Goal: Task Accomplishment & Management: Use online tool/utility

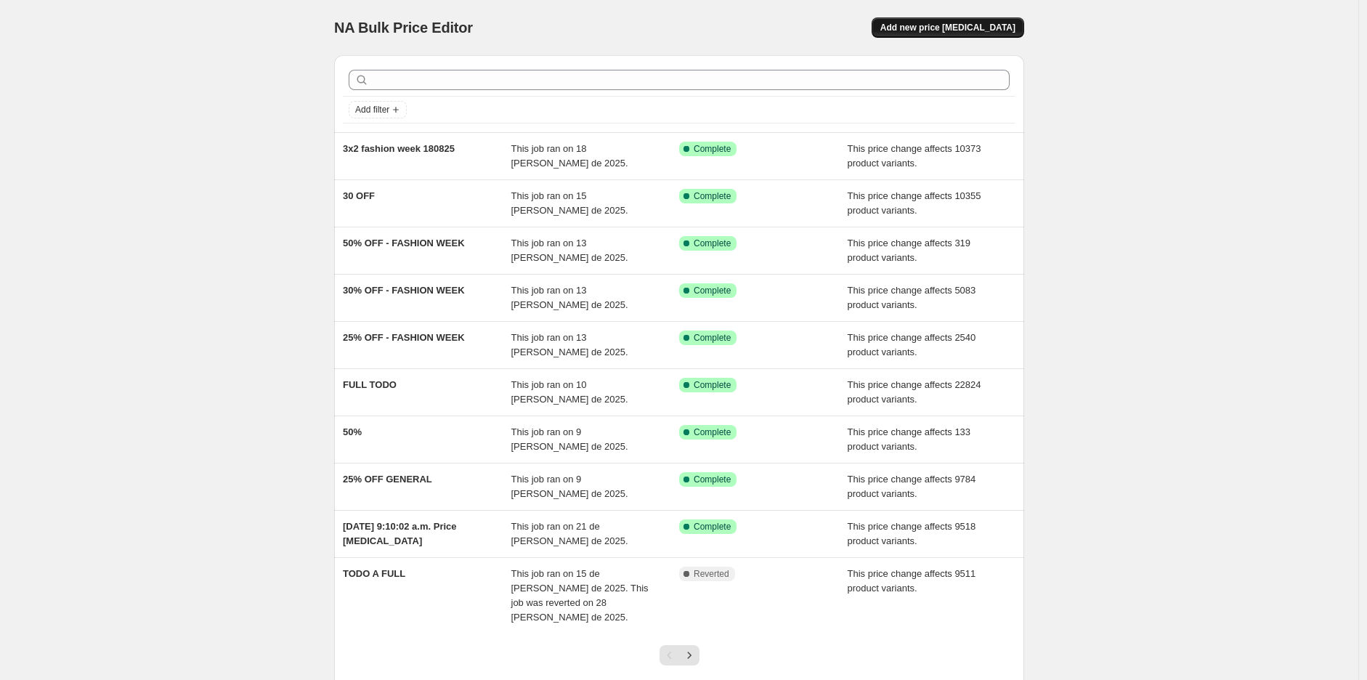
click at [980, 33] on span "Add new price [MEDICAL_DATA]" at bounding box center [947, 28] width 135 height 12
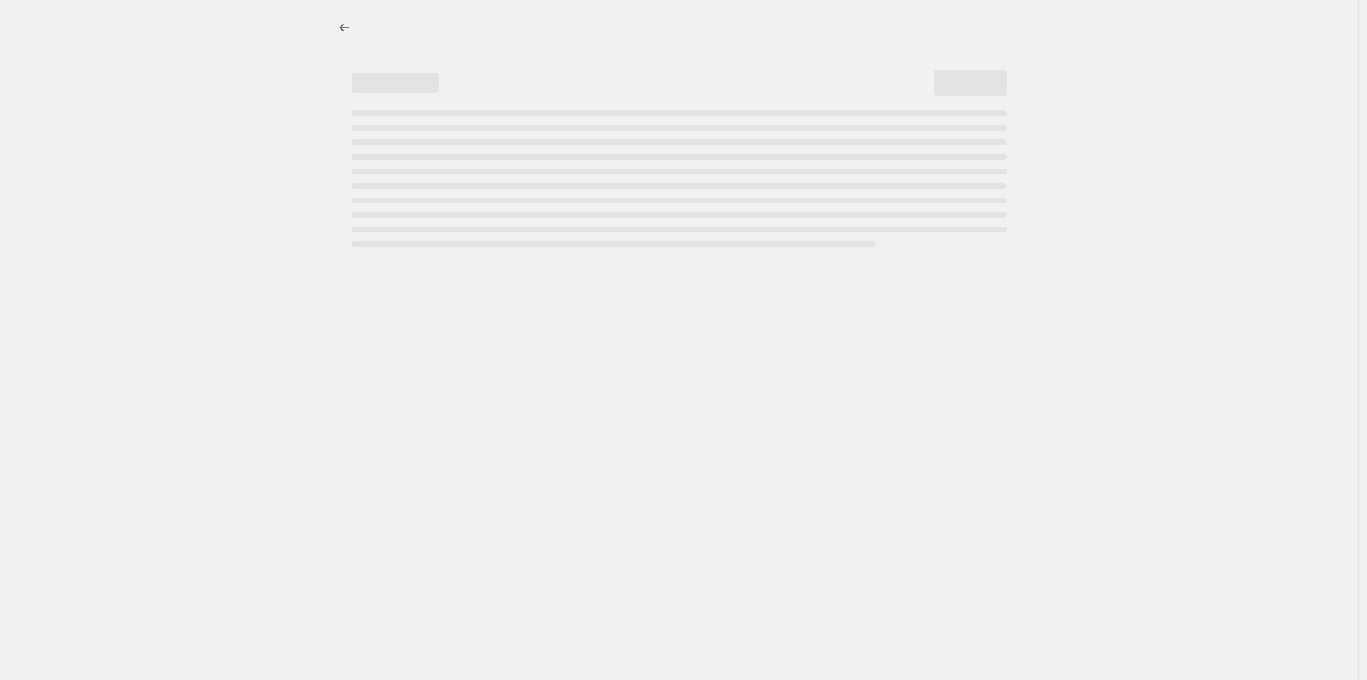
select select "percentage"
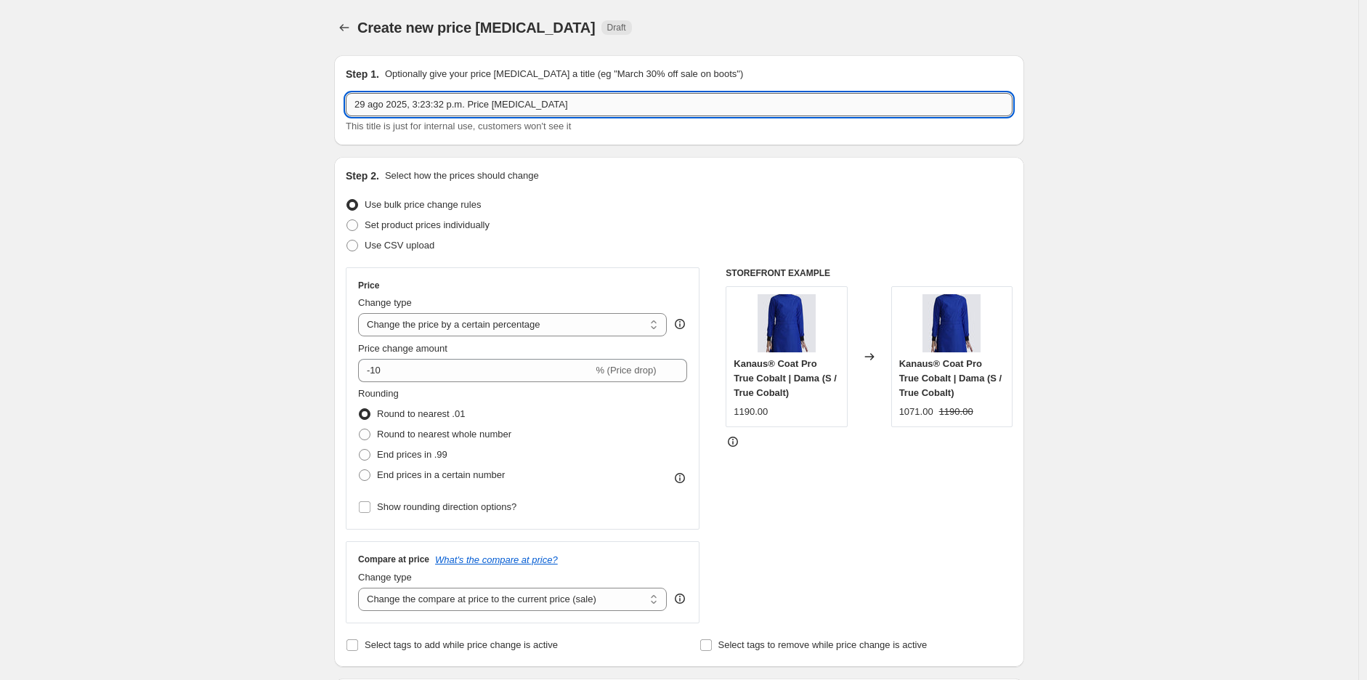
click at [539, 108] on input "29 ago 2025, 3:23:32 p.m. Price [MEDICAL_DATA]" at bounding box center [679, 104] width 667 height 23
type input "A FULL TODO PARA MEMBERS"
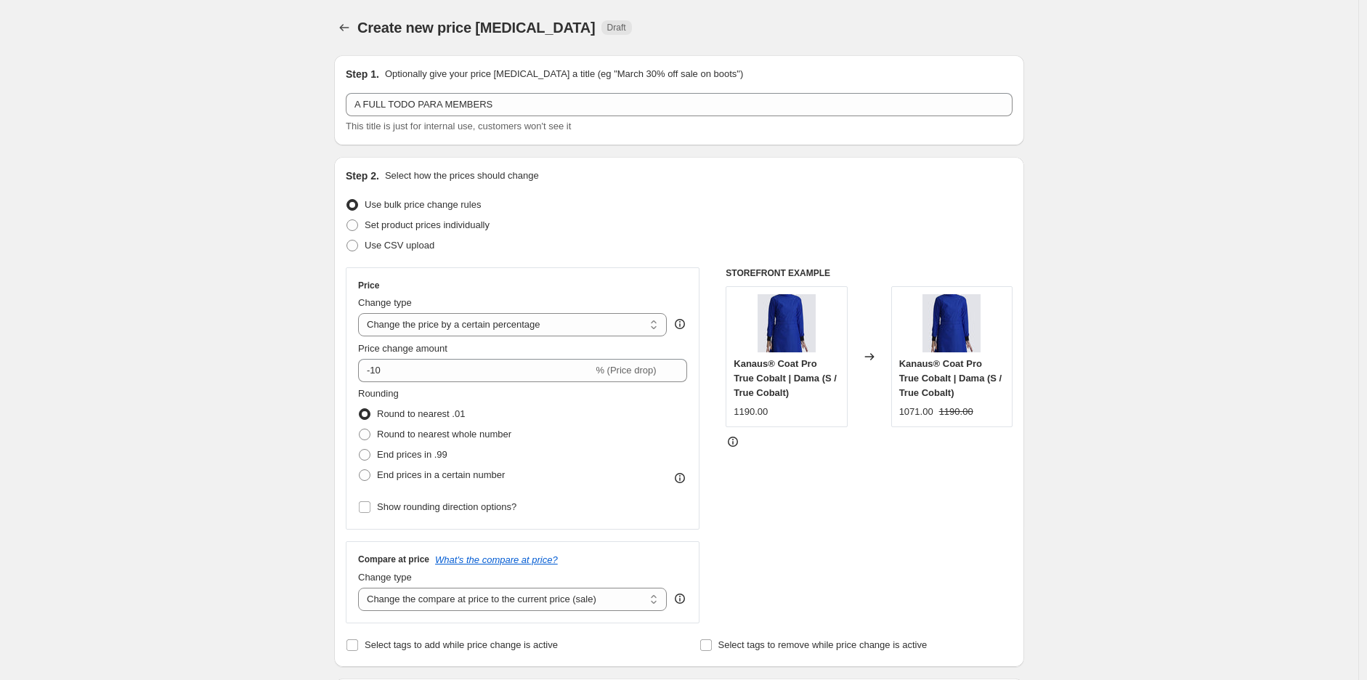
click at [524, 330] on select "Change the price to a certain amount Change the price by a certain amount Chang…" at bounding box center [512, 324] width 309 height 23
select select "bcap"
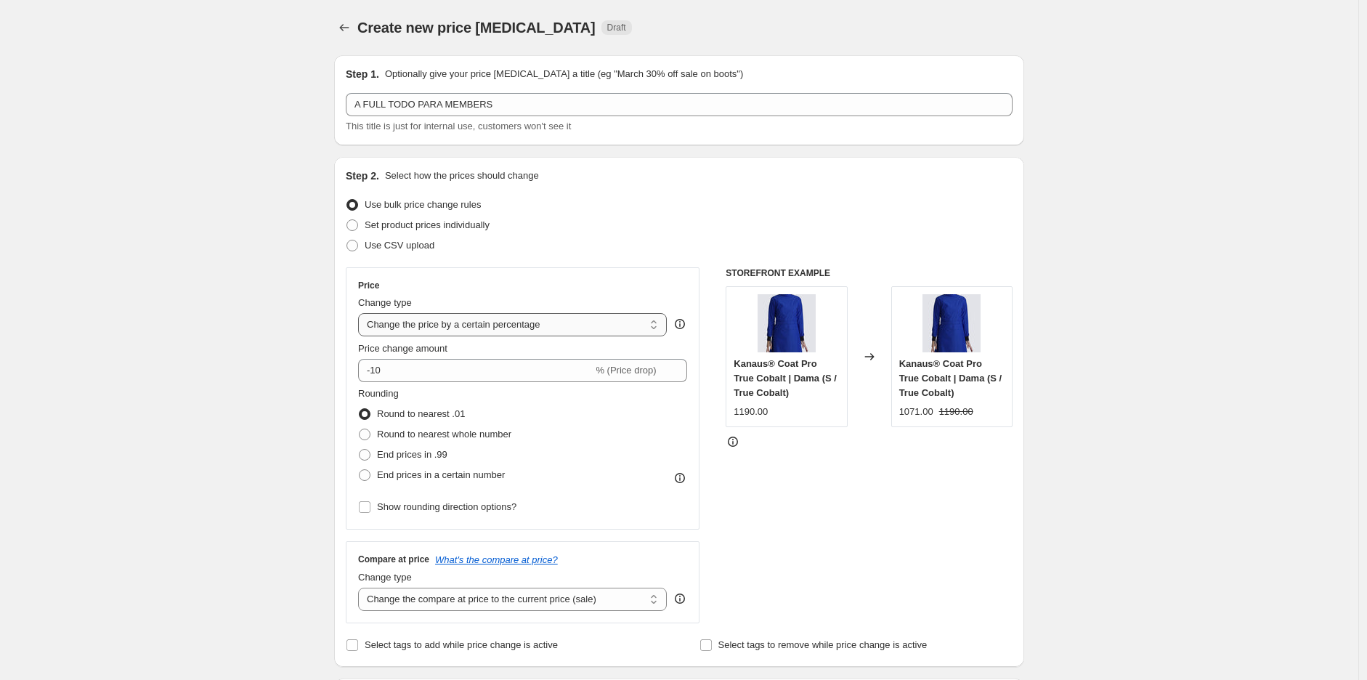
click at [362, 313] on select "Change the price to a certain amount Change the price by a certain amount Chang…" at bounding box center [512, 324] width 309 height 23
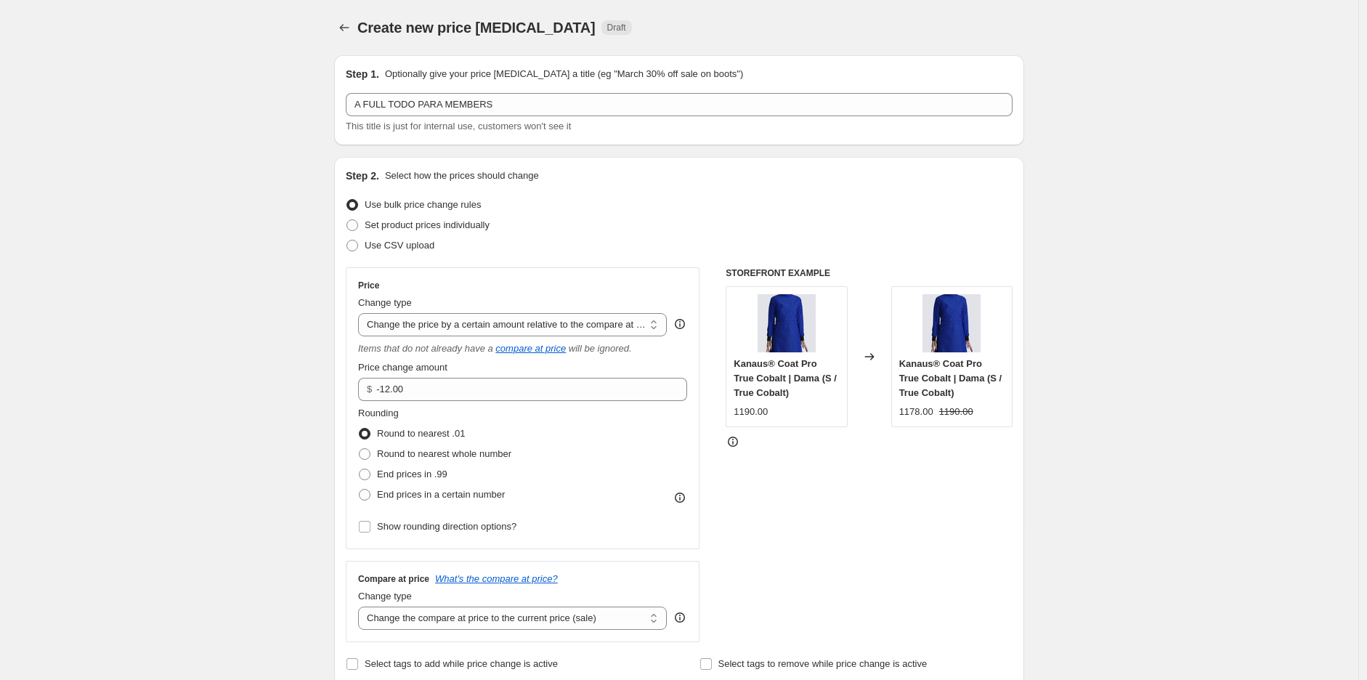
type input "-12.00"
click at [475, 315] on select "Change the price to a certain amount Change the price by a certain amount Chang…" at bounding box center [512, 324] width 309 height 23
select select "pcap"
click at [362, 313] on select "Change the price to a certain amount Change the price by a certain amount Chang…" at bounding box center [512, 324] width 309 height 23
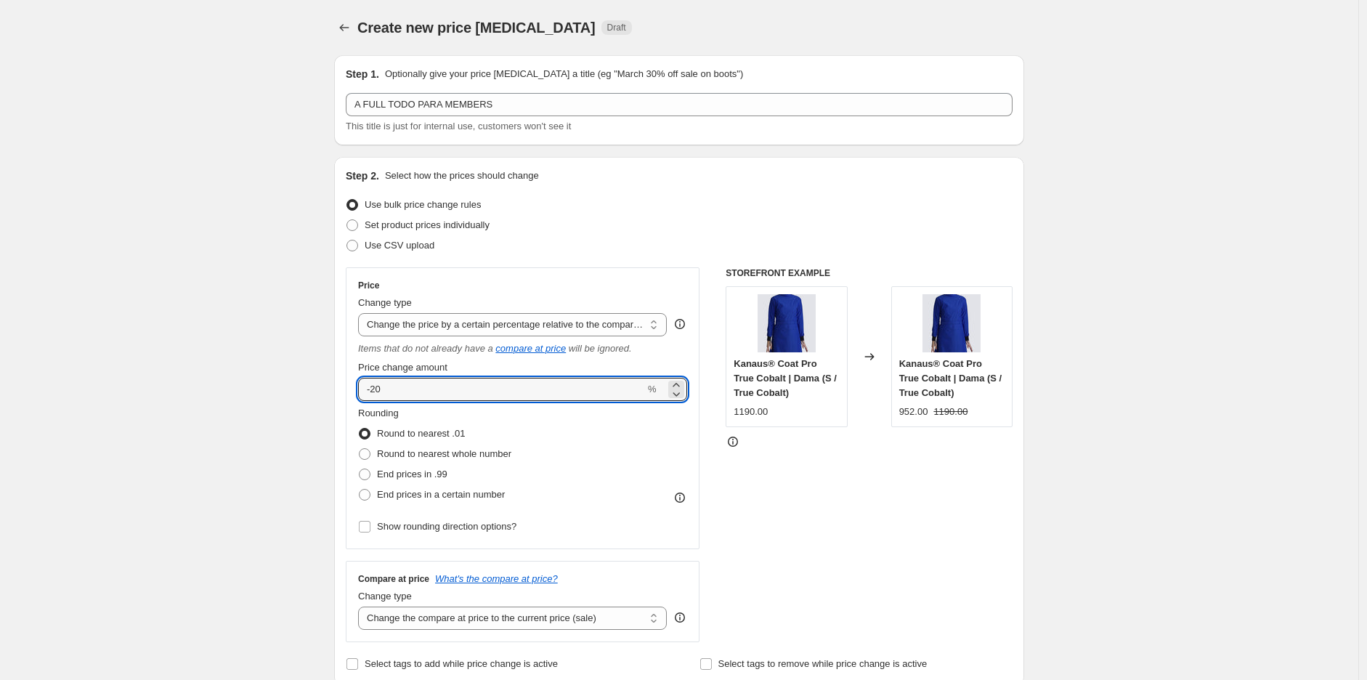
drag, startPoint x: 424, startPoint y: 397, endPoint x: 288, endPoint y: 385, distance: 137.0
type input "0"
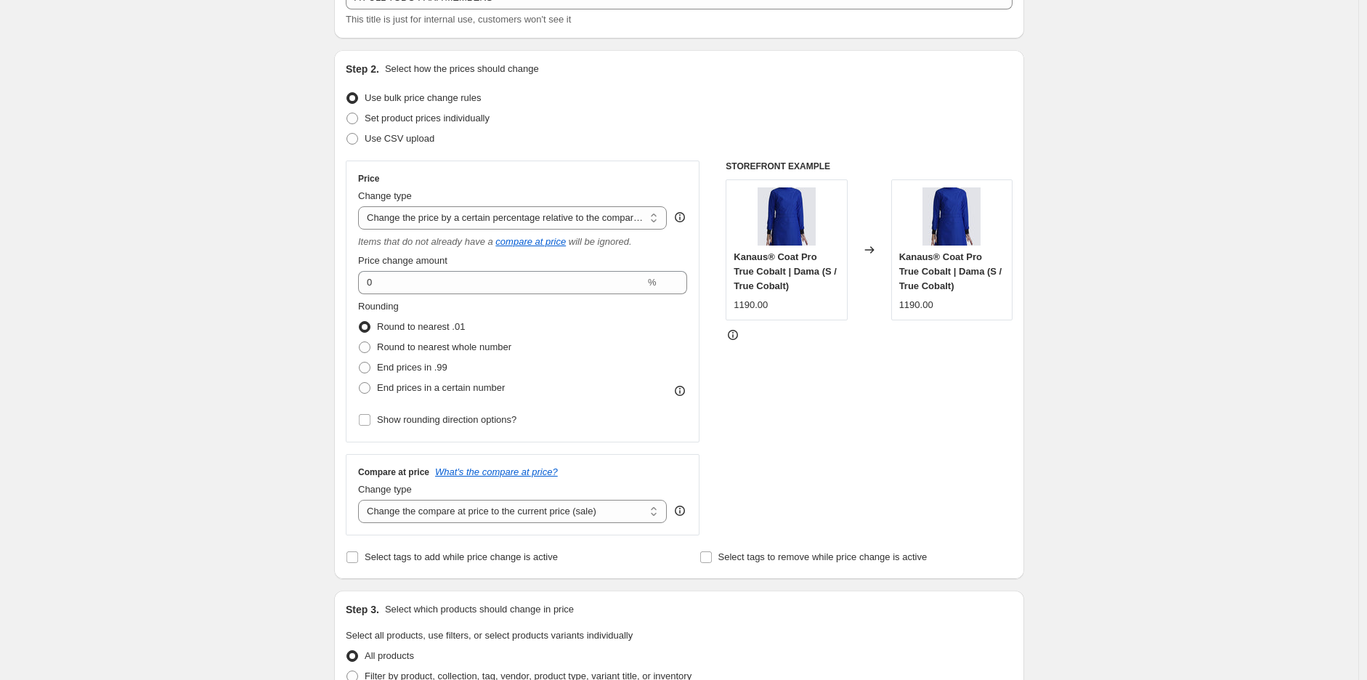
click at [150, 376] on div "Create new price [MEDICAL_DATA]. This page is ready Create new price [MEDICAL_D…" at bounding box center [679, 640] width 1358 height 1494
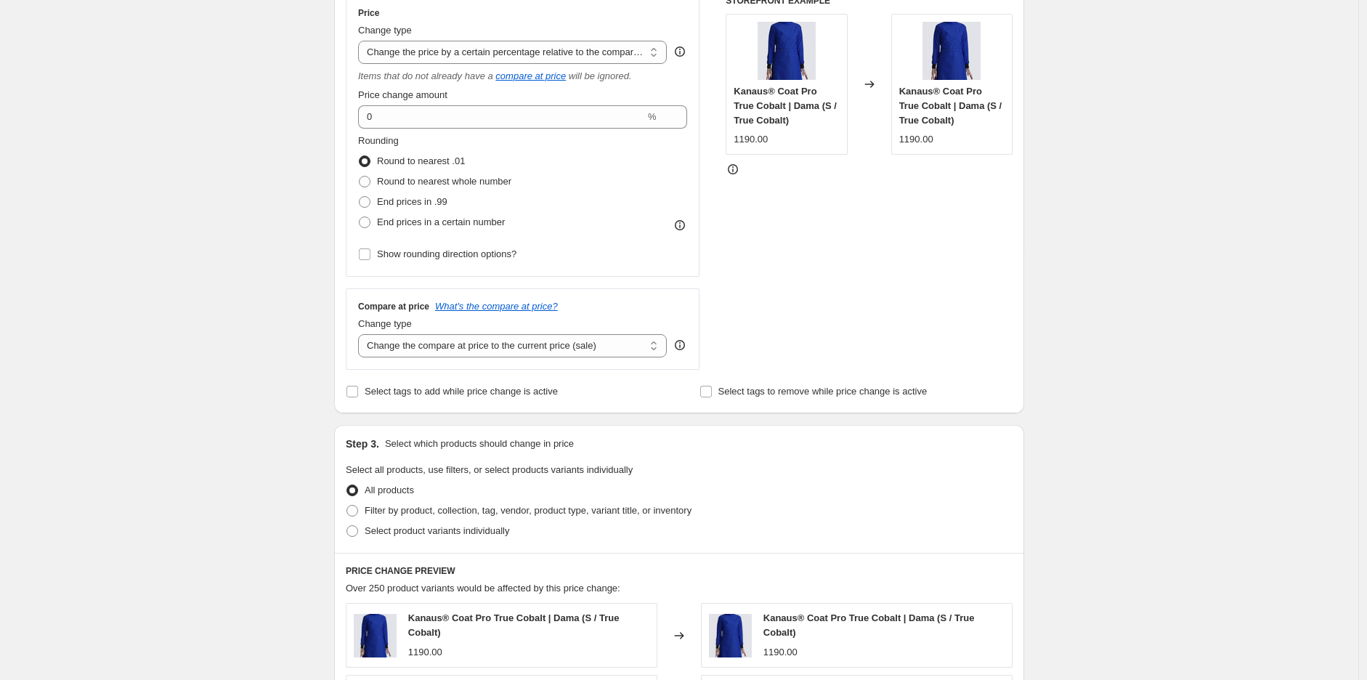
scroll to position [215, 0]
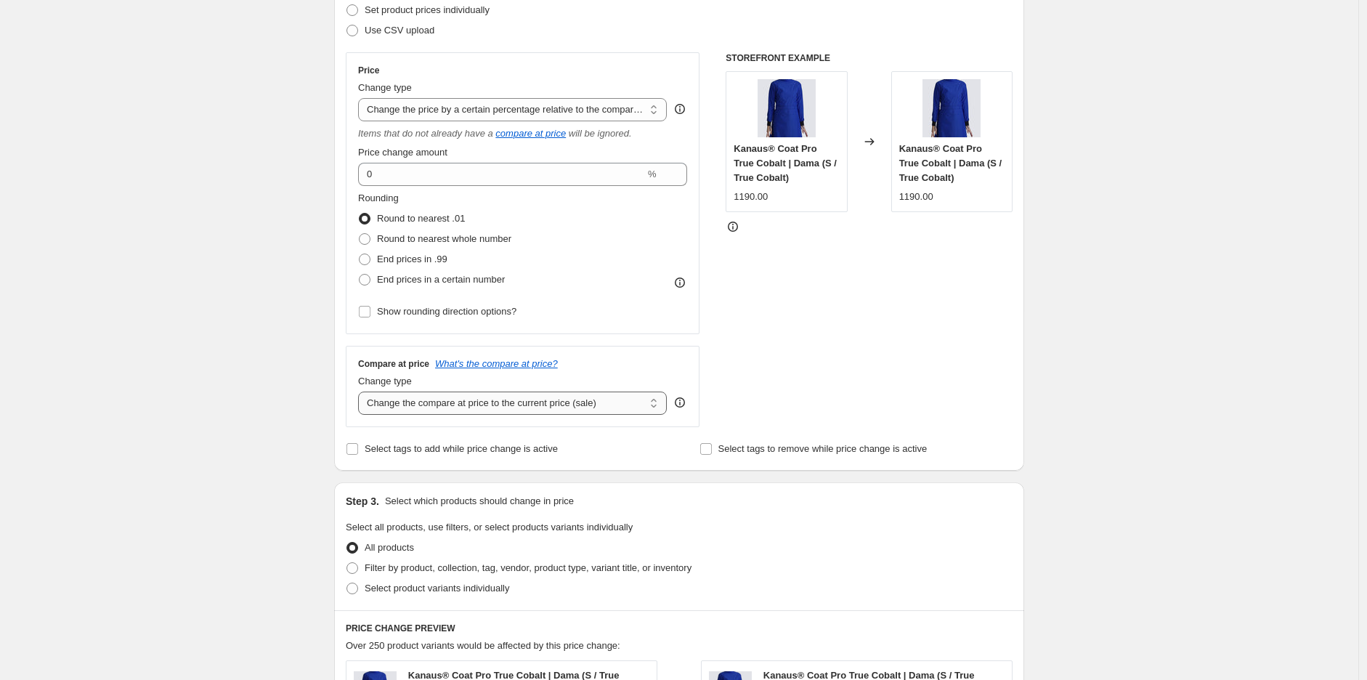
click at [444, 405] on select "Change the compare at price to the current price (sale) Change the compare at p…" at bounding box center [512, 402] width 309 height 23
select select "no_change"
click at [362, 392] on select "Change the compare at price to the current price (sale) Change the compare at p…" at bounding box center [512, 402] width 309 height 23
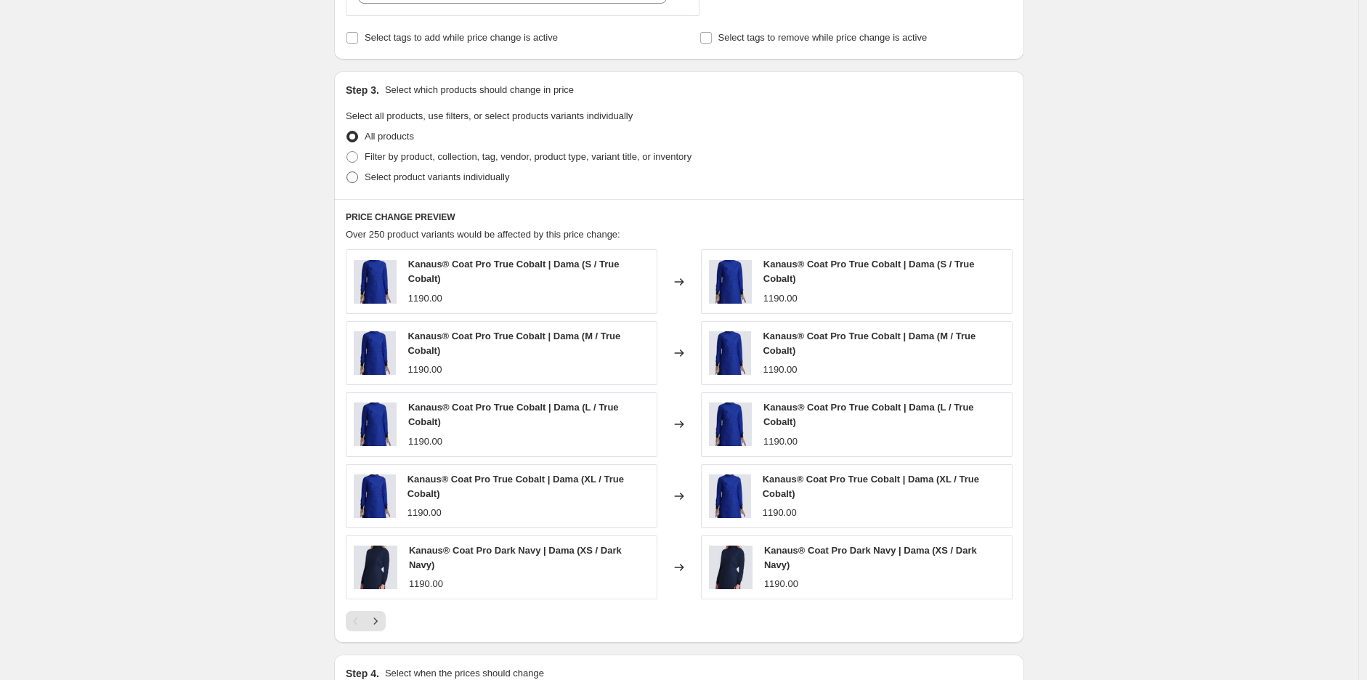
scroll to position [538, 0]
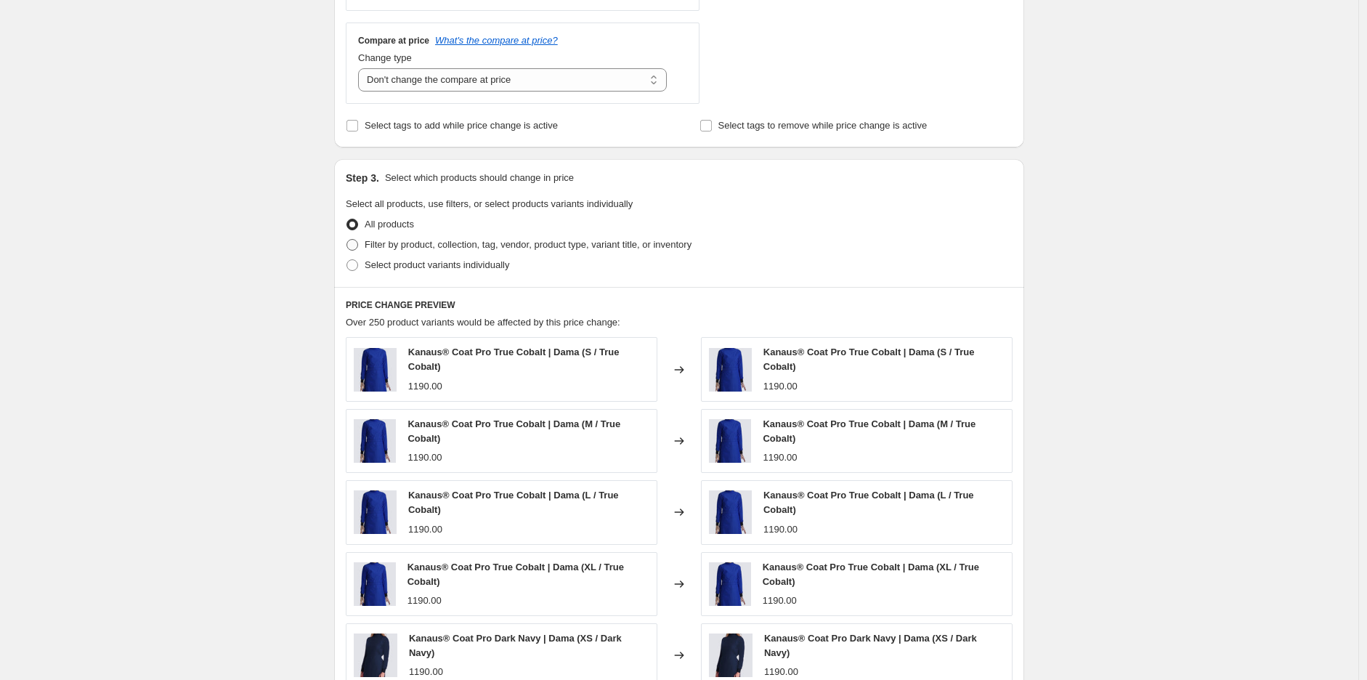
click at [439, 248] on span "Filter by product, collection, tag, vendor, product type, variant title, or inv…" at bounding box center [528, 244] width 327 height 11
click at [347, 240] on input "Filter by product, collection, tag, vendor, product type, variant title, or inv…" at bounding box center [346, 239] width 1 height 1
radio input "true"
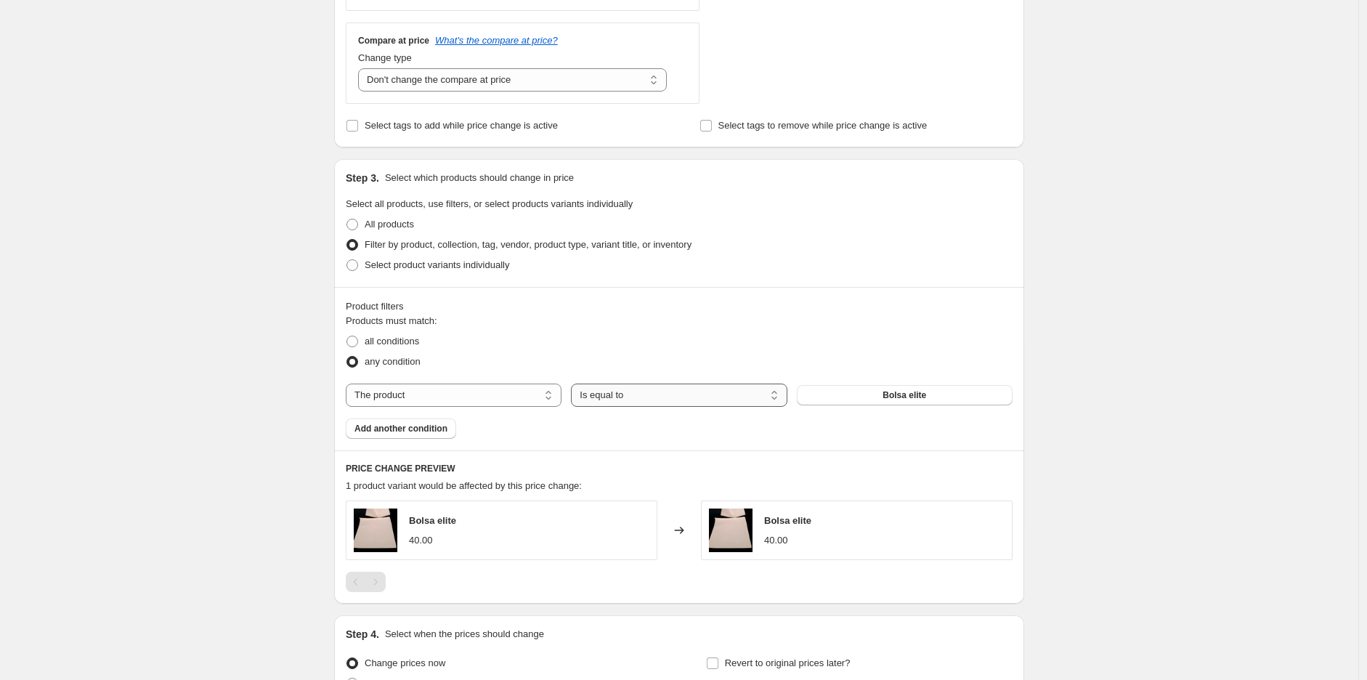
click at [632, 405] on select "Is equal to Is not equal to" at bounding box center [679, 394] width 216 height 23
click at [628, 396] on select "Is equal to Is not equal to" at bounding box center [679, 394] width 216 height 23
click at [488, 389] on select "The product The product's collection The product's tag The product's vendor The…" at bounding box center [454, 394] width 216 height 23
select select "tag"
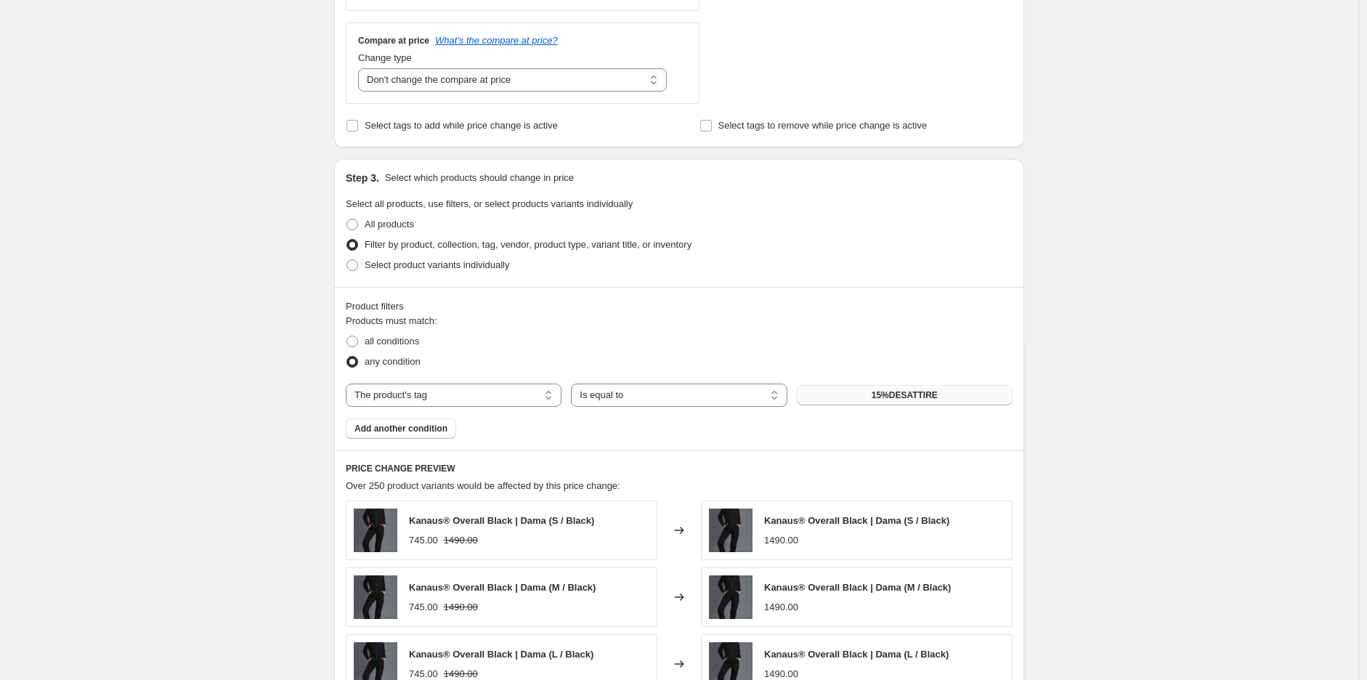
click at [925, 401] on span "15%DESATTIRE" at bounding box center [904, 395] width 66 height 12
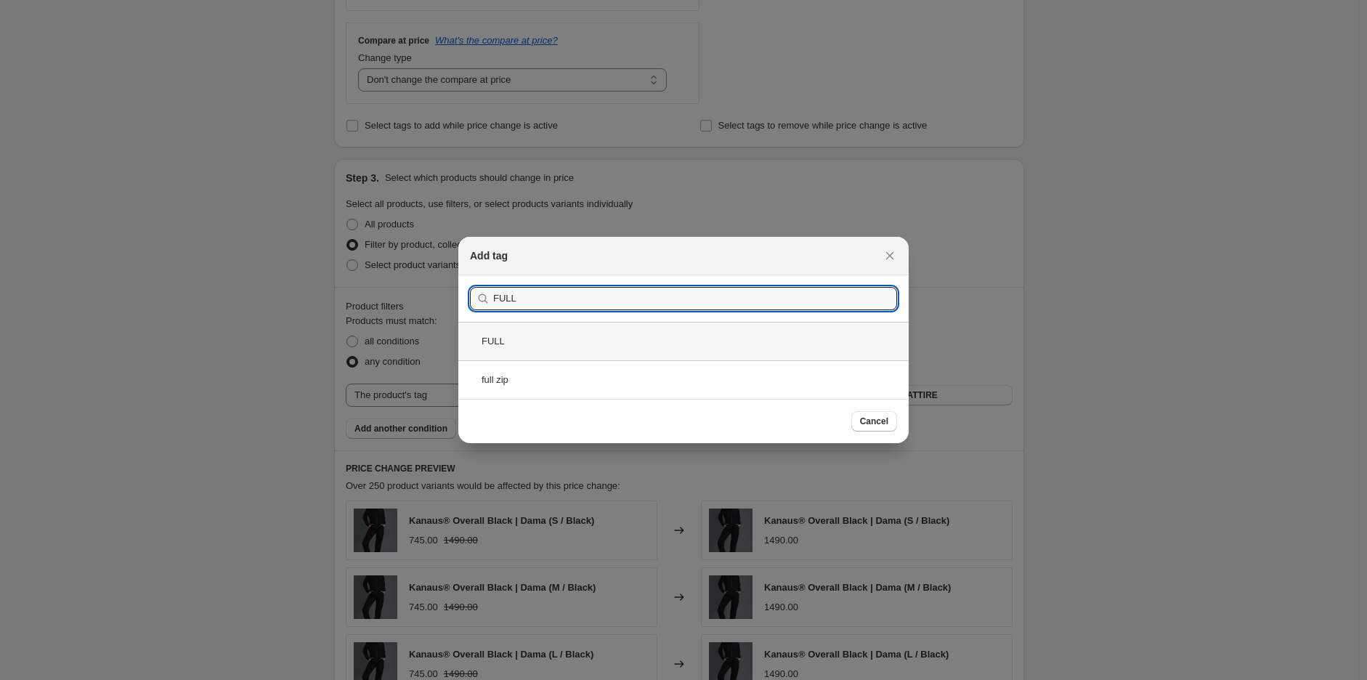
type input "FULL"
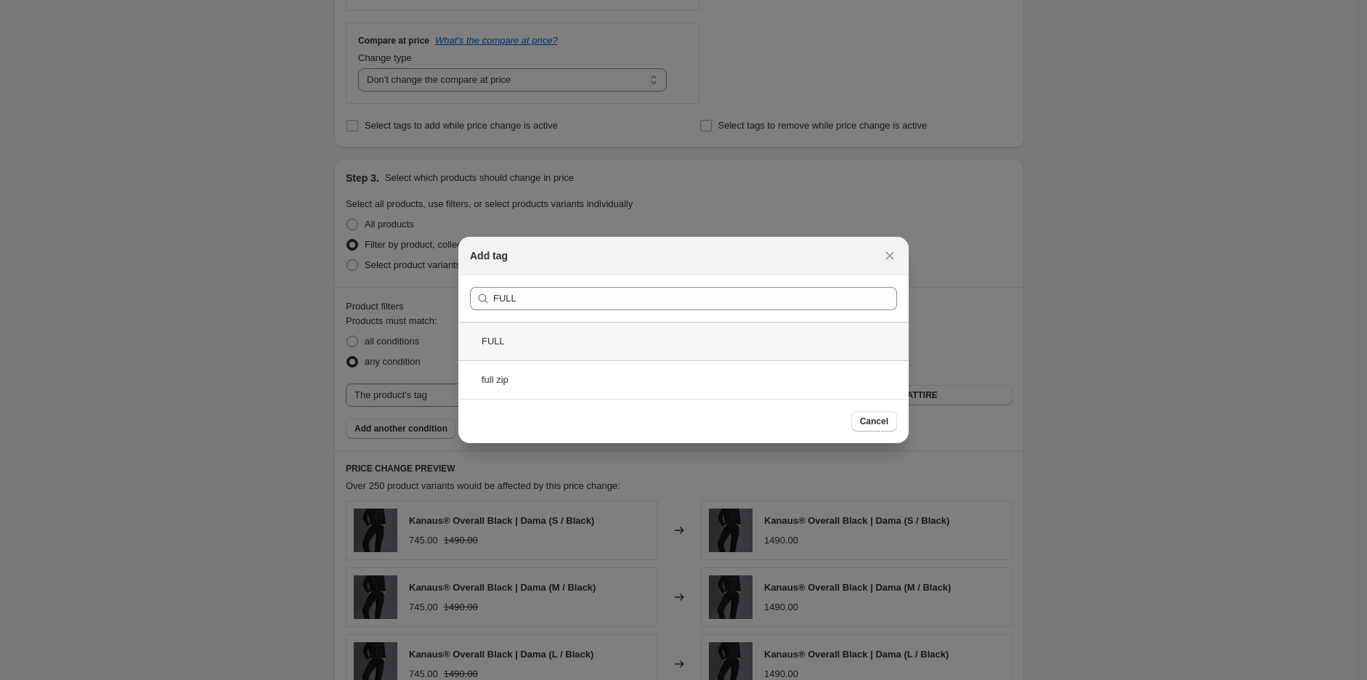
click at [535, 333] on div "FULL" at bounding box center [683, 341] width 450 height 38
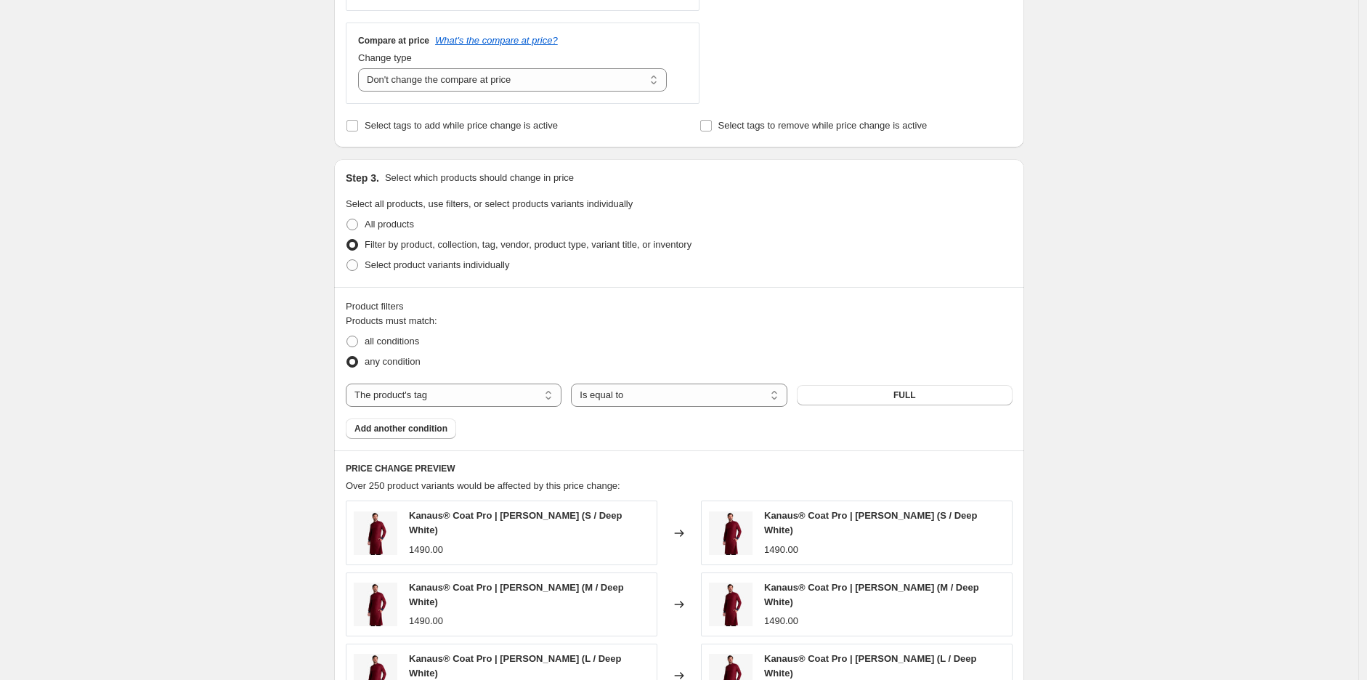
click at [1093, 287] on div "Create new price [MEDICAL_DATA]. This page is ready Create new price [MEDICAL_D…" at bounding box center [679, 290] width 1358 height 1657
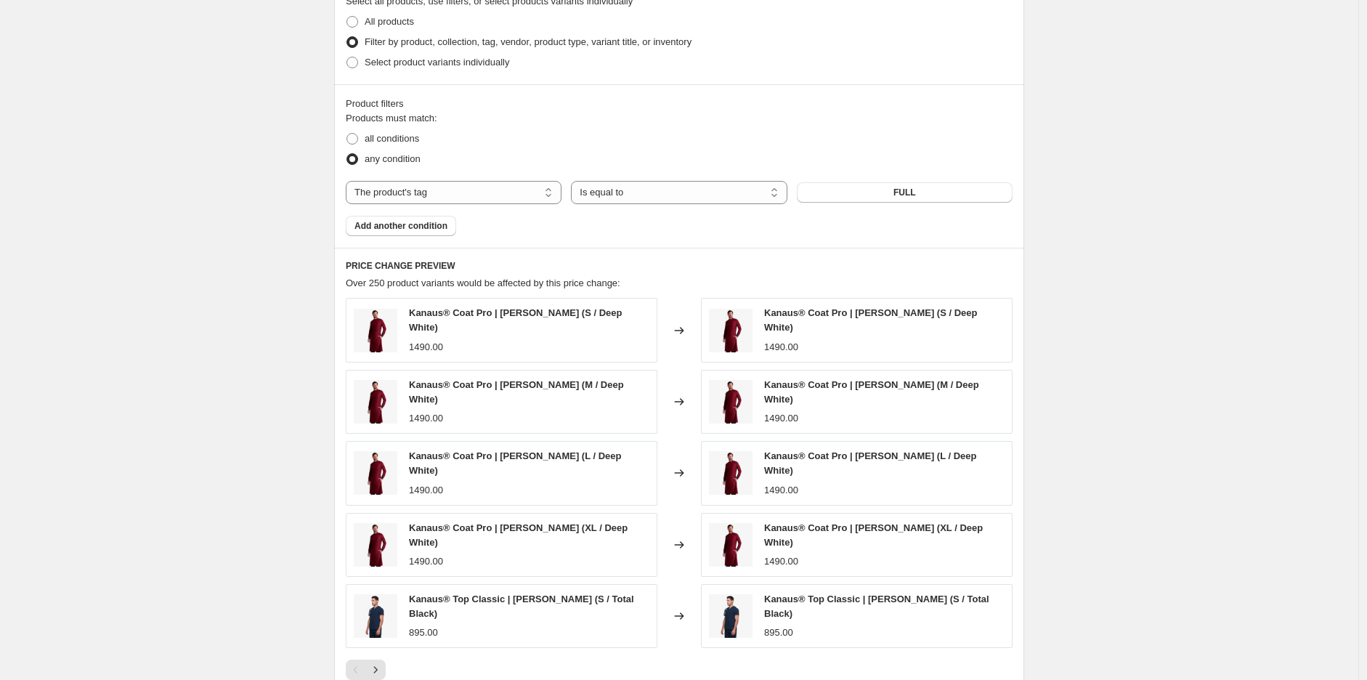
scroll to position [848, 0]
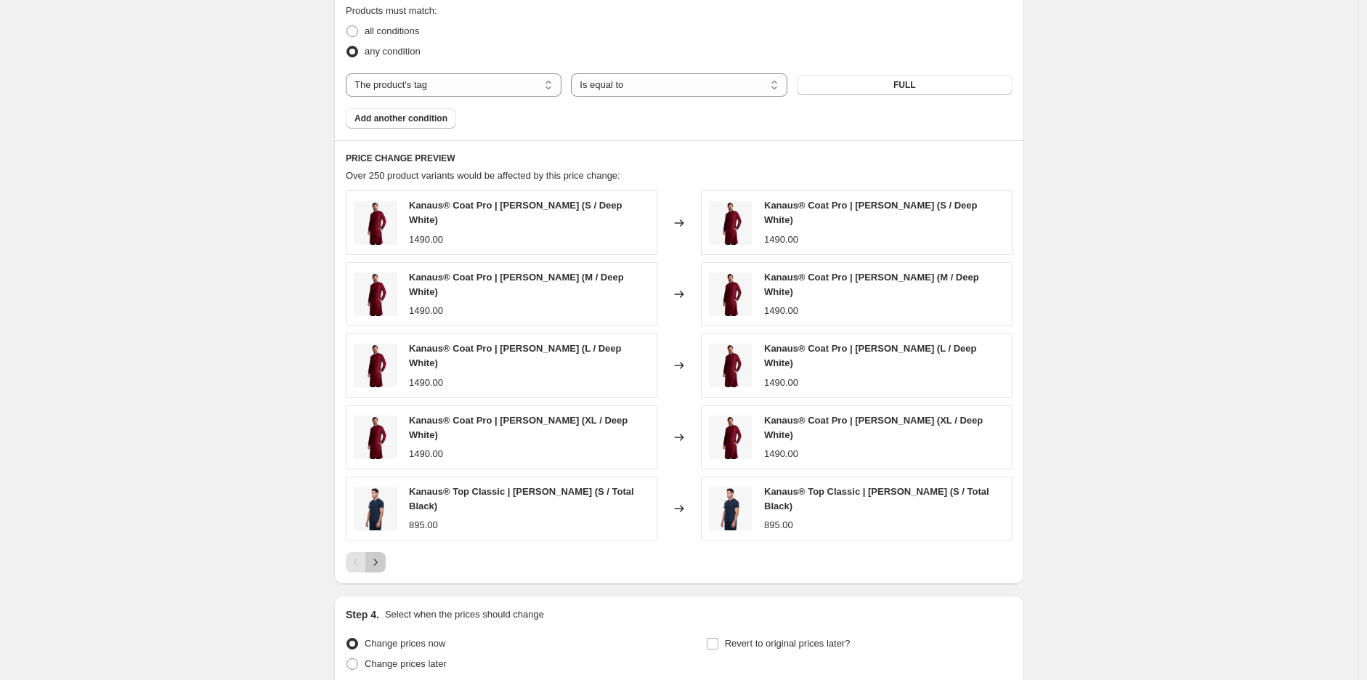
click at [378, 559] on icon "Next" at bounding box center [376, 562] width 4 height 7
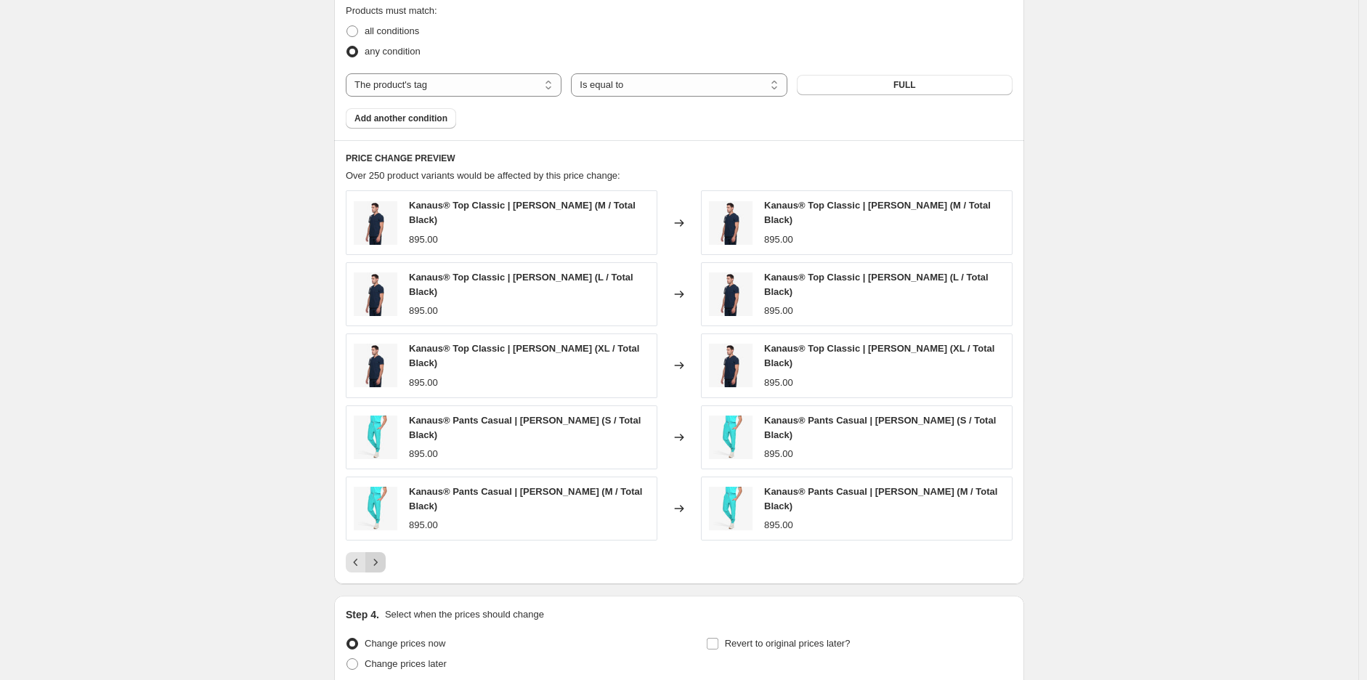
click at [378, 559] on icon "Next" at bounding box center [376, 562] width 4 height 7
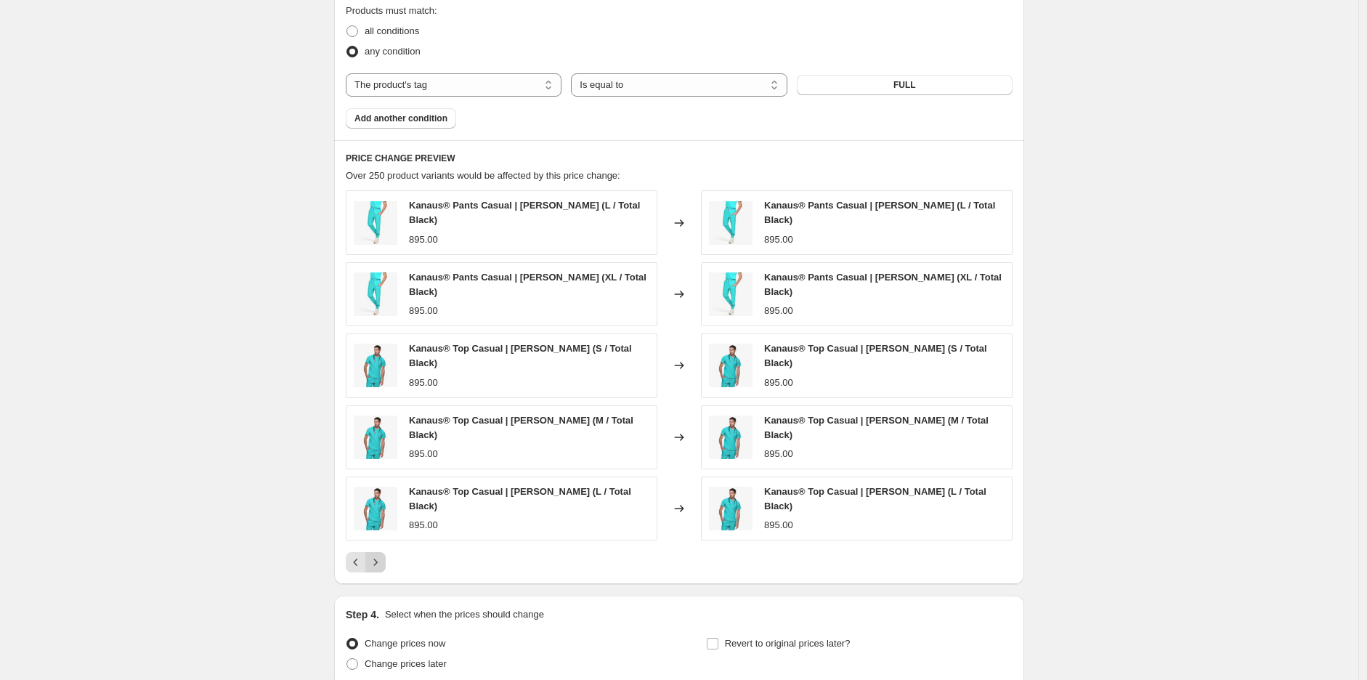
click at [378, 559] on icon "Next" at bounding box center [376, 562] width 4 height 7
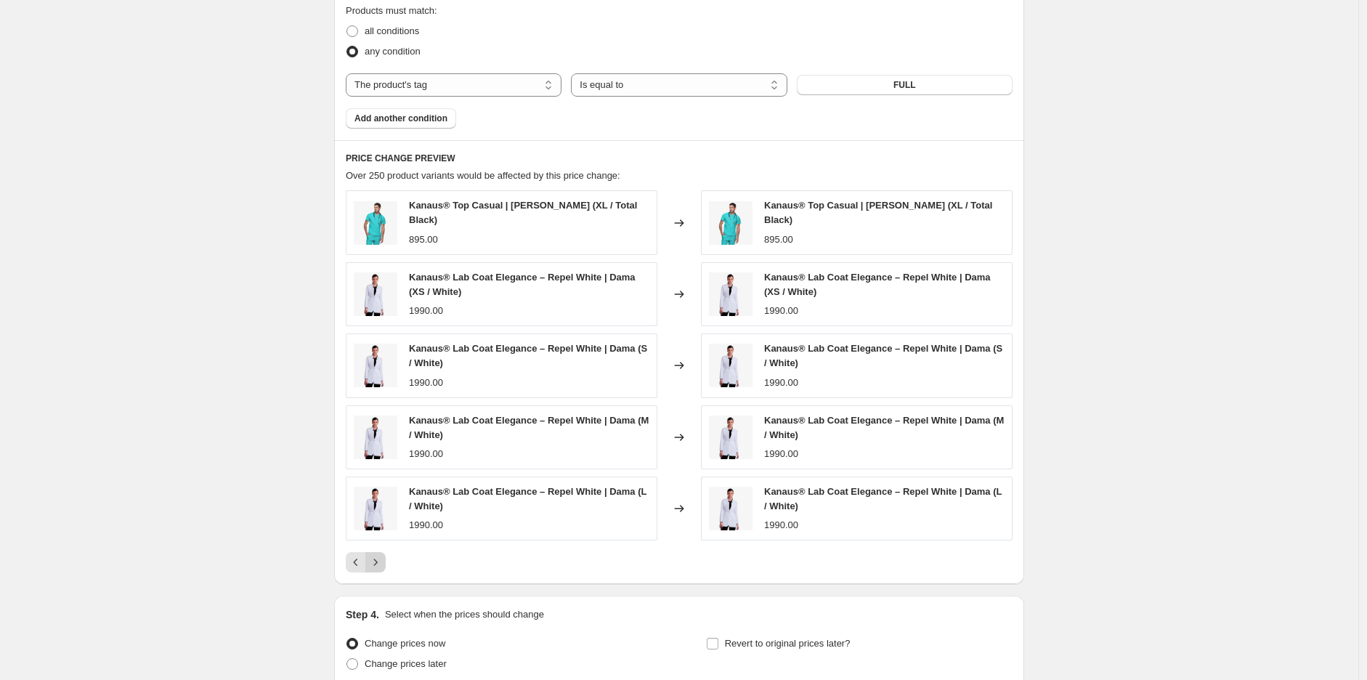
click at [380, 542] on div "Kanaus® Top Casual | [PERSON_NAME] (XL / Total Black) 895.00 Changed to Kanaus®…" at bounding box center [679, 381] width 667 height 382
click at [383, 555] on icon "Next" at bounding box center [375, 562] width 15 height 15
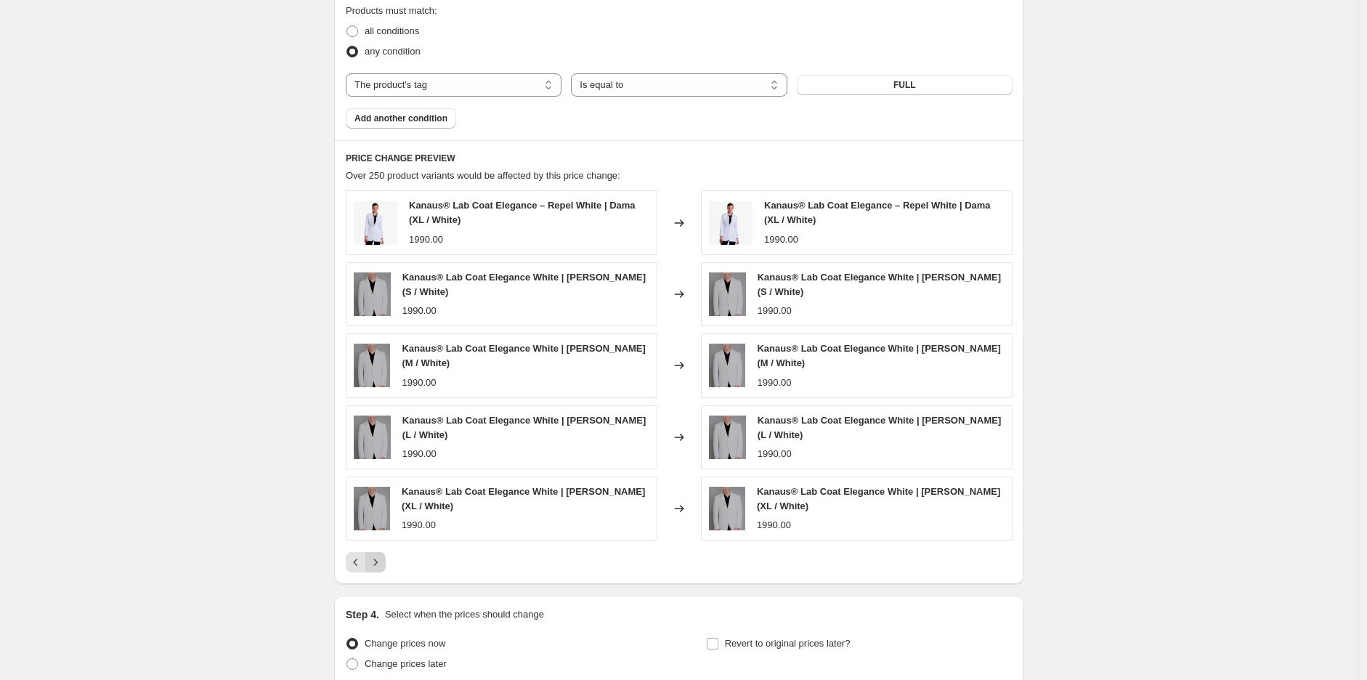
click at [375, 568] on icon "Next" at bounding box center [375, 562] width 15 height 15
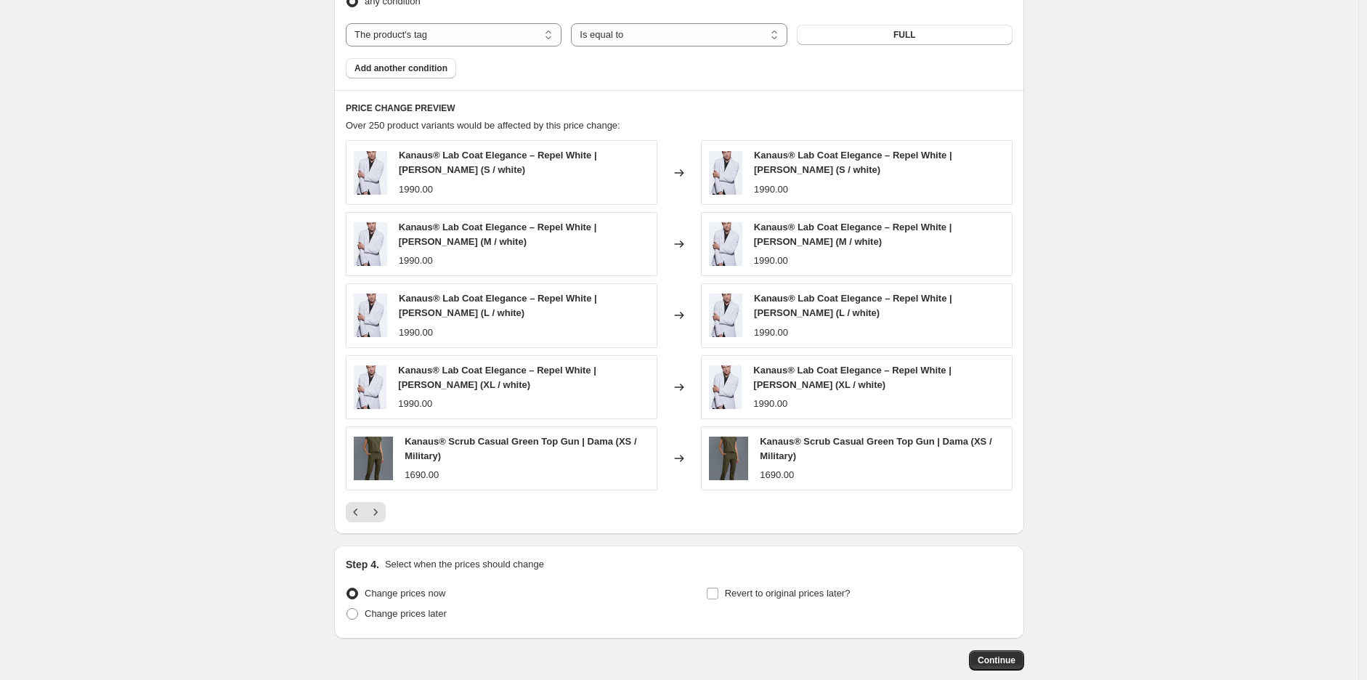
scroll to position [979, 0]
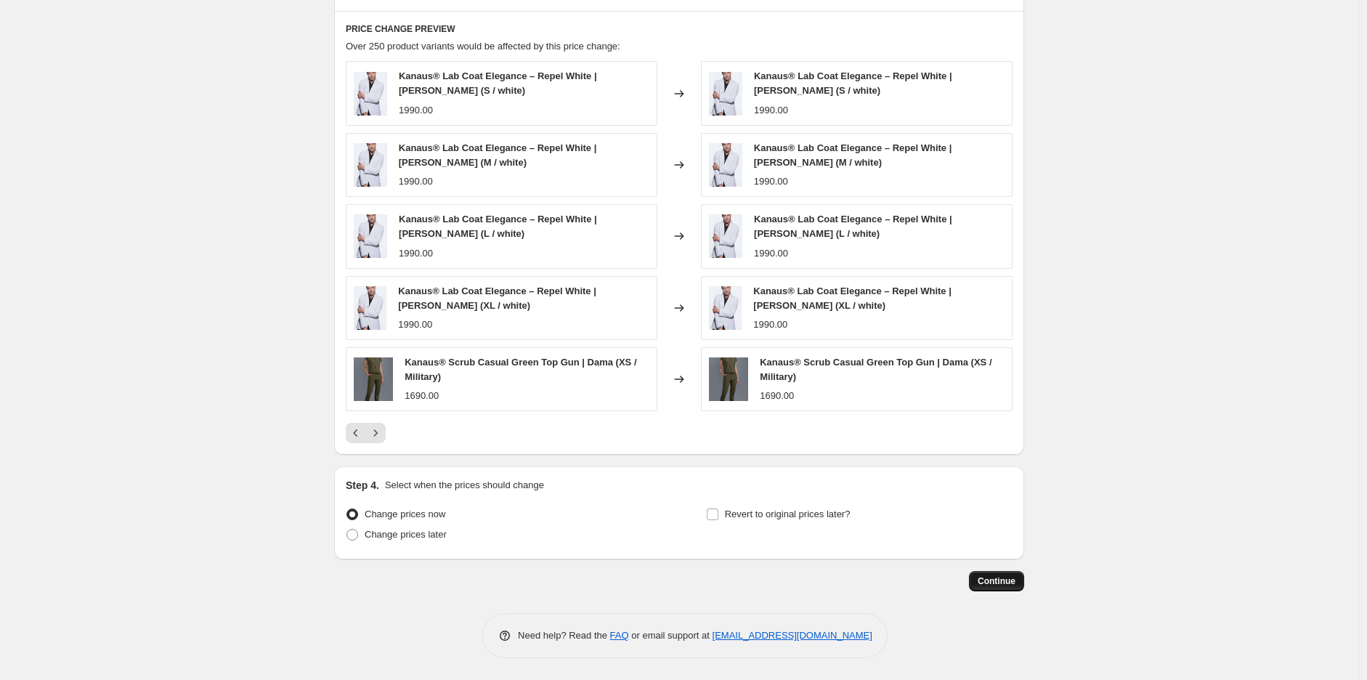
click at [1007, 580] on span "Continue" at bounding box center [997, 581] width 38 height 12
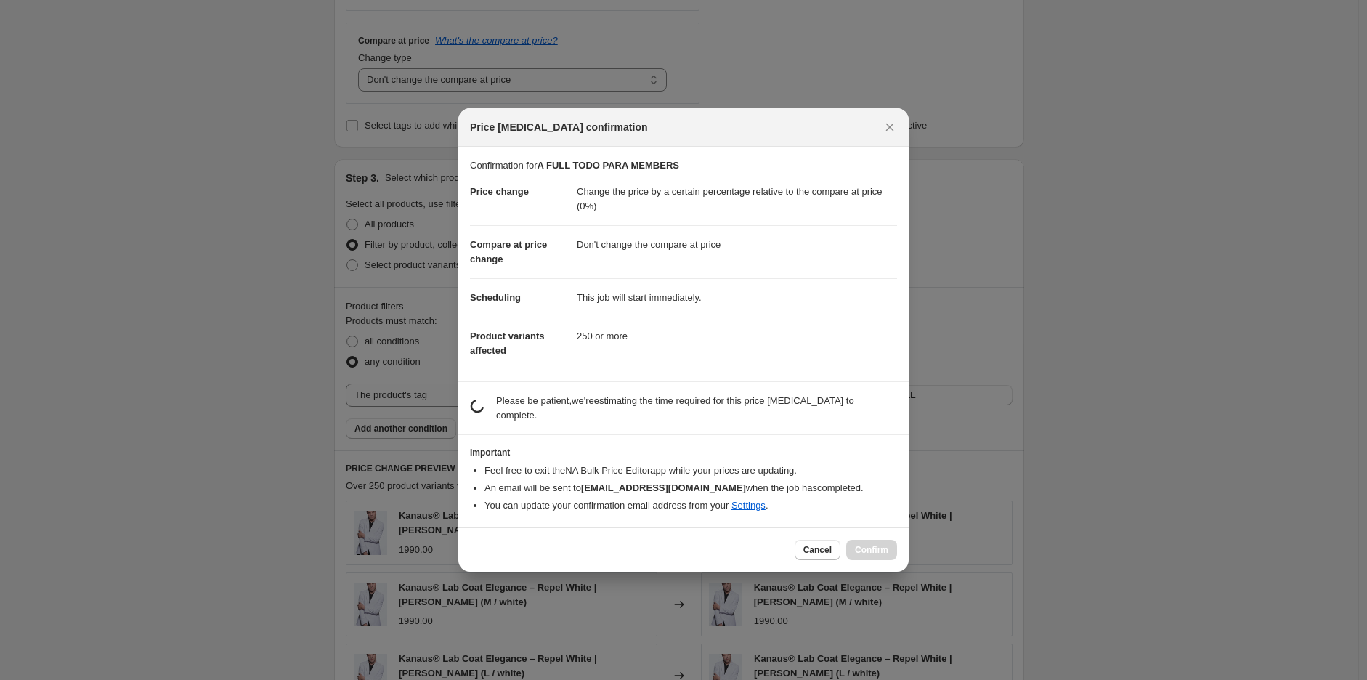
scroll to position [0, 0]
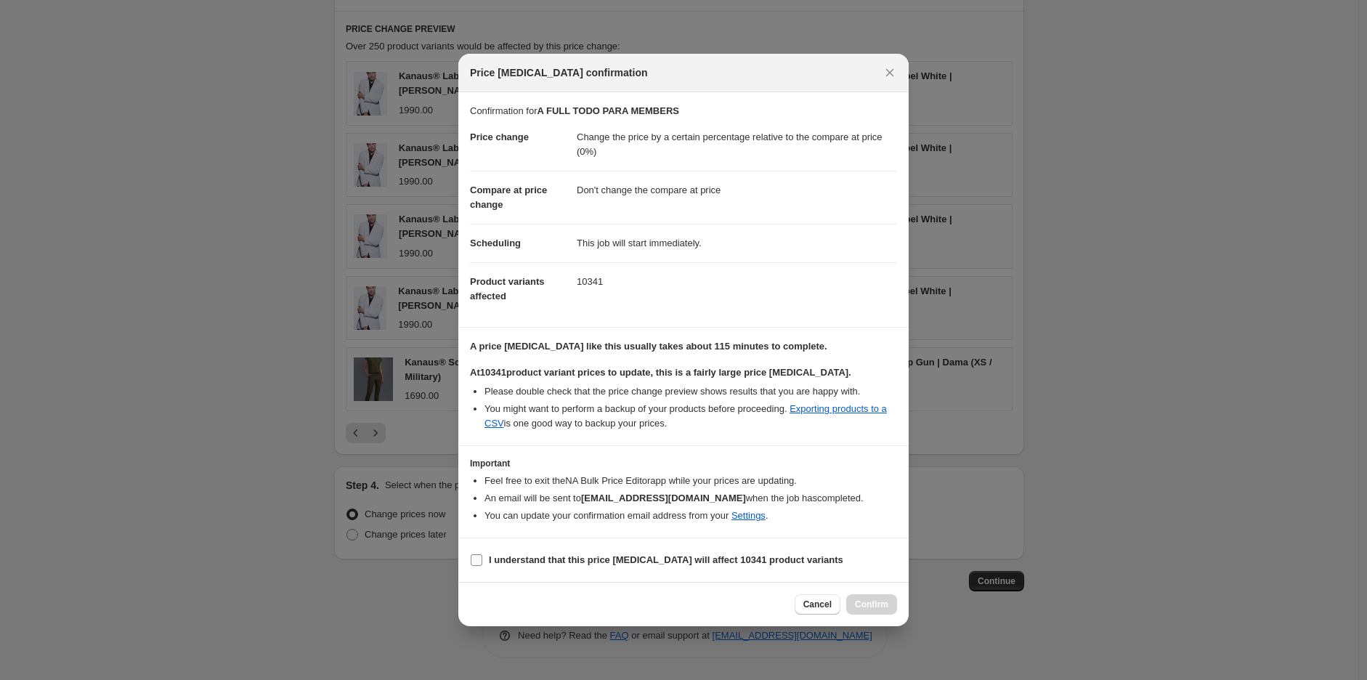
click at [489, 565] on b "I understand that this price [MEDICAL_DATA] will affect 10341 product variants" at bounding box center [666, 559] width 354 height 11
click at [482, 566] on input "I understand that this price [MEDICAL_DATA] will affect 10341 product variants" at bounding box center [477, 560] width 12 height 12
checkbox input "true"
click at [879, 612] on button "Confirm" at bounding box center [871, 604] width 51 height 20
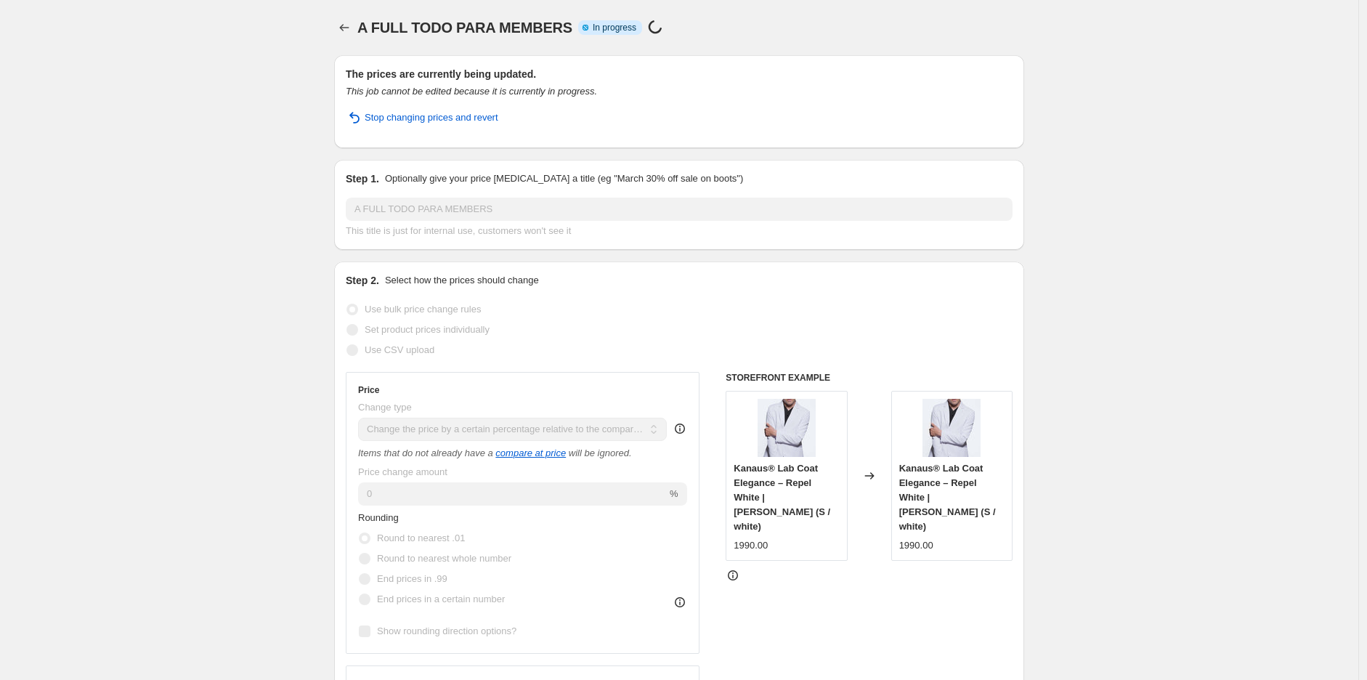
click at [354, 55] on div "The prices are currently being updated. This job cannot be edited because it is…" at bounding box center [679, 101] width 690 height 93
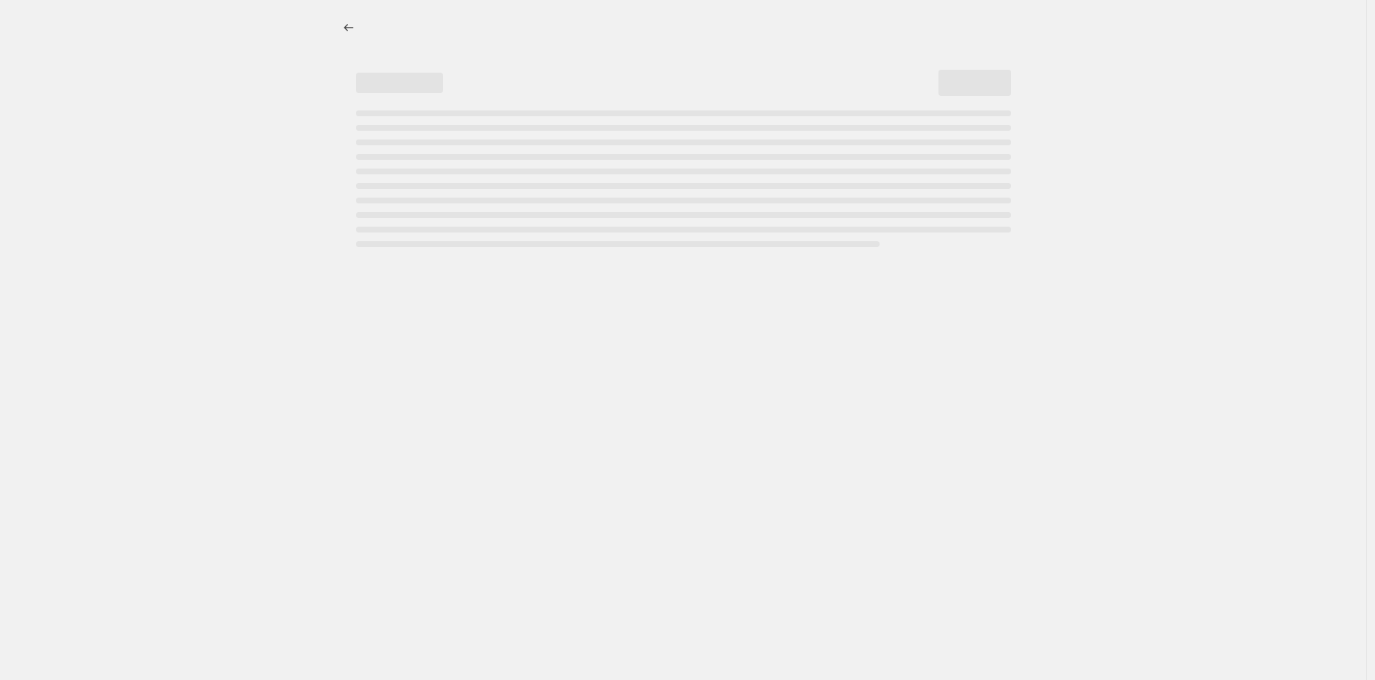
select select "pcap"
select select "no_change"
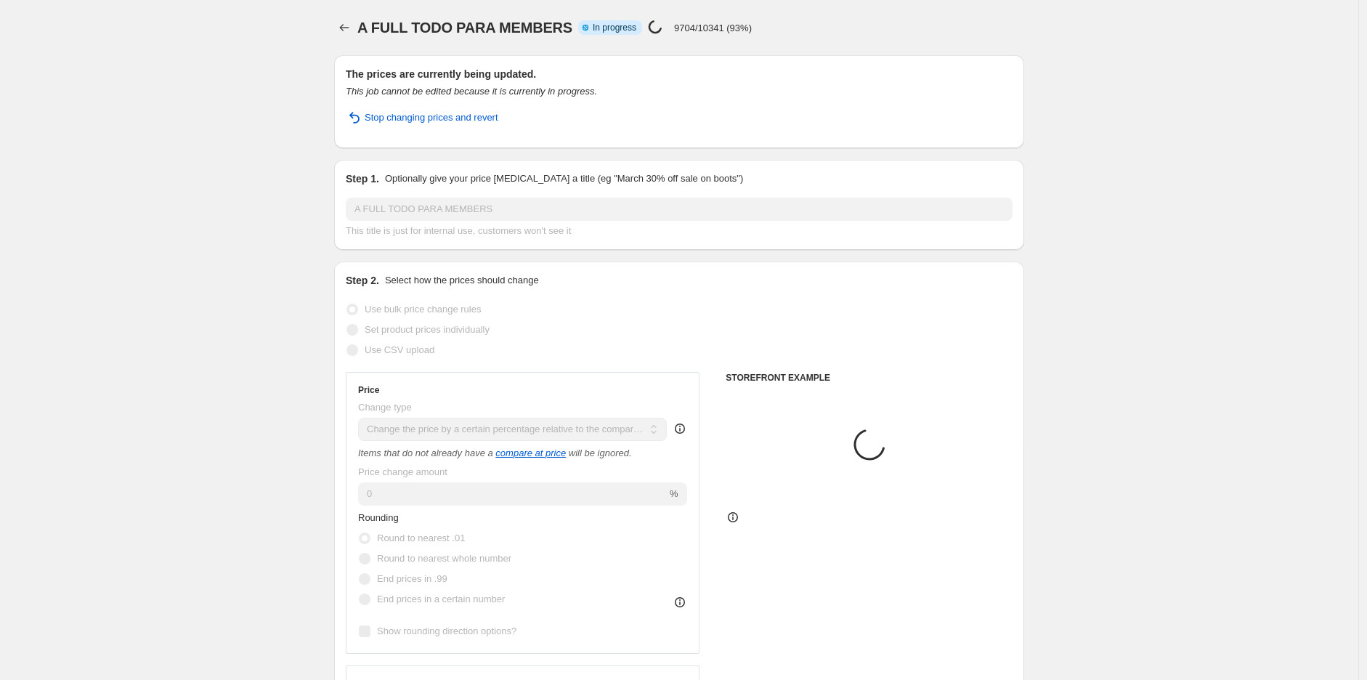
select select "tag"
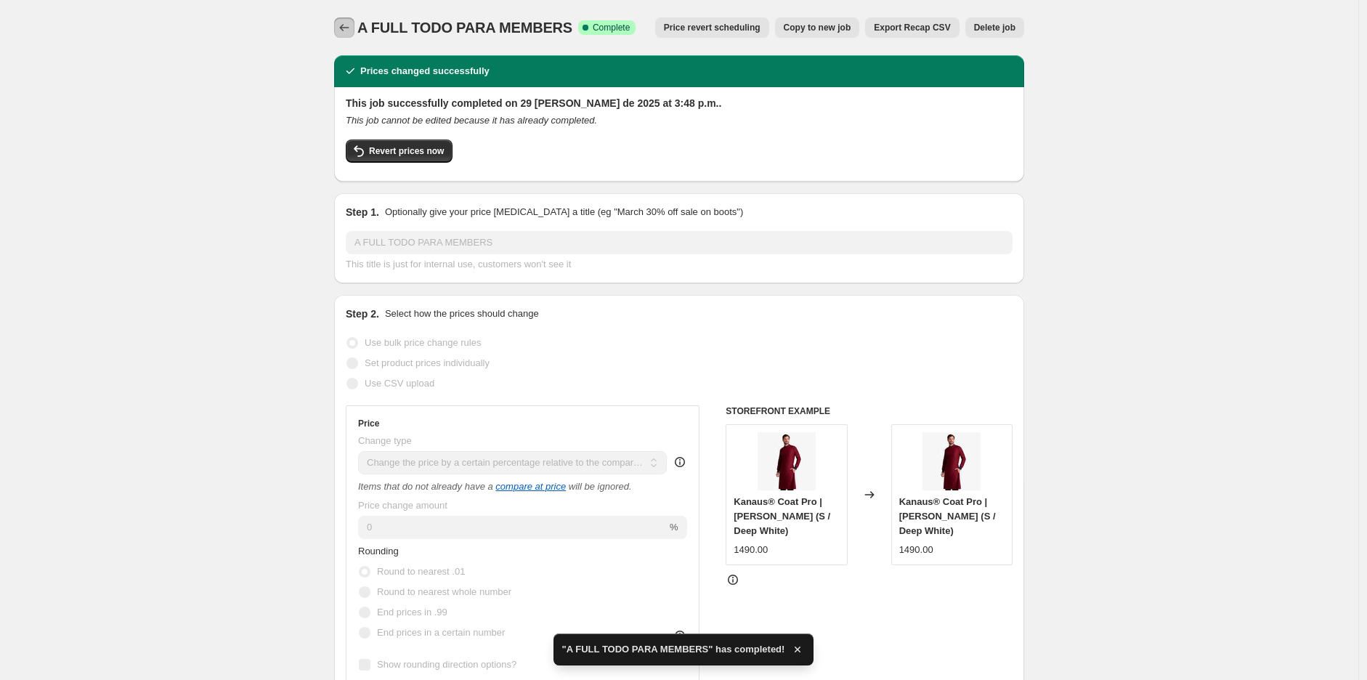
click at [346, 28] on icon "Price change jobs" at bounding box center [344, 27] width 15 height 15
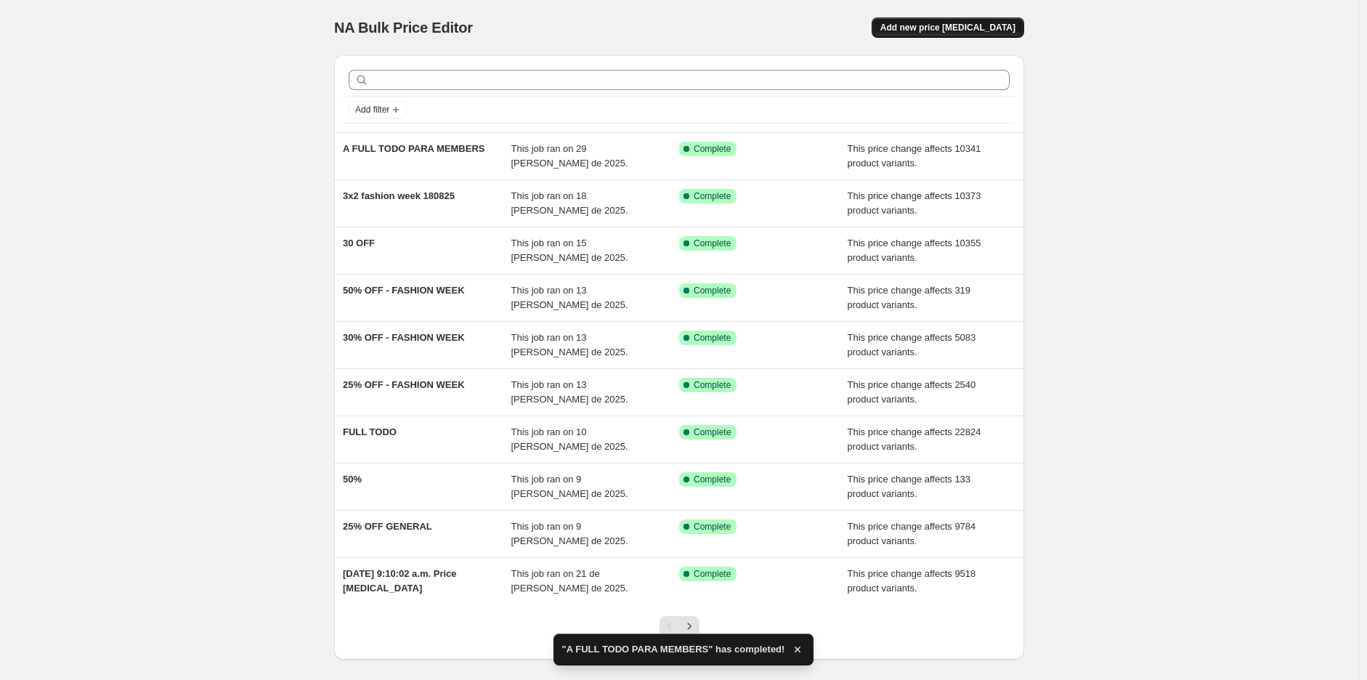
click at [971, 26] on span "Add new price [MEDICAL_DATA]" at bounding box center [947, 28] width 135 height 12
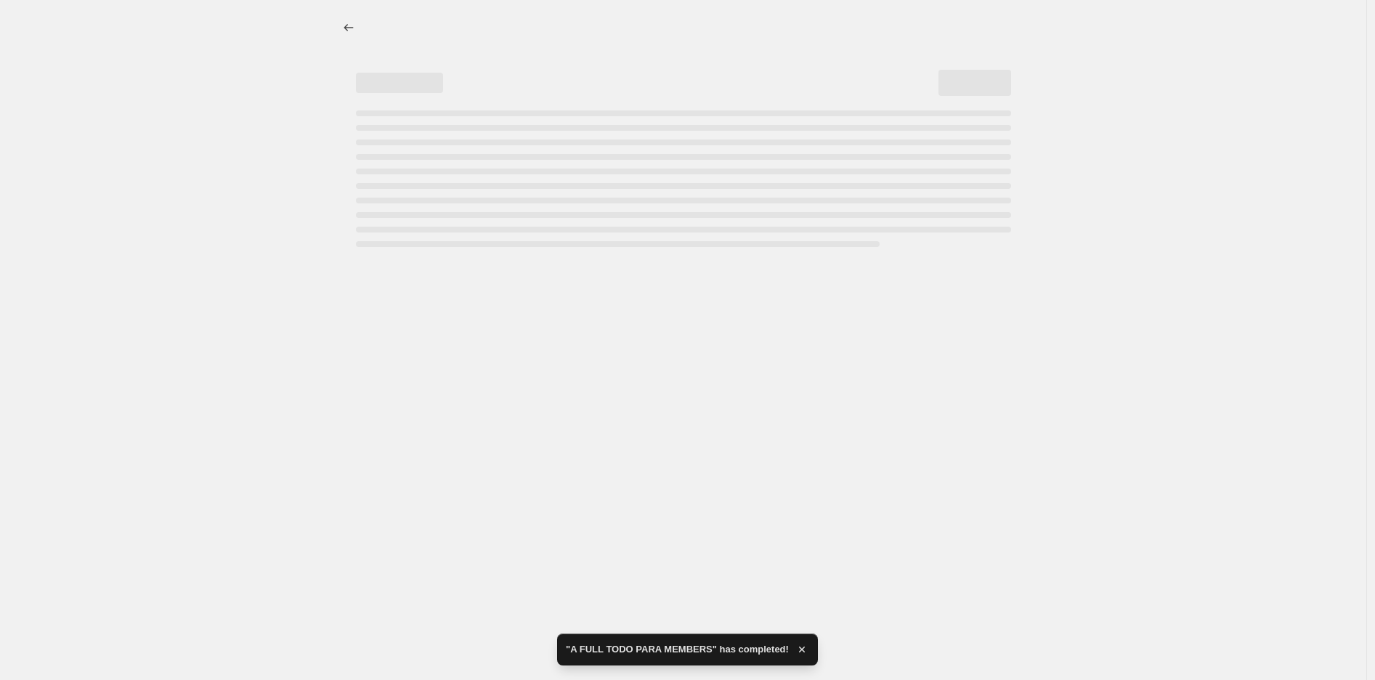
select select "percentage"
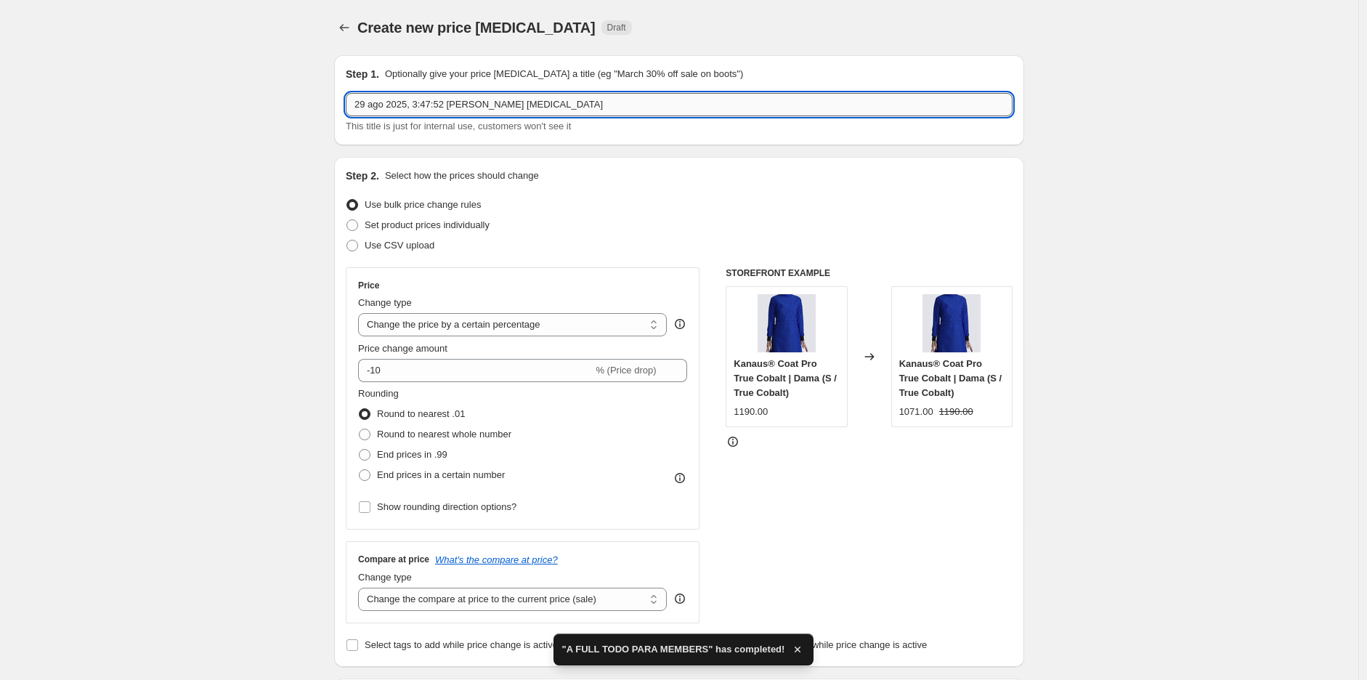
click at [453, 105] on input "29 ago 2025, 3:47:52 p.m. Price change job" at bounding box center [679, 104] width 667 height 23
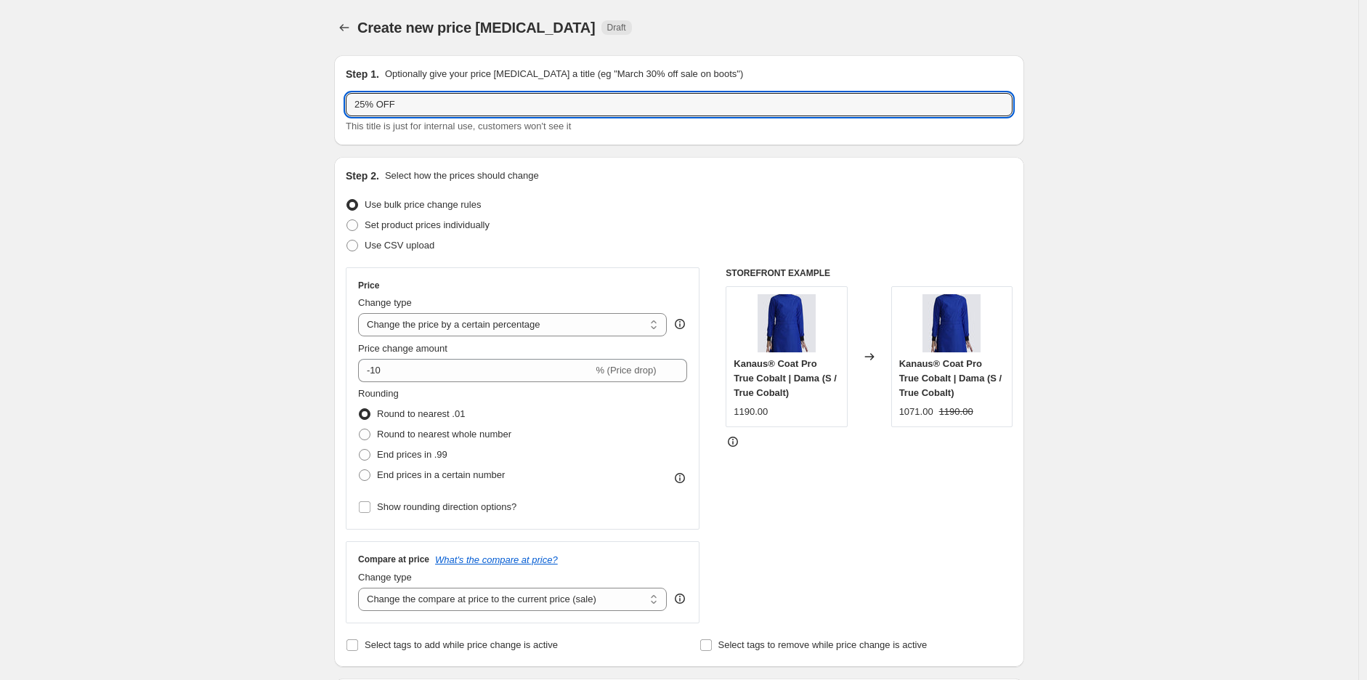
type input "25% OFF"
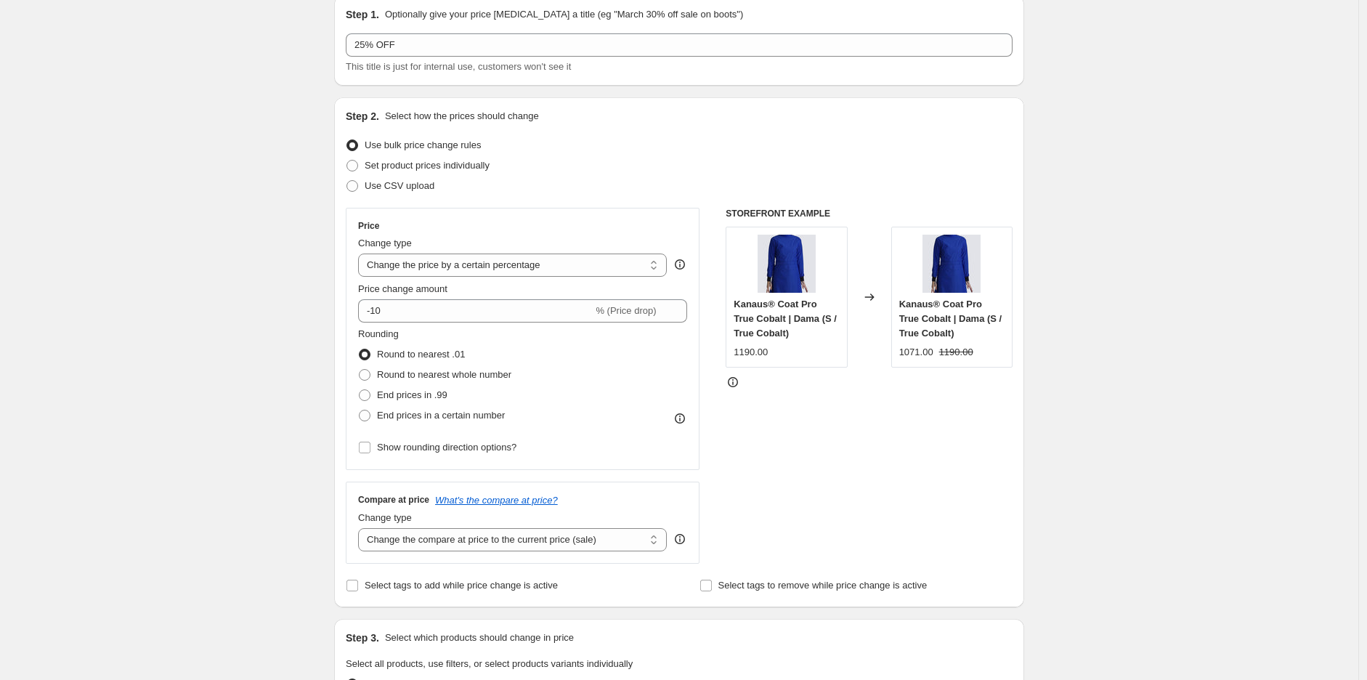
scroll to position [107, 0]
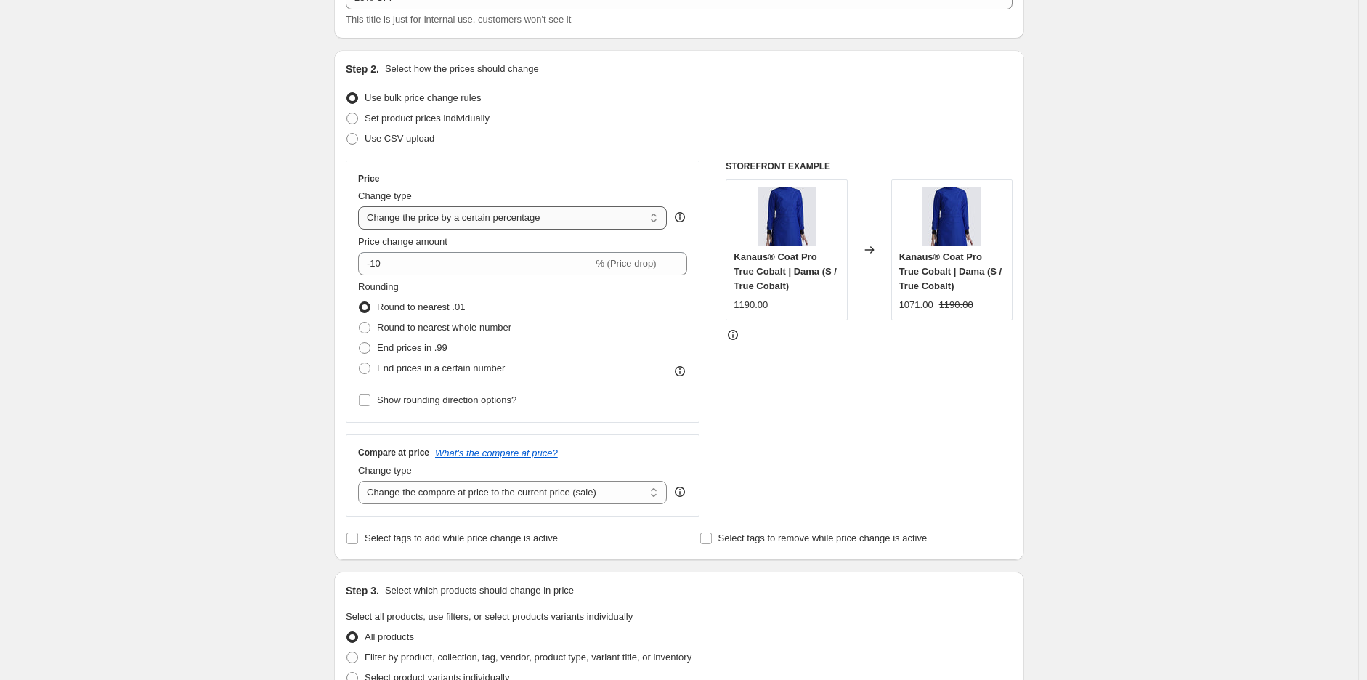
click at [428, 214] on select "Change the price to a certain amount Change the price by a certain amount Chang…" at bounding box center [512, 217] width 309 height 23
select select "bcap"
click at [362, 206] on select "Change the price to a certain amount Change the price by a certain amount Chang…" at bounding box center [512, 217] width 309 height 23
type input "-12.00"
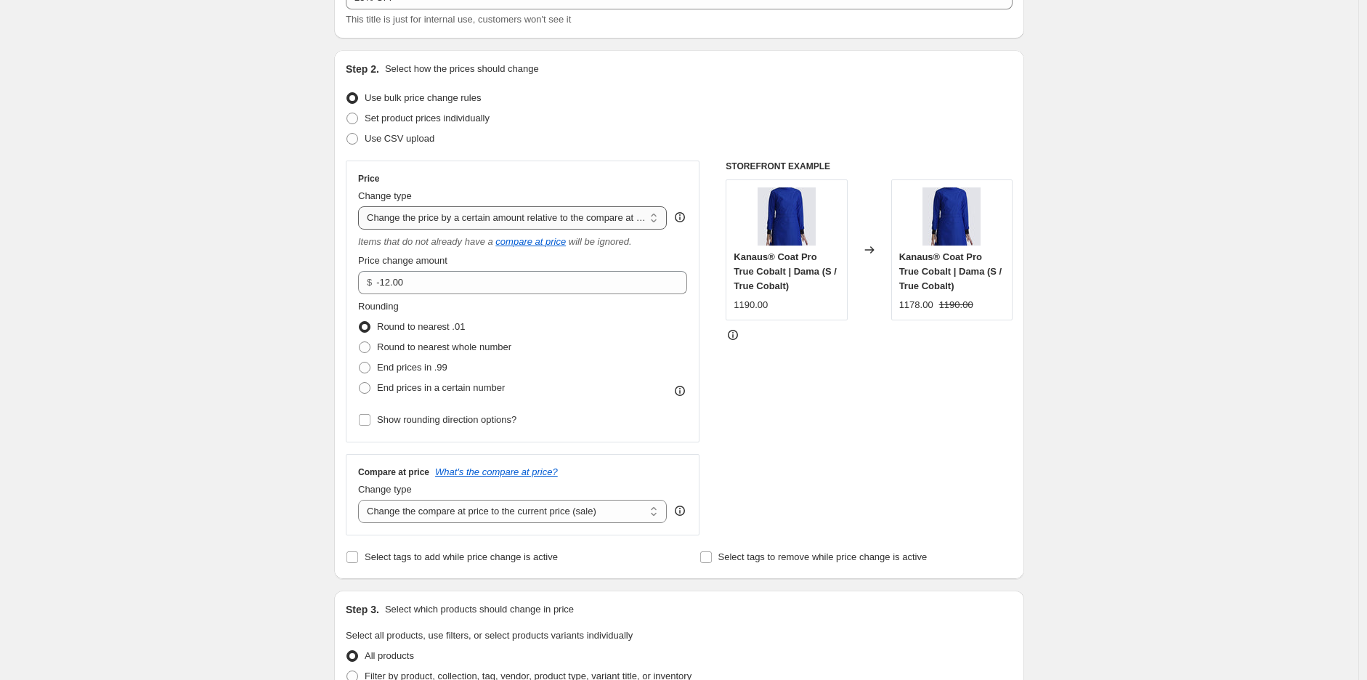
drag, startPoint x: 495, startPoint y: 211, endPoint x: 492, endPoint y: 228, distance: 17.1
click at [495, 211] on select "Change the price to a certain amount Change the price by a certain amount Chang…" at bounding box center [512, 217] width 309 height 23
select select "pcap"
click at [362, 206] on select "Change the price to a certain amount Change the price by a certain amount Chang…" at bounding box center [512, 217] width 309 height 23
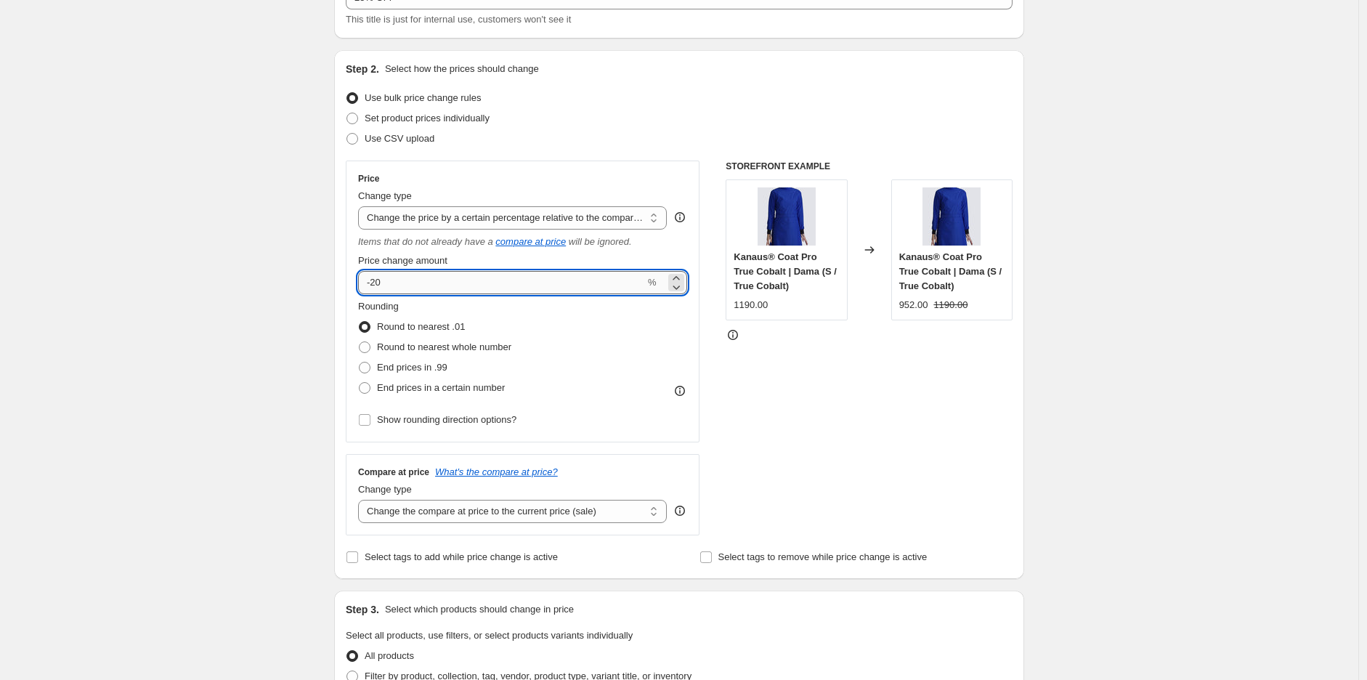
drag, startPoint x: 420, startPoint y: 284, endPoint x: 376, endPoint y: 285, distance: 43.6
click at [376, 285] on input "-20" at bounding box center [501, 282] width 287 height 23
type input "-25"
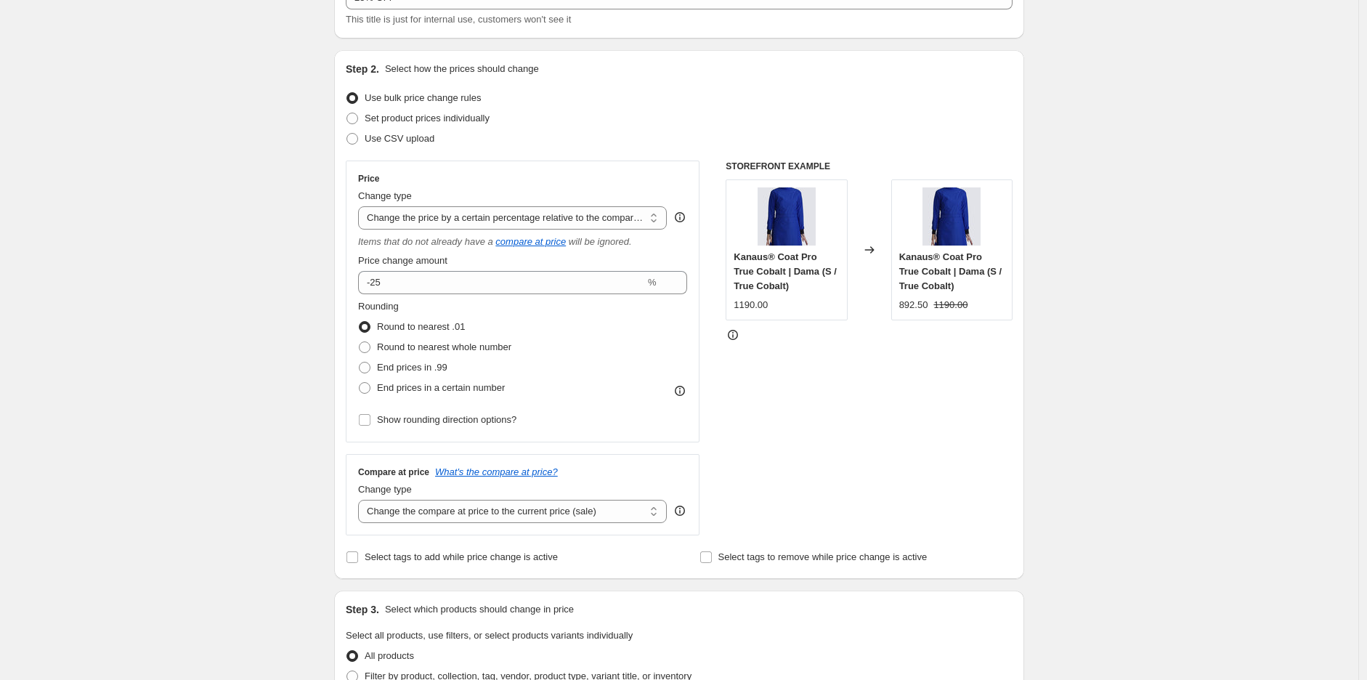
click at [336, 261] on div "Step 1. Optionally give your price change job a title (eg "March 30% off sale o…" at bounding box center [673, 618] width 702 height 1362
click at [311, 256] on div "Create new price change job. This page is ready Create new price change job Dra…" at bounding box center [679, 640] width 1358 height 1494
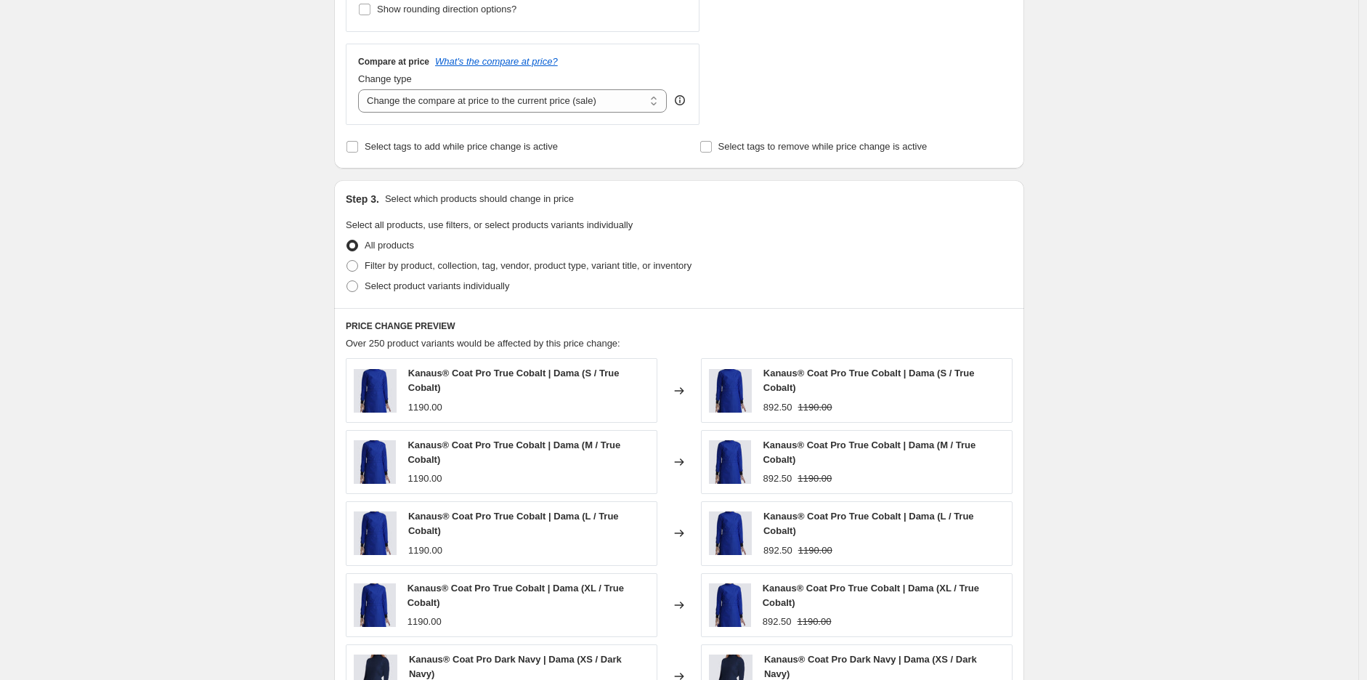
scroll to position [538, 0]
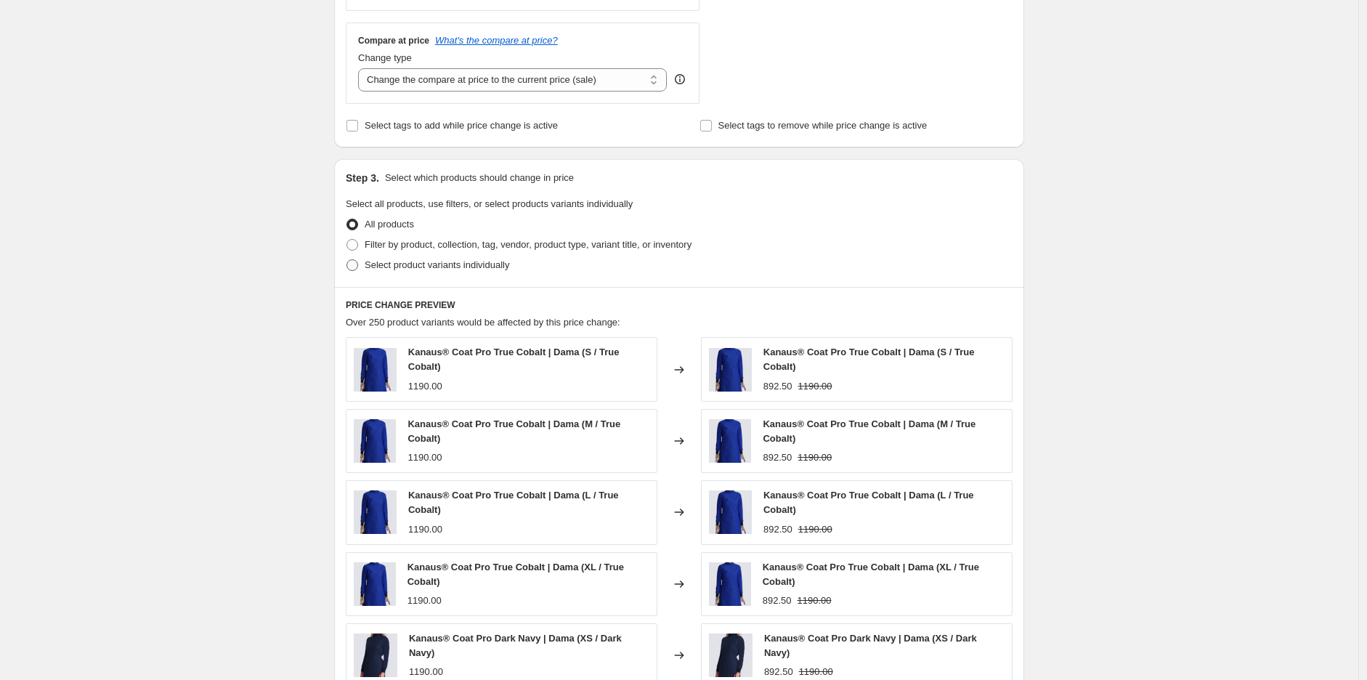
click at [423, 269] on span "Select product variants individually" at bounding box center [437, 264] width 145 height 11
click at [347, 260] on input "Select product variants individually" at bounding box center [346, 259] width 1 height 1
radio input "true"
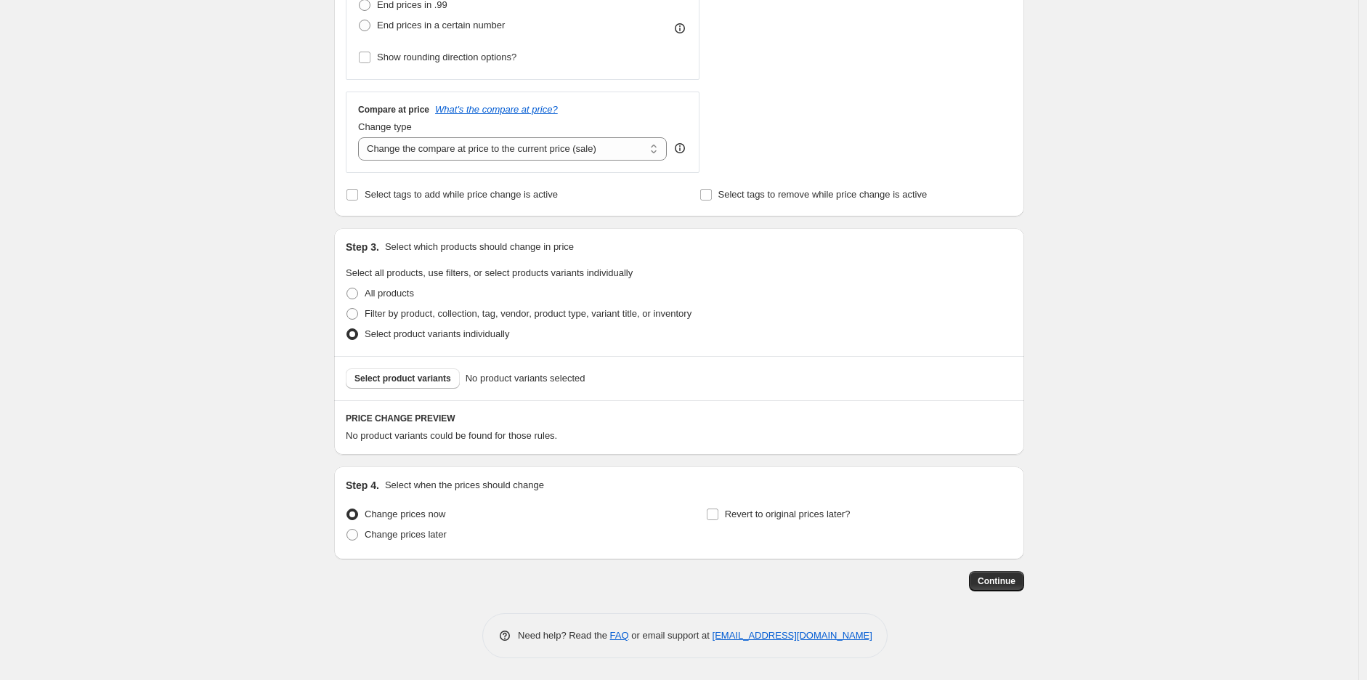
scroll to position [470, 0]
click at [446, 318] on span "Filter by product, collection, tag, vendor, product type, variant title, or inv…" at bounding box center [528, 313] width 327 height 11
click at [347, 309] on input "Filter by product, collection, tag, vendor, product type, variant title, or inv…" at bounding box center [346, 308] width 1 height 1
radio input "true"
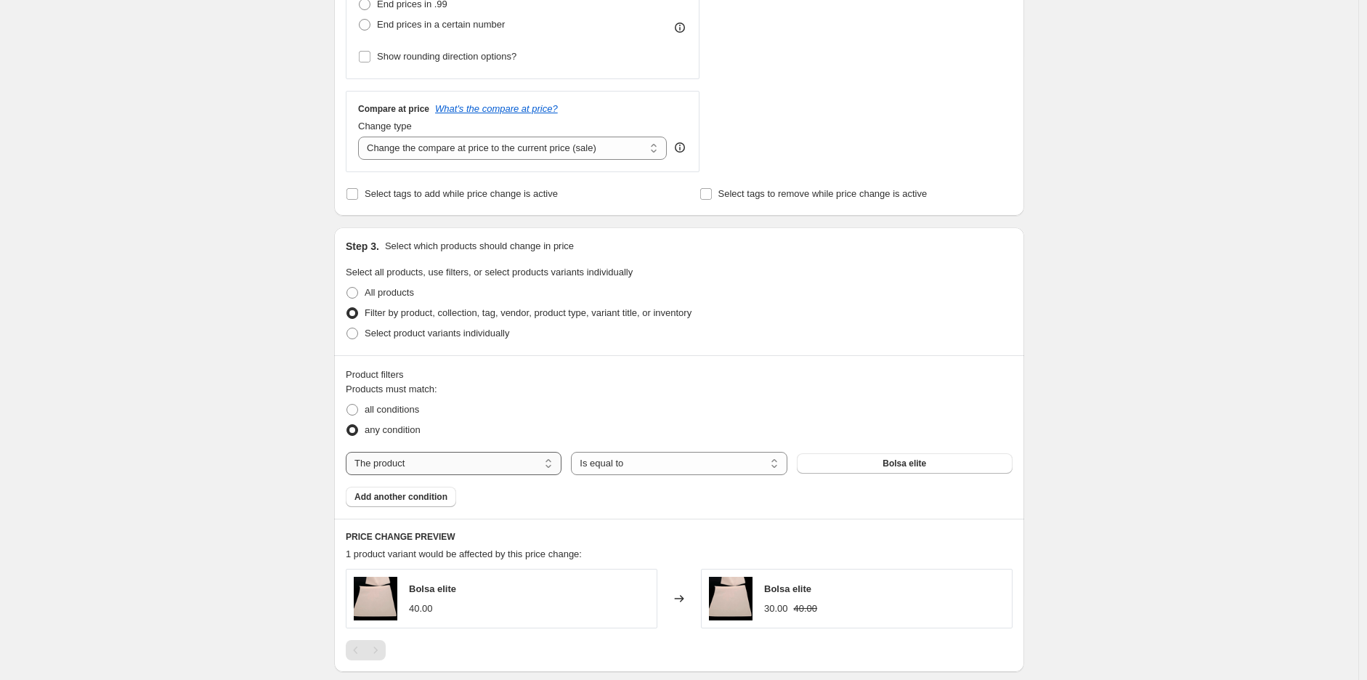
click at [527, 467] on select "The product The product's collection The product's tag The product's vendor The…" at bounding box center [454, 463] width 216 height 23
select select "tag"
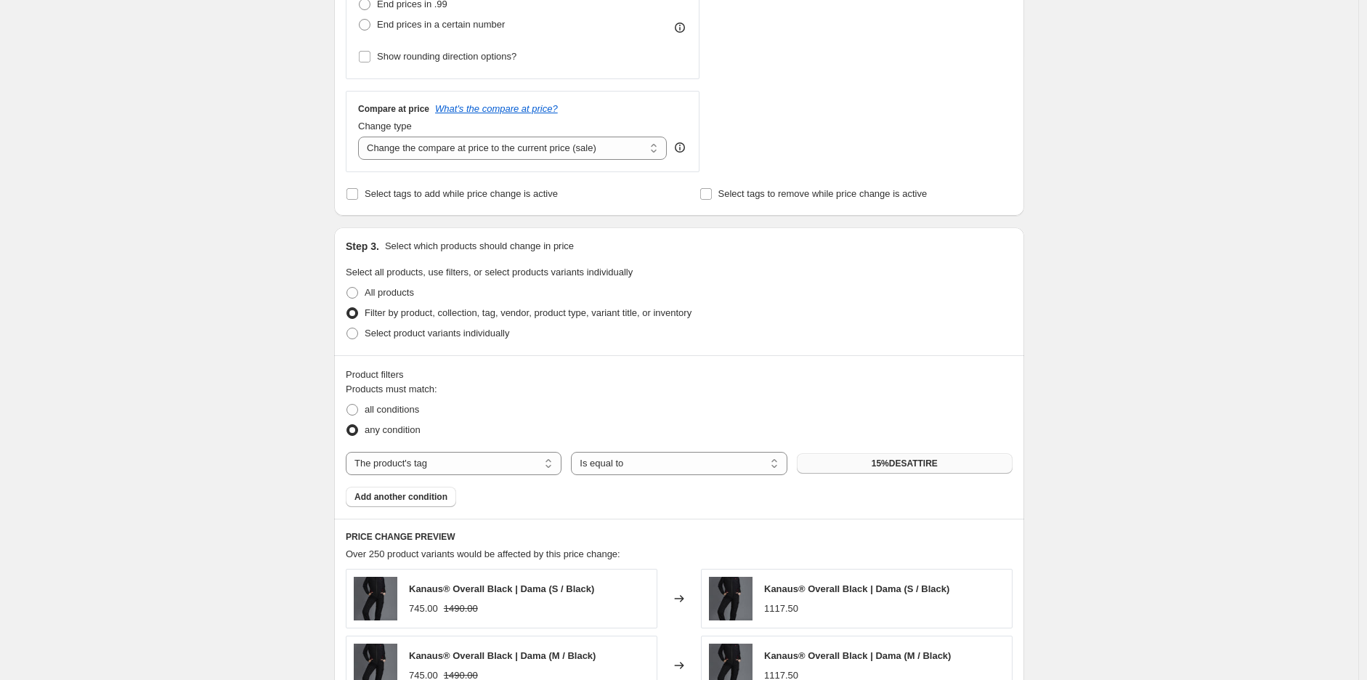
click at [909, 464] on span "15%DESATTIRE" at bounding box center [904, 464] width 66 height 12
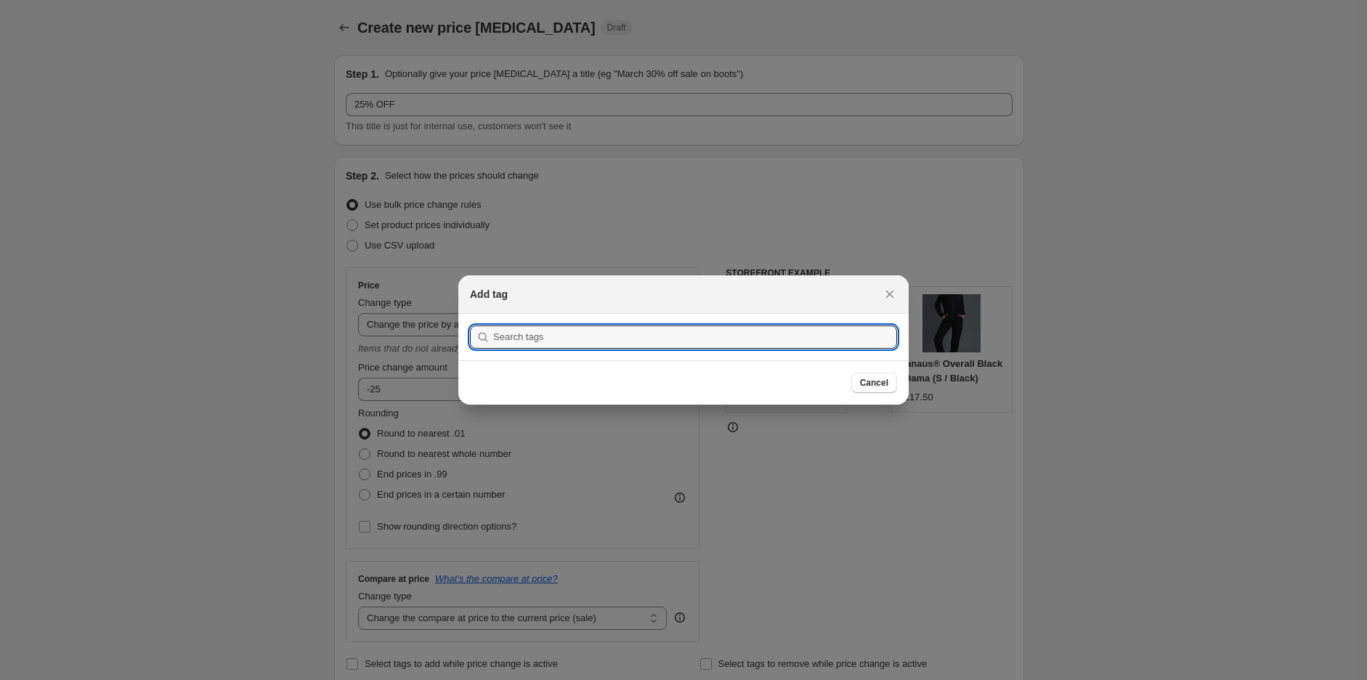
scroll to position [0, 0]
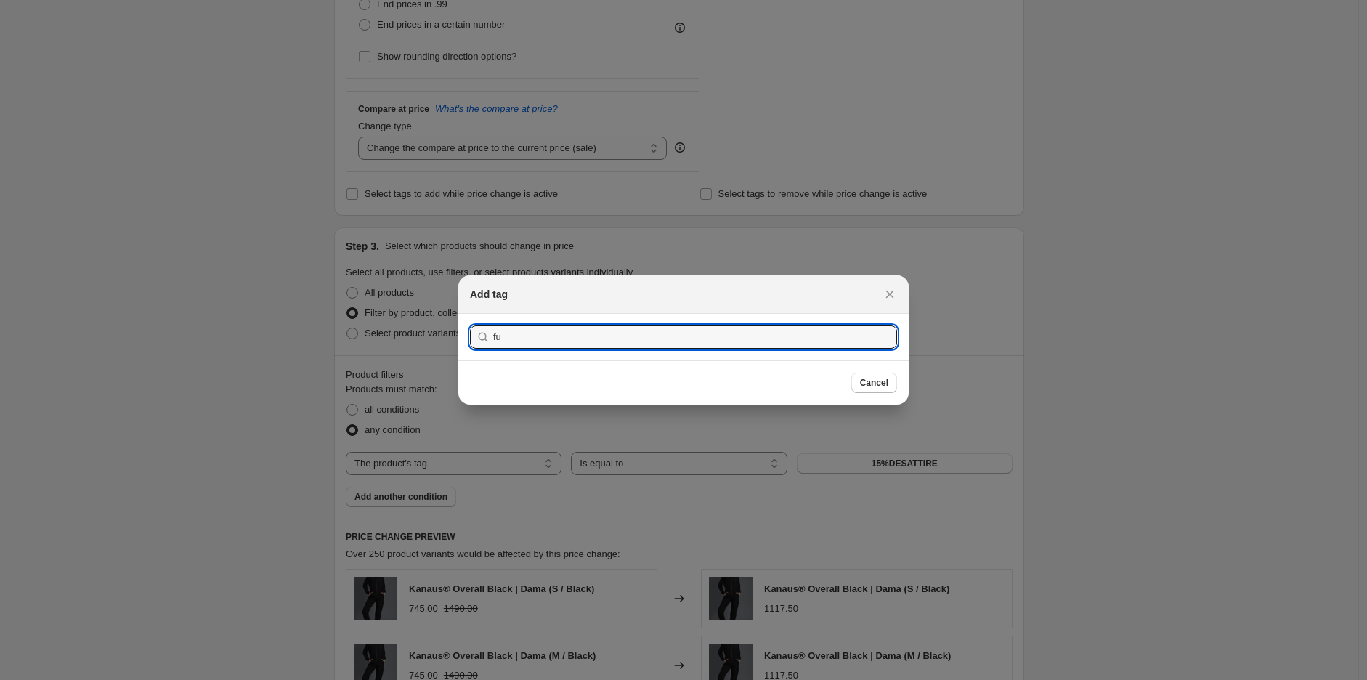
type input "f"
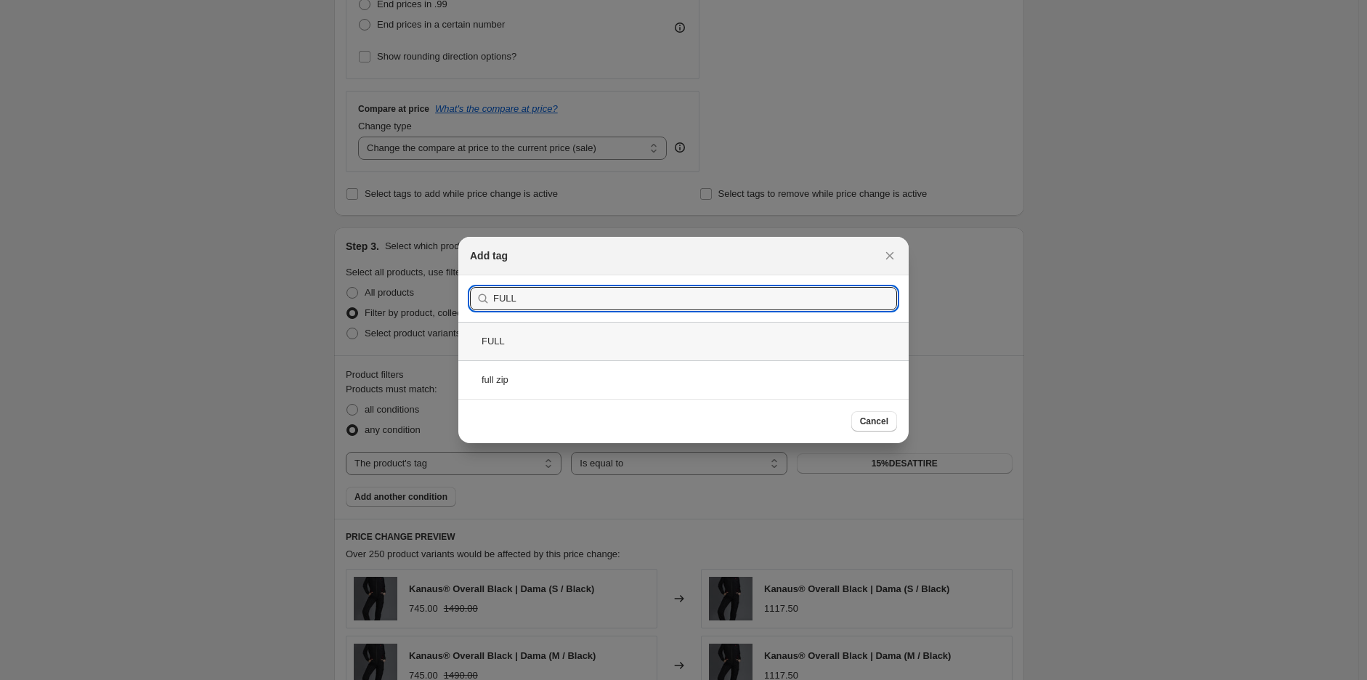
type input "FULL"
click at [572, 341] on div "FULL" at bounding box center [683, 341] width 450 height 38
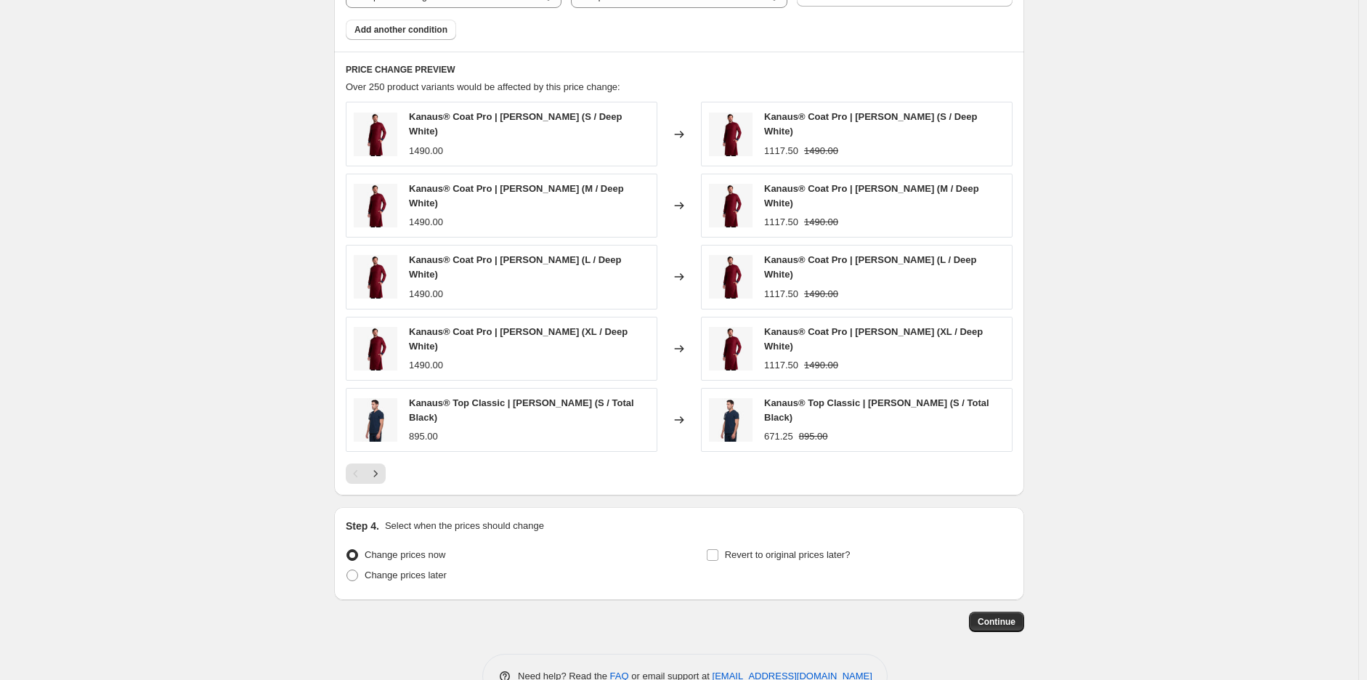
scroll to position [956, 0]
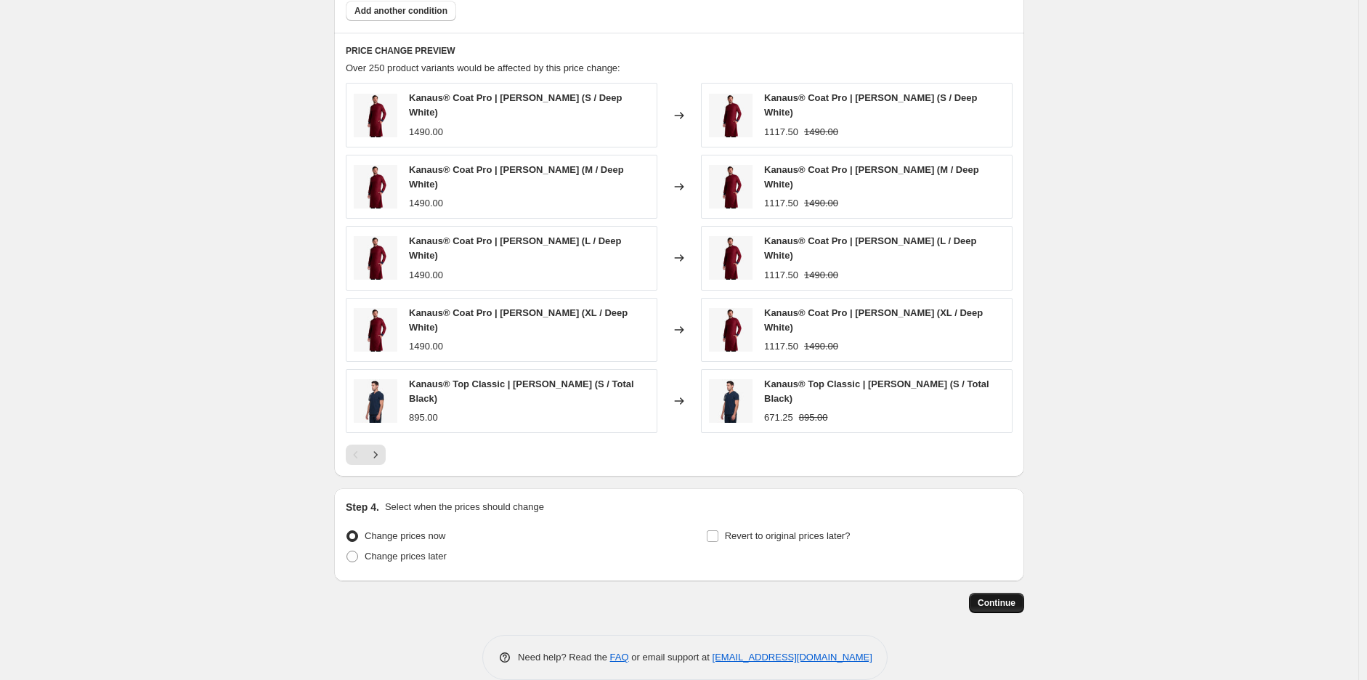
click at [1004, 597] on span "Continue" at bounding box center [997, 603] width 38 height 12
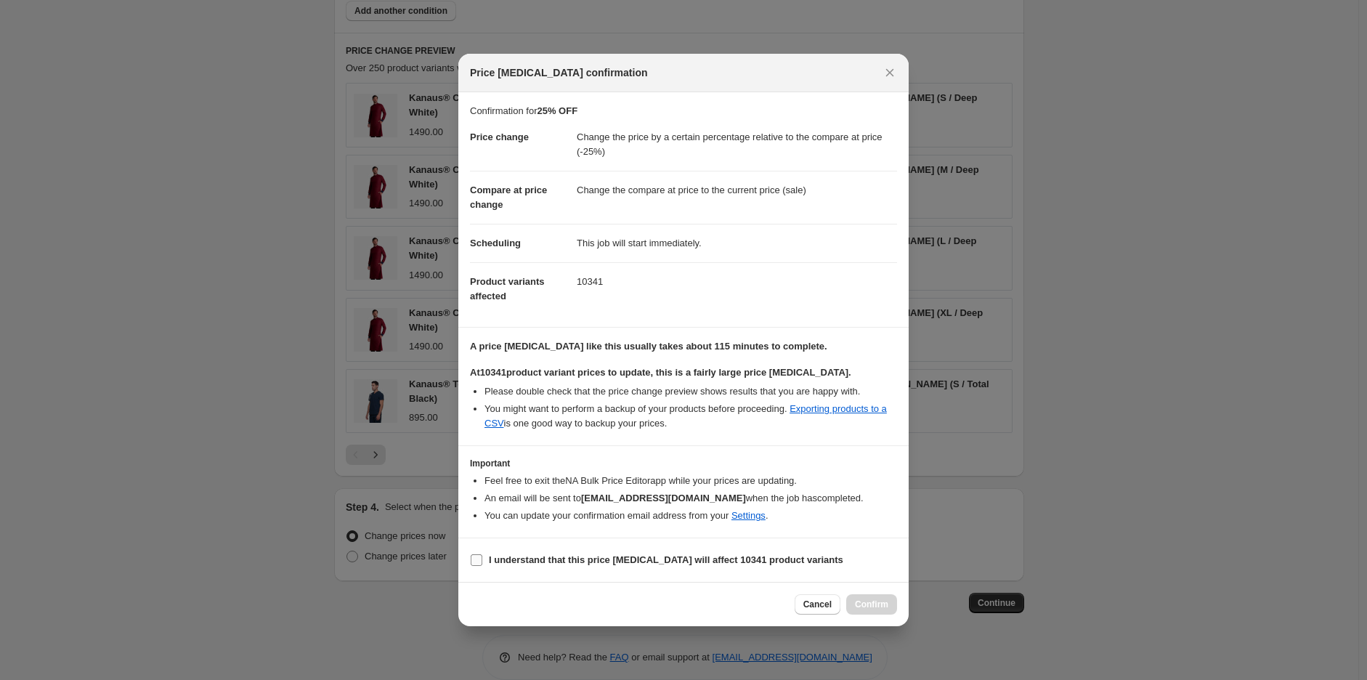
click at [540, 555] on b "I understand that this price [MEDICAL_DATA] will affect 10341 product variants" at bounding box center [666, 559] width 354 height 11
click at [482, 555] on input "I understand that this price [MEDICAL_DATA] will affect 10341 product variants" at bounding box center [477, 560] width 12 height 12
checkbox input "true"
click at [868, 602] on span "Confirm" at bounding box center [871, 604] width 33 height 12
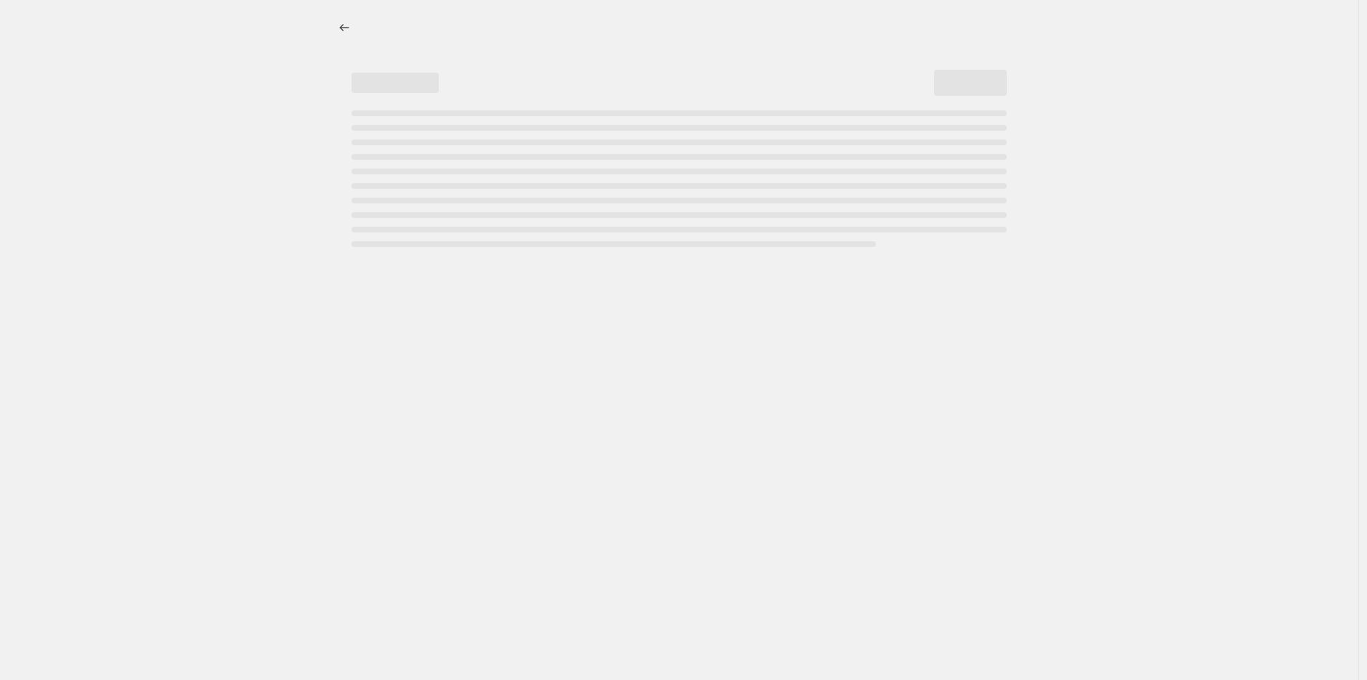
select select "pcap"
select select "tag"
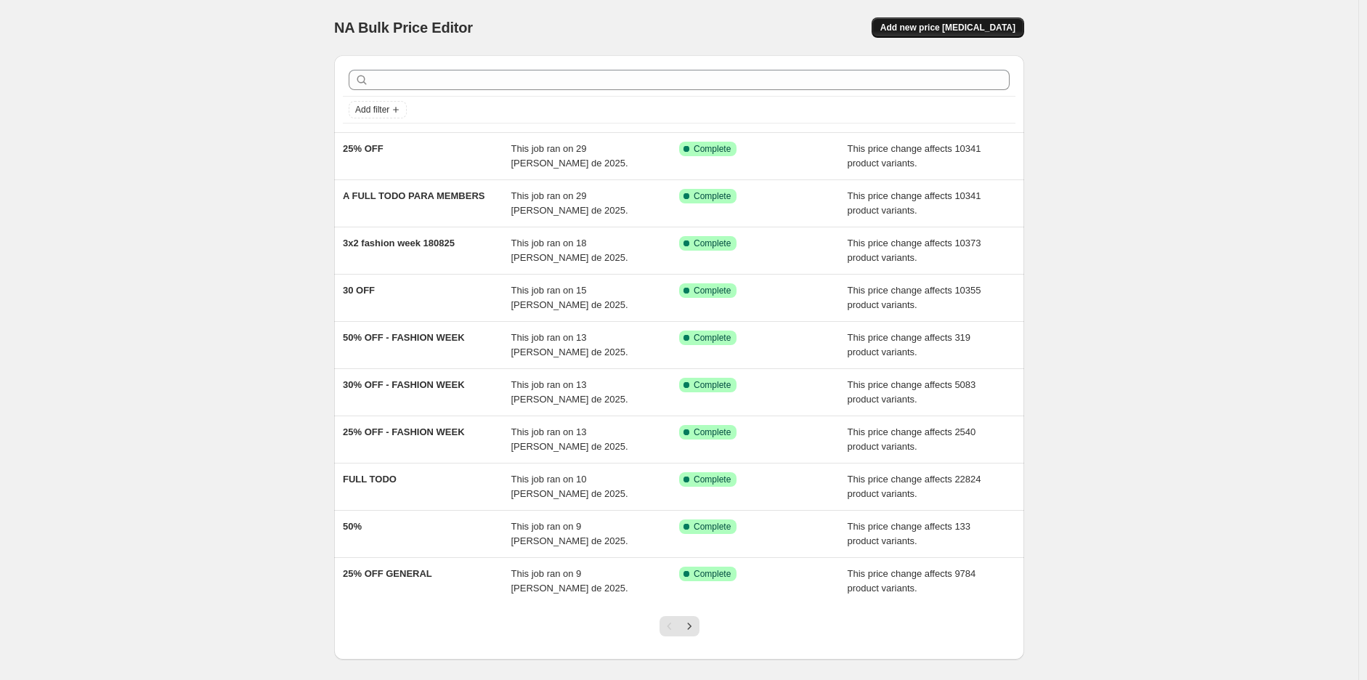
click at [1001, 31] on span "Add new price [MEDICAL_DATA]" at bounding box center [947, 28] width 135 height 12
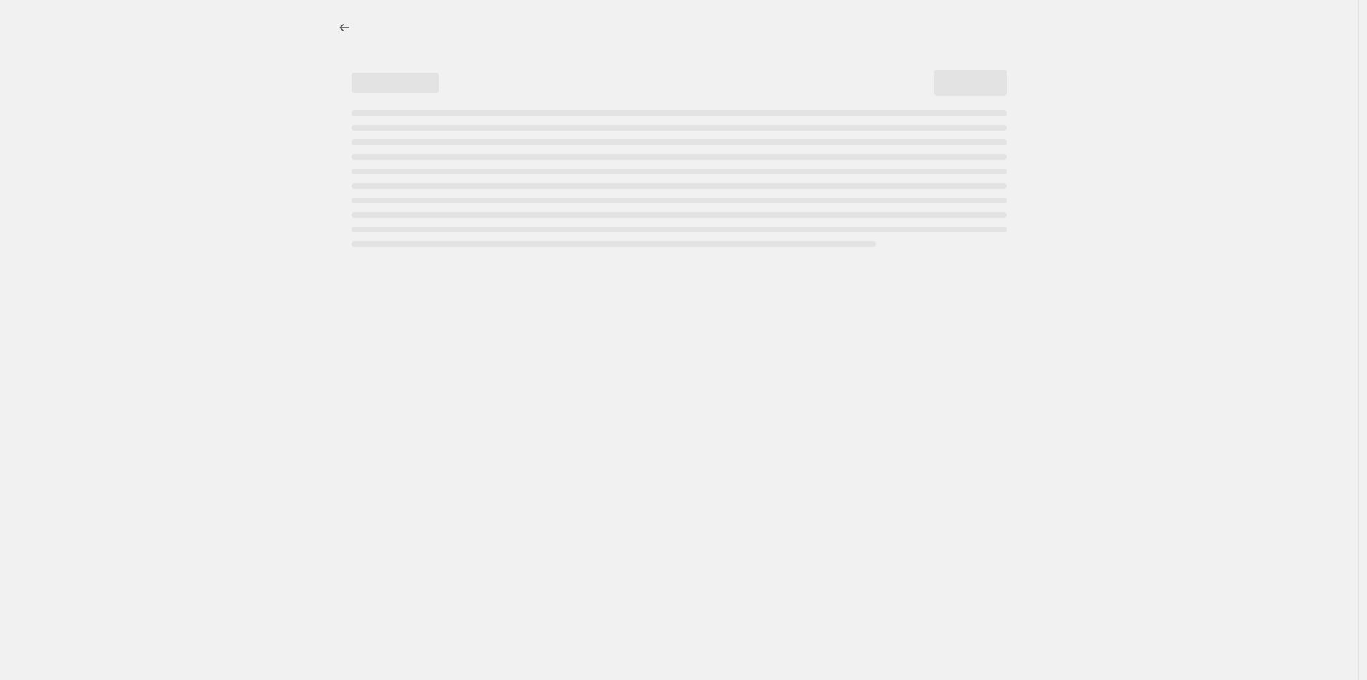
select select "percentage"
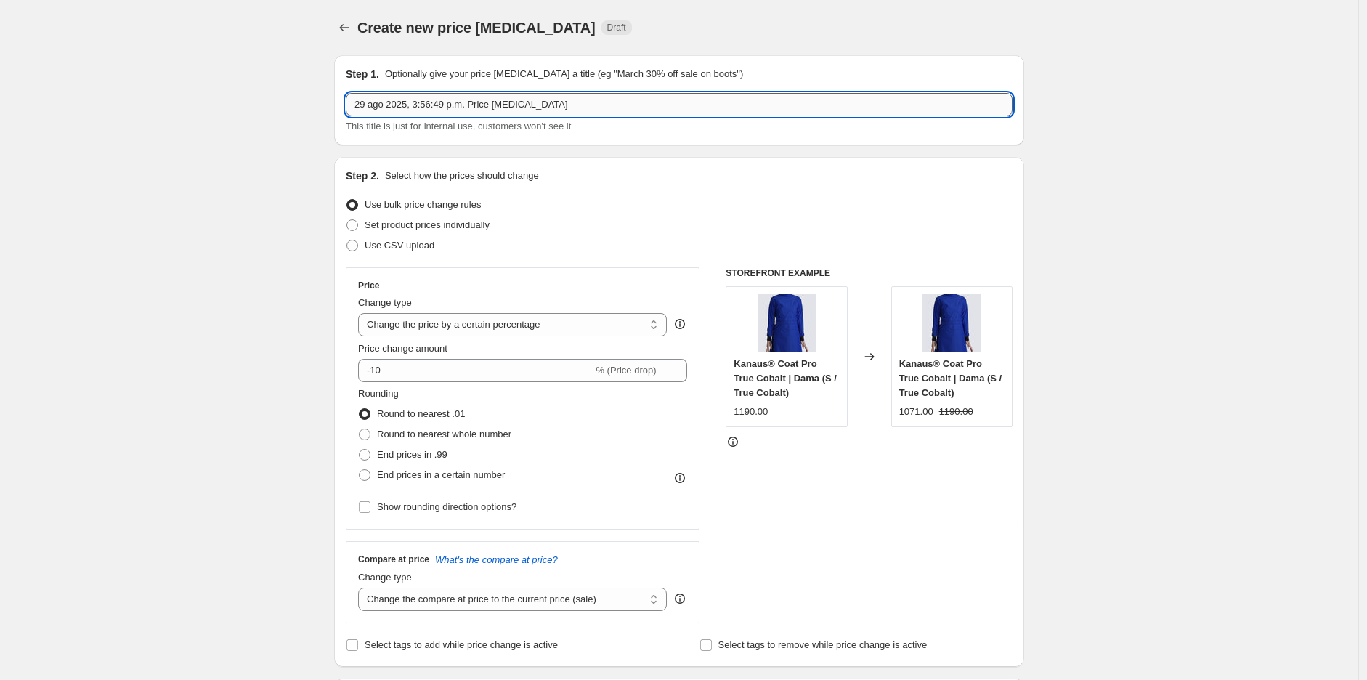
click at [449, 106] on input "29 ago 2025, 3:56:49 p.m. Price change job" at bounding box center [679, 104] width 667 height 23
type input "LOS DE 20 DE MEMBERS"
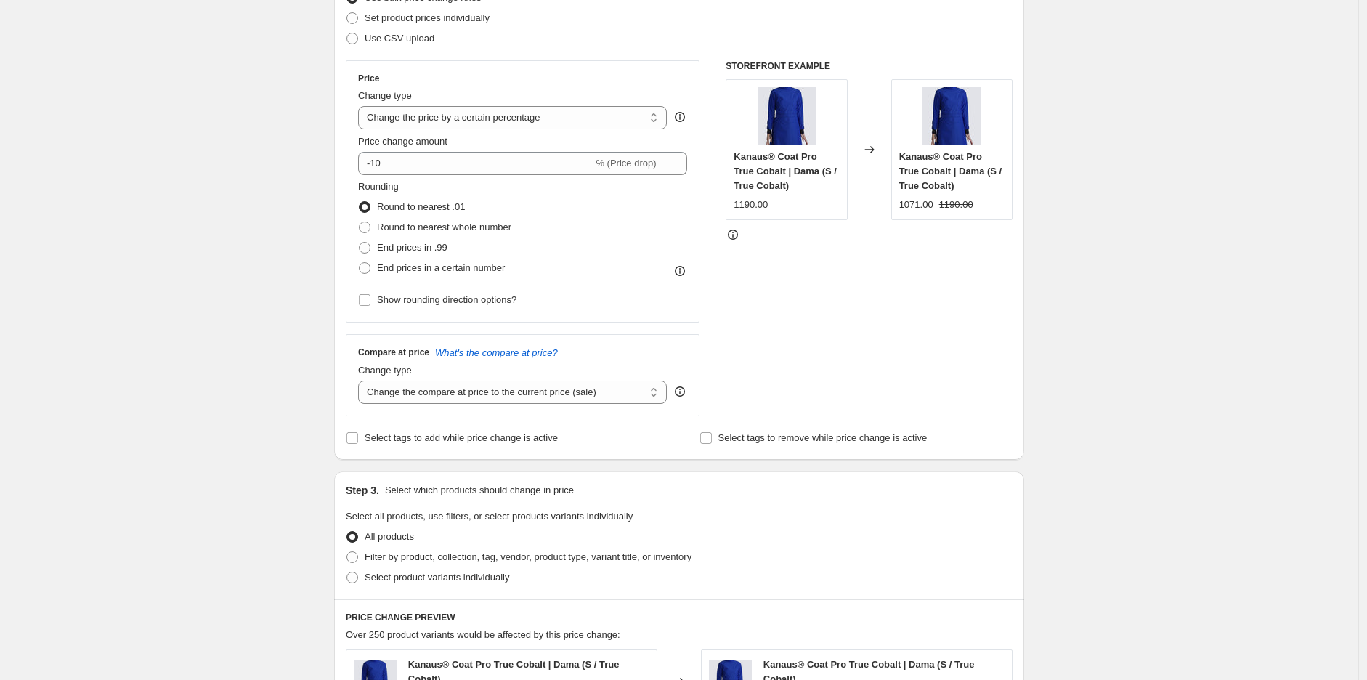
scroll to position [215, 0]
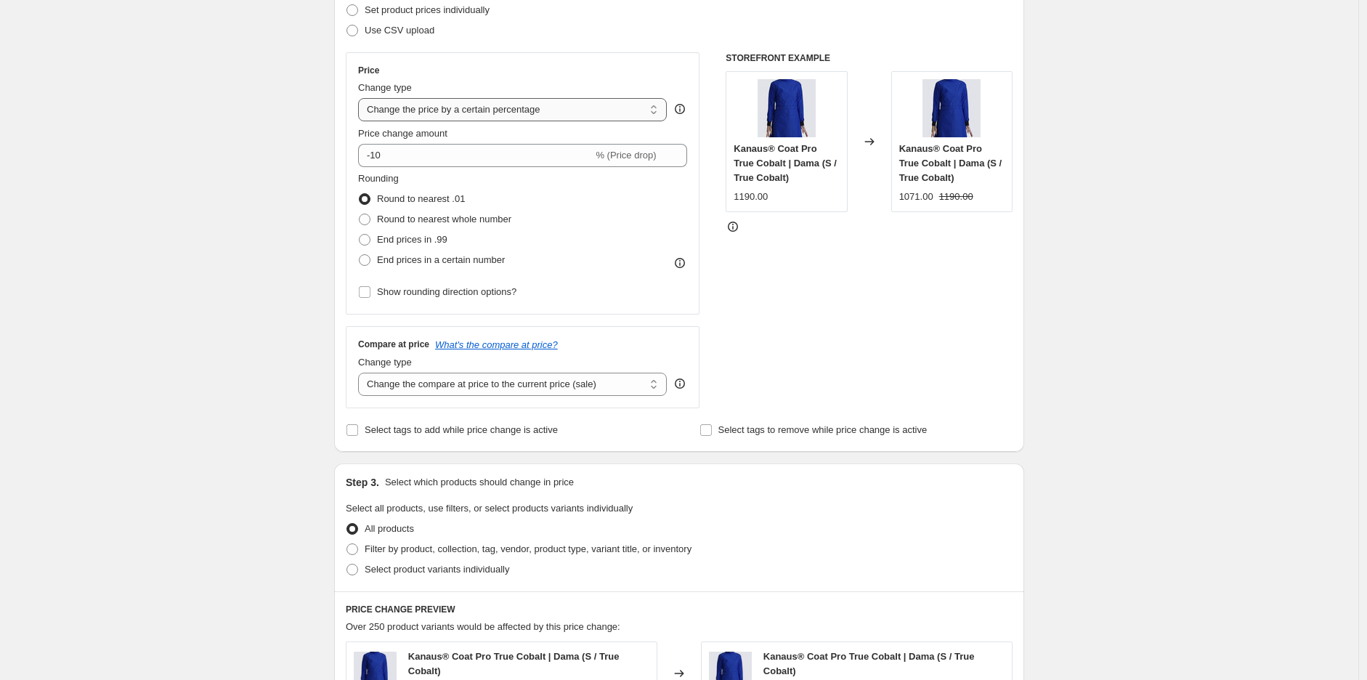
click at [463, 109] on select "Change the price to a certain amount Change the price by a certain amount Chang…" at bounding box center [512, 109] width 309 height 23
select select "bcap"
click at [362, 98] on select "Change the price to a certain amount Change the price by a certain amount Chang…" at bounding box center [512, 109] width 309 height 23
type input "-12.00"
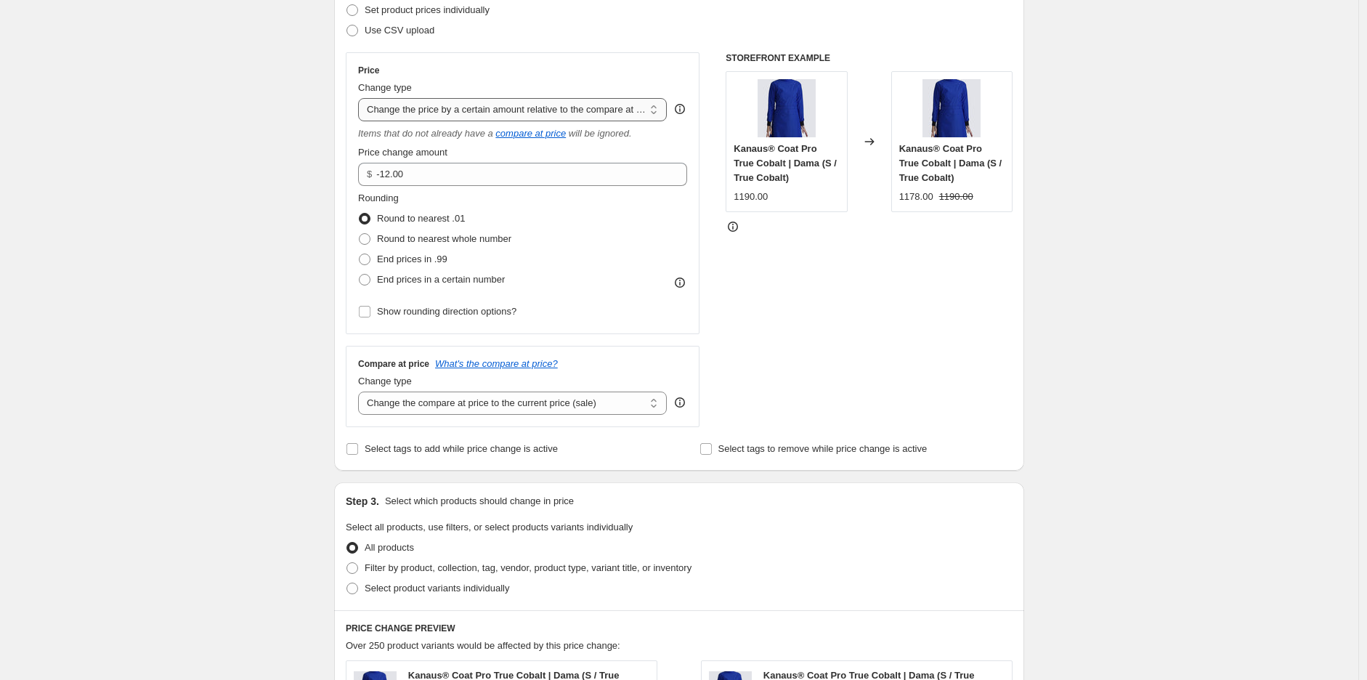
click at [477, 116] on select "Change the price to a certain amount Change the price by a certain amount Chang…" at bounding box center [512, 109] width 309 height 23
select select "pcap"
click at [362, 98] on select "Change the price to a certain amount Change the price by a certain amount Chang…" at bounding box center [512, 109] width 309 height 23
type input "-20"
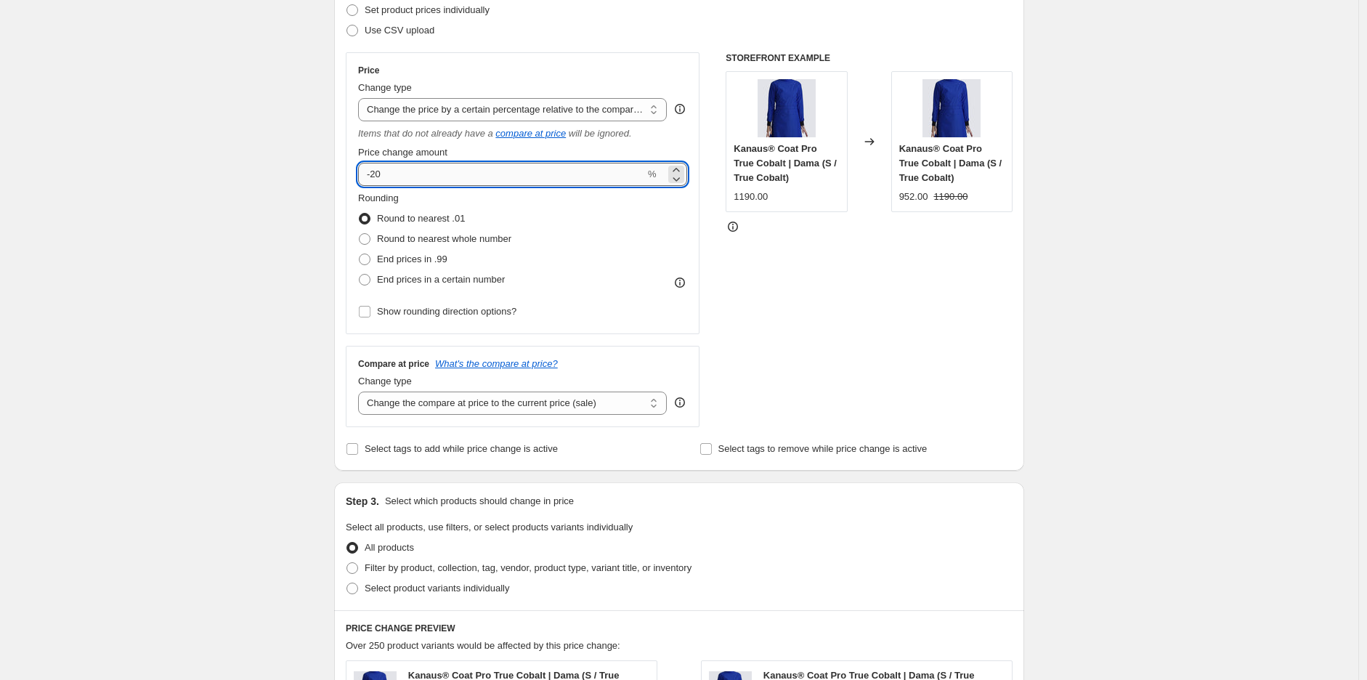
drag, startPoint x: 407, startPoint y: 172, endPoint x: 375, endPoint y: 170, distance: 32.0
click at [375, 170] on input "-20" at bounding box center [501, 174] width 287 height 23
click at [200, 163] on div "Create new price change job. This page is ready Create new price change job Dra…" at bounding box center [679, 532] width 1358 height 1494
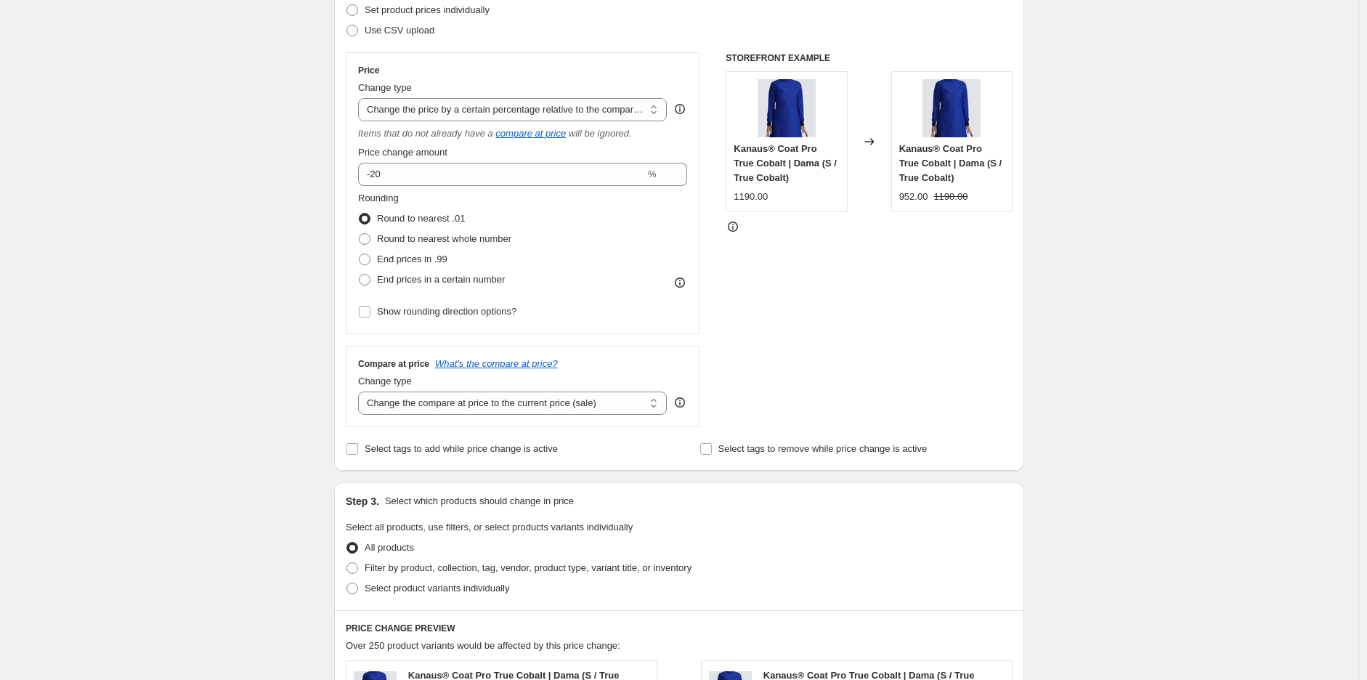
click at [200, 202] on div "Create new price change job. This page is ready Create new price change job Dra…" at bounding box center [679, 532] width 1358 height 1494
click at [12, 428] on div "Create new price change job. This page is ready Create new price change job Dra…" at bounding box center [679, 532] width 1358 height 1494
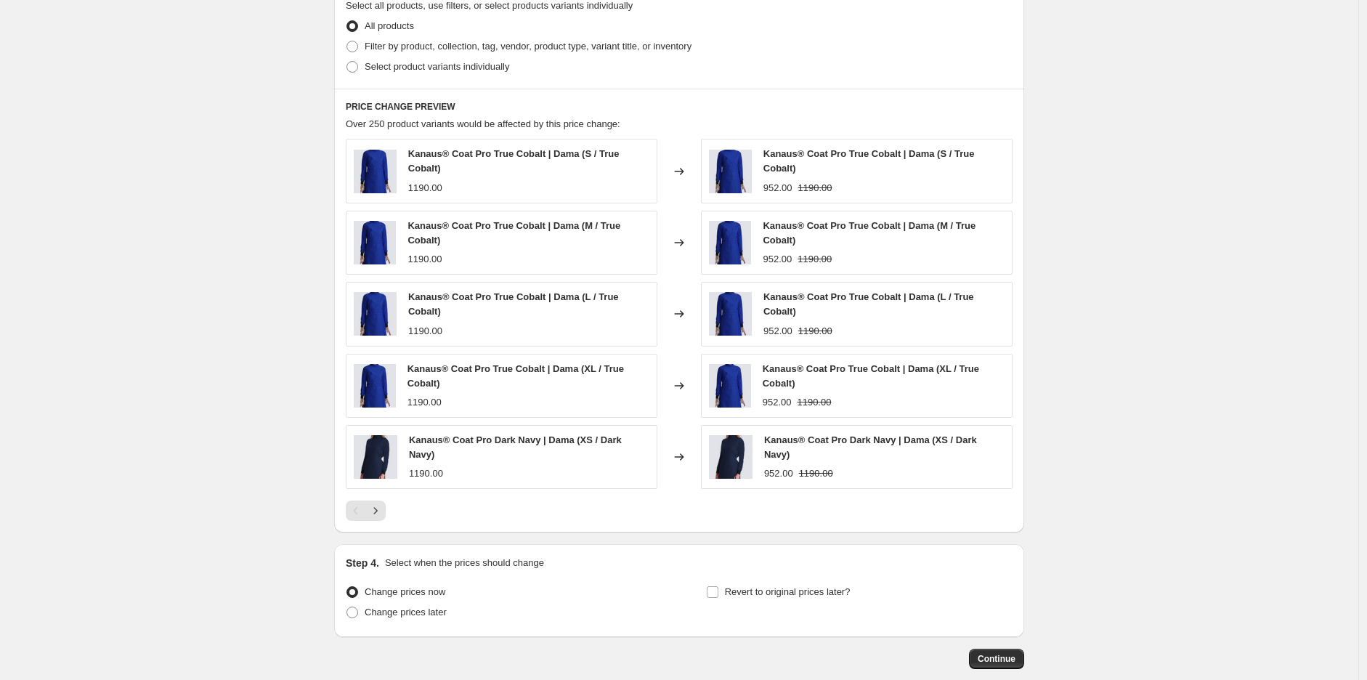
scroll to position [492, 0]
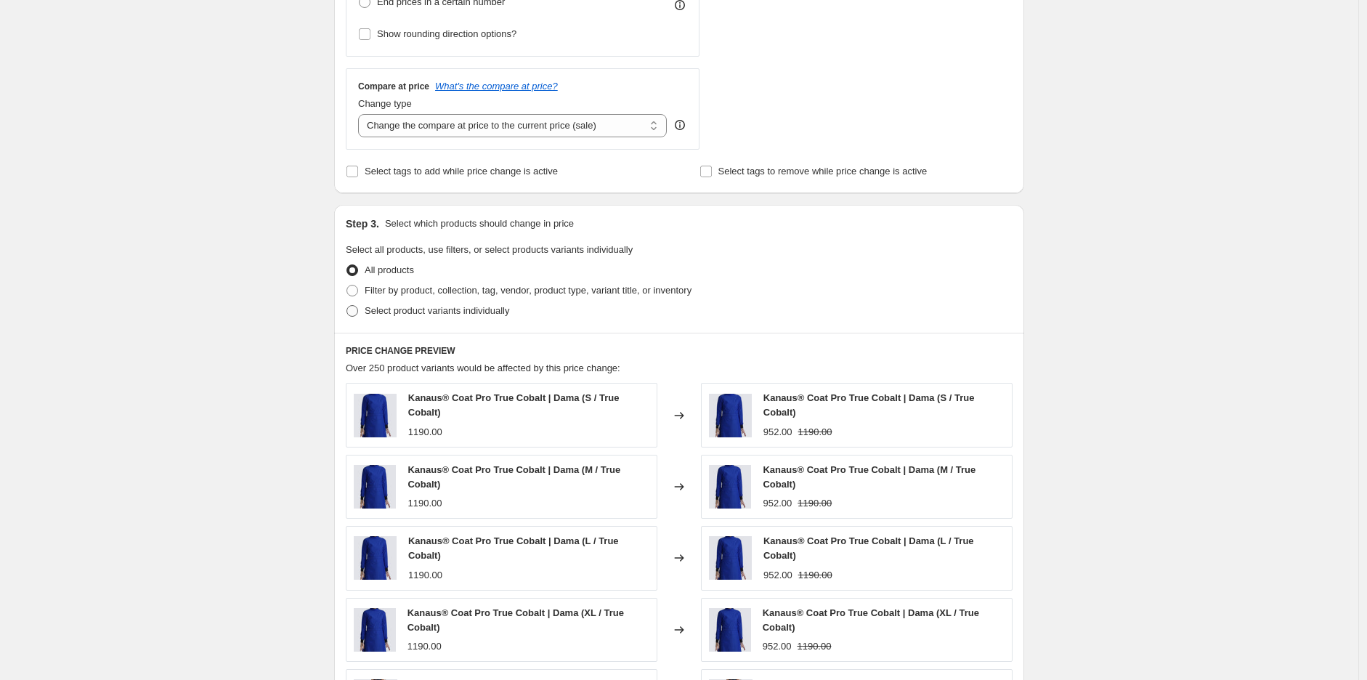
click at [405, 304] on span "Select product variants individually" at bounding box center [437, 311] width 145 height 15
click at [347, 305] on input "Select product variants individually" at bounding box center [346, 305] width 1 height 1
radio input "true"
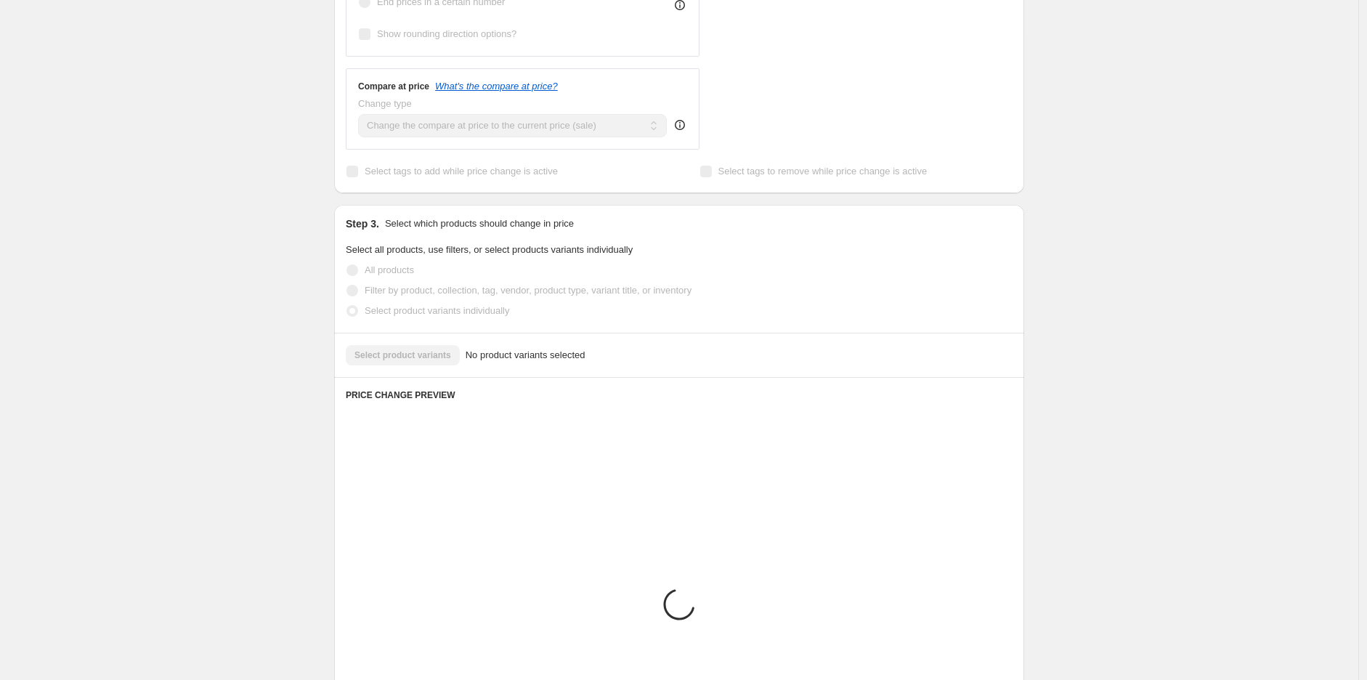
scroll to position [470, 0]
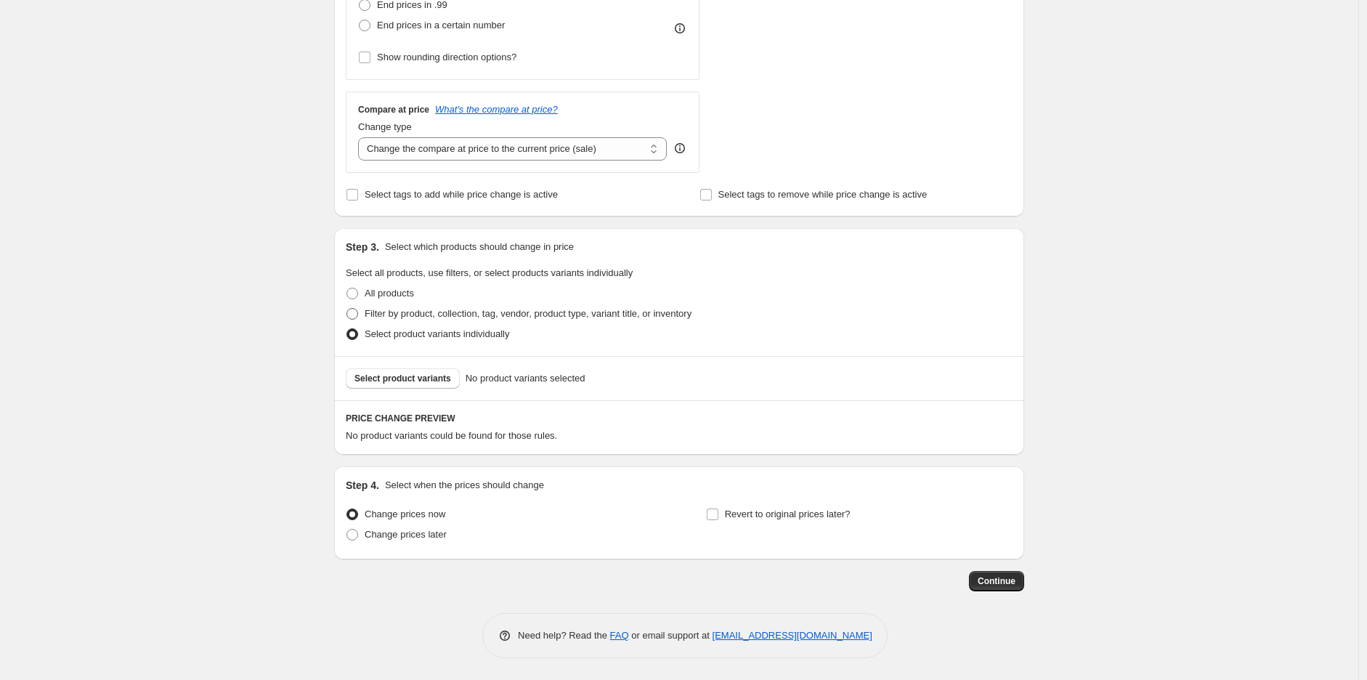
click at [409, 319] on span "Filter by product, collection, tag, vendor, product type, variant title, or inv…" at bounding box center [528, 313] width 327 height 11
click at [347, 309] on input "Filter by product, collection, tag, vendor, product type, variant title, or inv…" at bounding box center [346, 308] width 1 height 1
radio input "true"
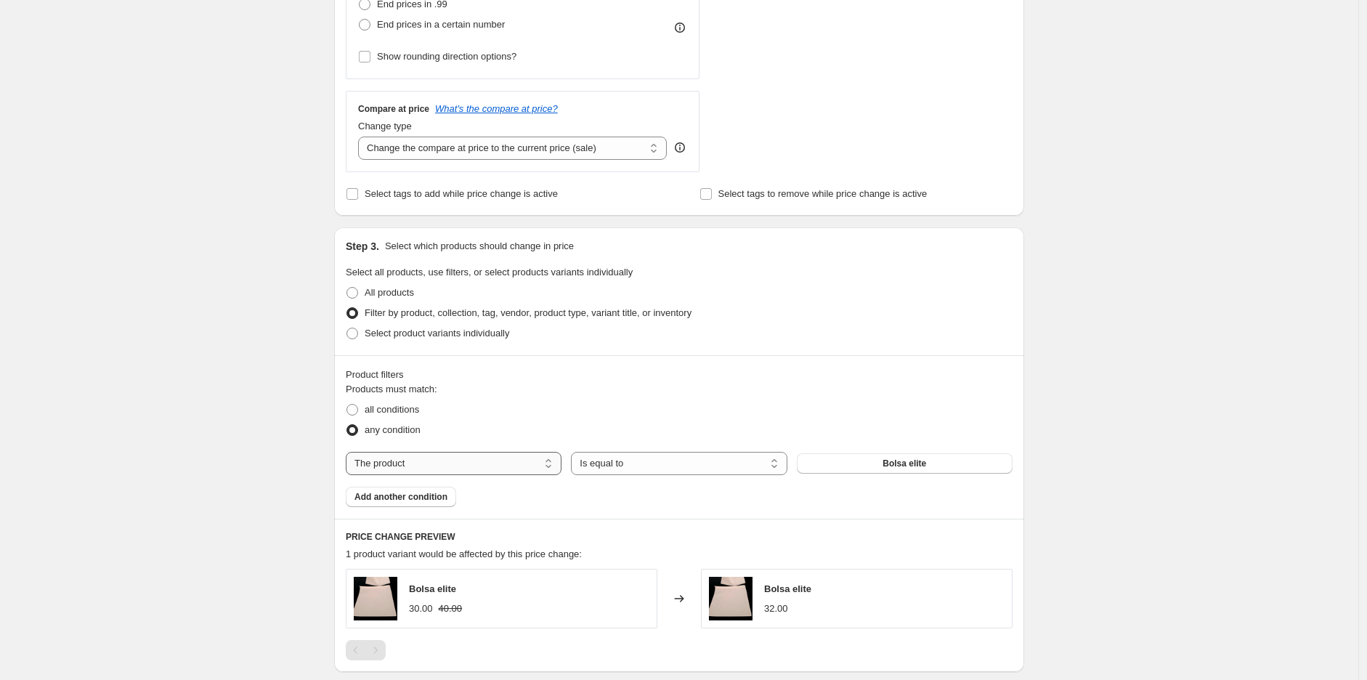
click at [489, 465] on select "The product The product's collection The product's tag The product's vendor The…" at bounding box center [454, 463] width 216 height 23
select select "tag"
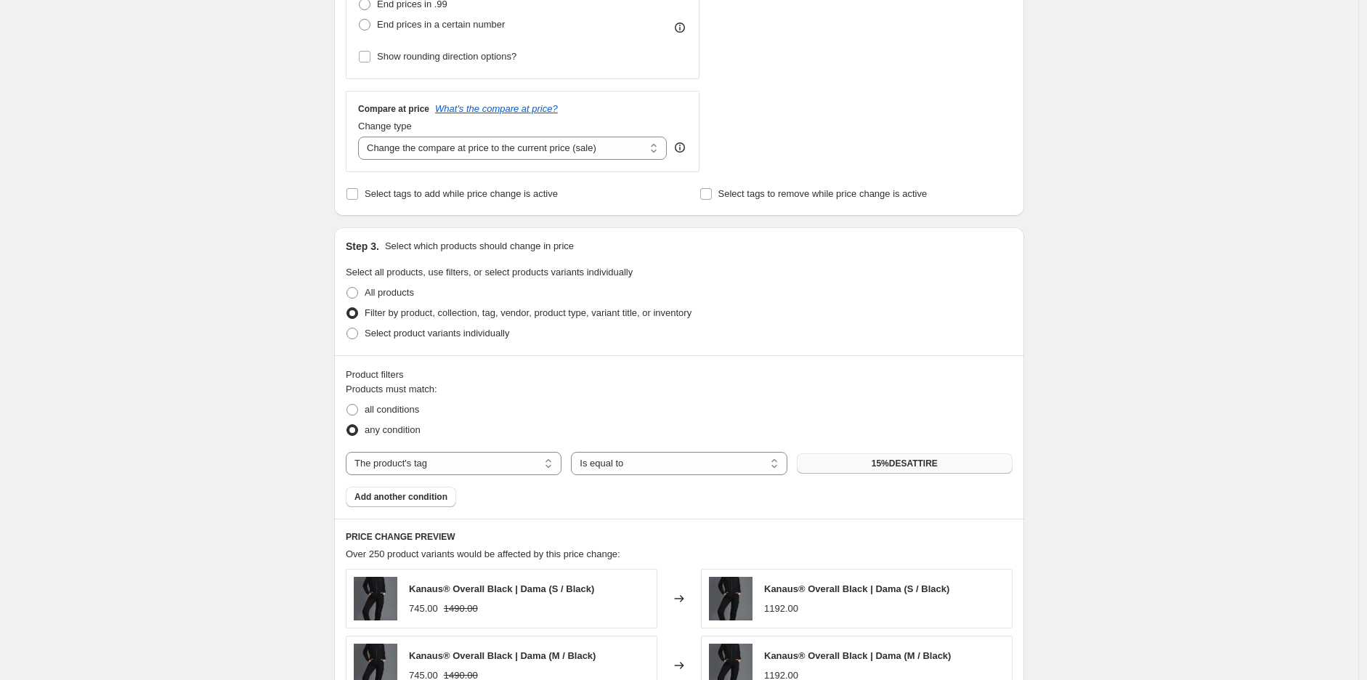
click at [925, 466] on span "15%DESATTIRE" at bounding box center [904, 464] width 66 height 12
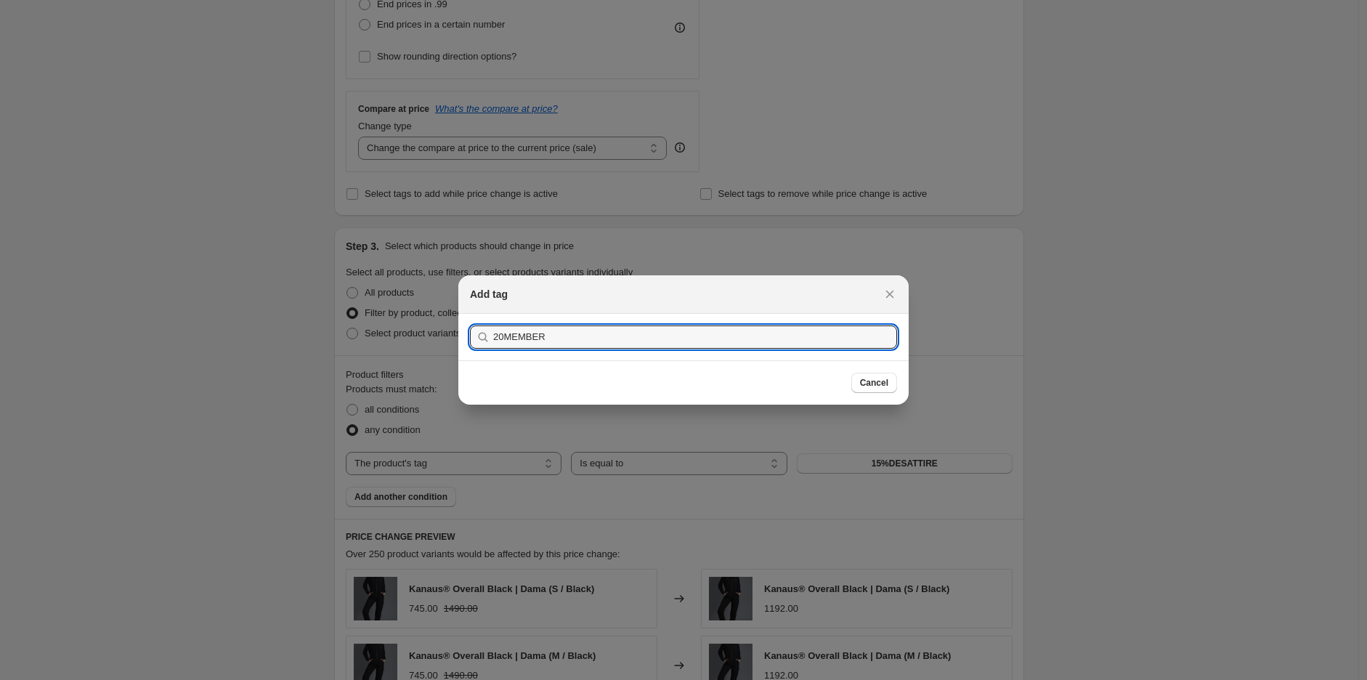
type input "20MEMBER"
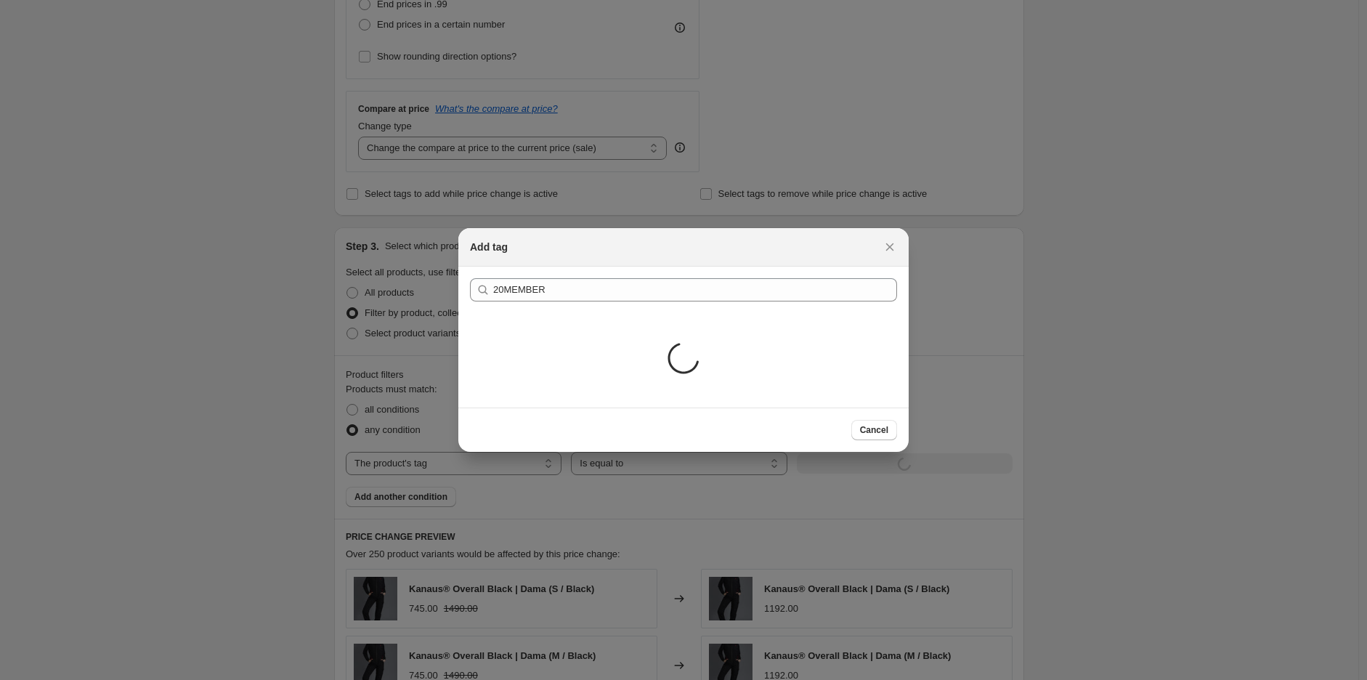
click at [694, 381] on div "Loading..." at bounding box center [683, 360] width 32 height 94
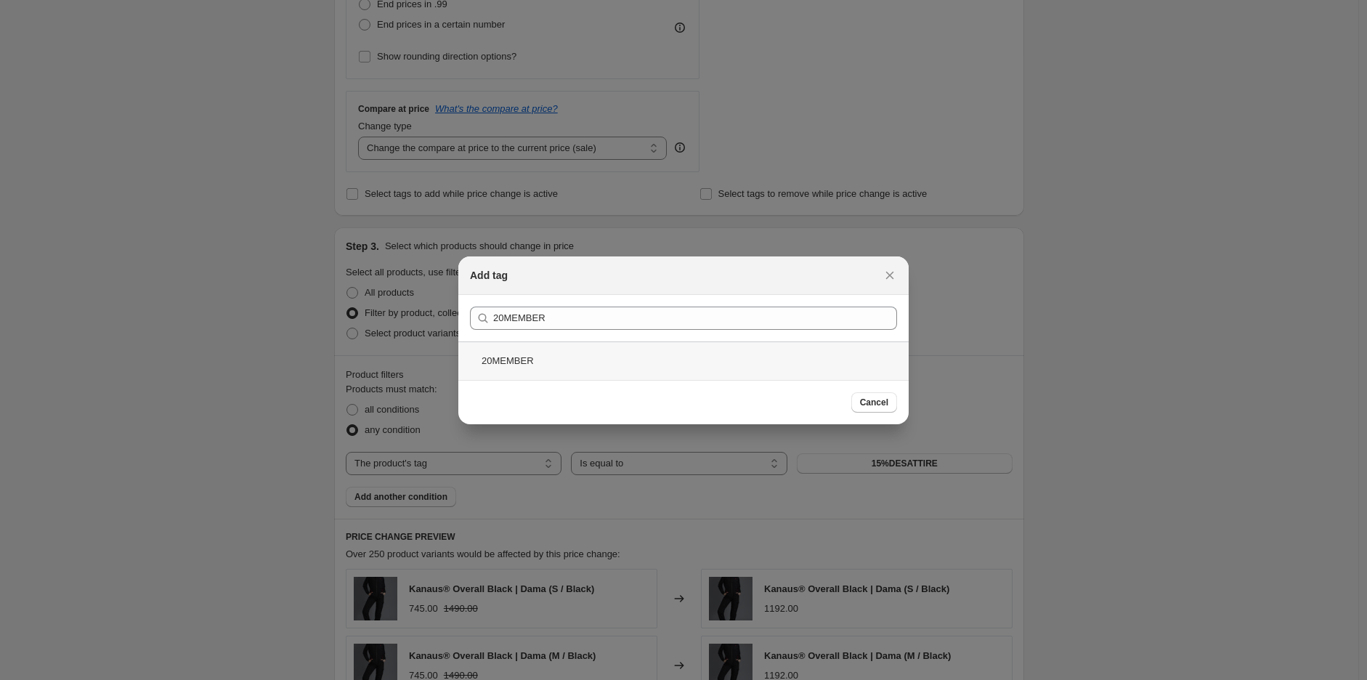
click at [569, 365] on div "20MEMBER" at bounding box center [683, 360] width 450 height 38
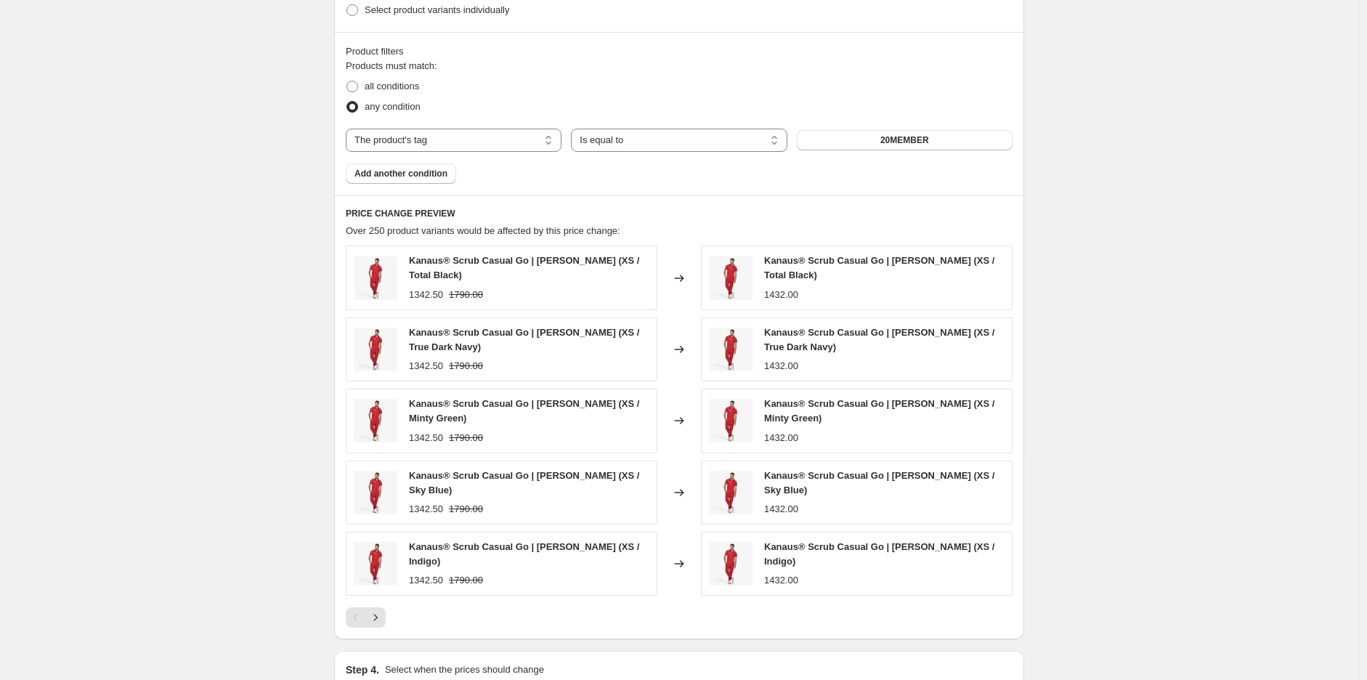
scroll to position [363, 0]
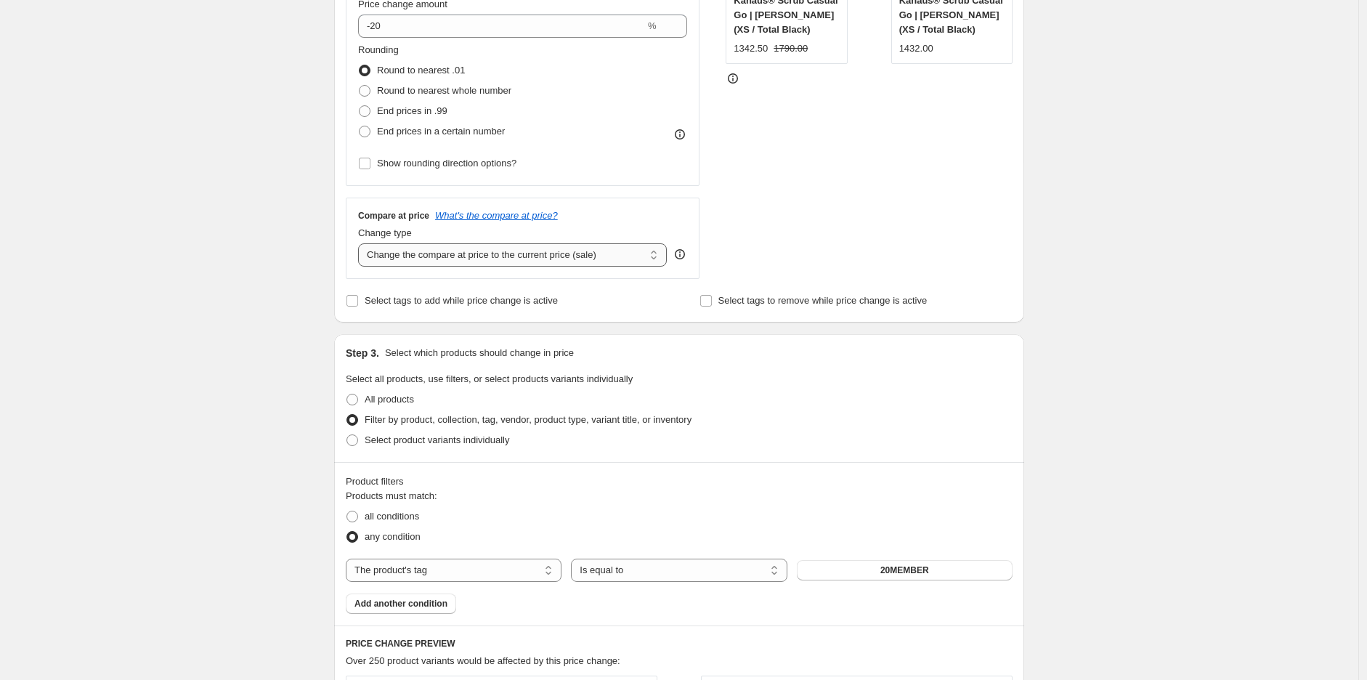
click at [431, 258] on select "Change the compare at price to the current price (sale) Change the compare at p…" at bounding box center [512, 254] width 309 height 23
select select "no_change"
click at [362, 244] on select "Change the compare at price to the current price (sale) Change the compare at p…" at bounding box center [512, 254] width 309 height 23
click at [1238, 338] on div "Create new price change job. This page is ready Create new price change job Dra…" at bounding box center [679, 465] width 1358 height 1657
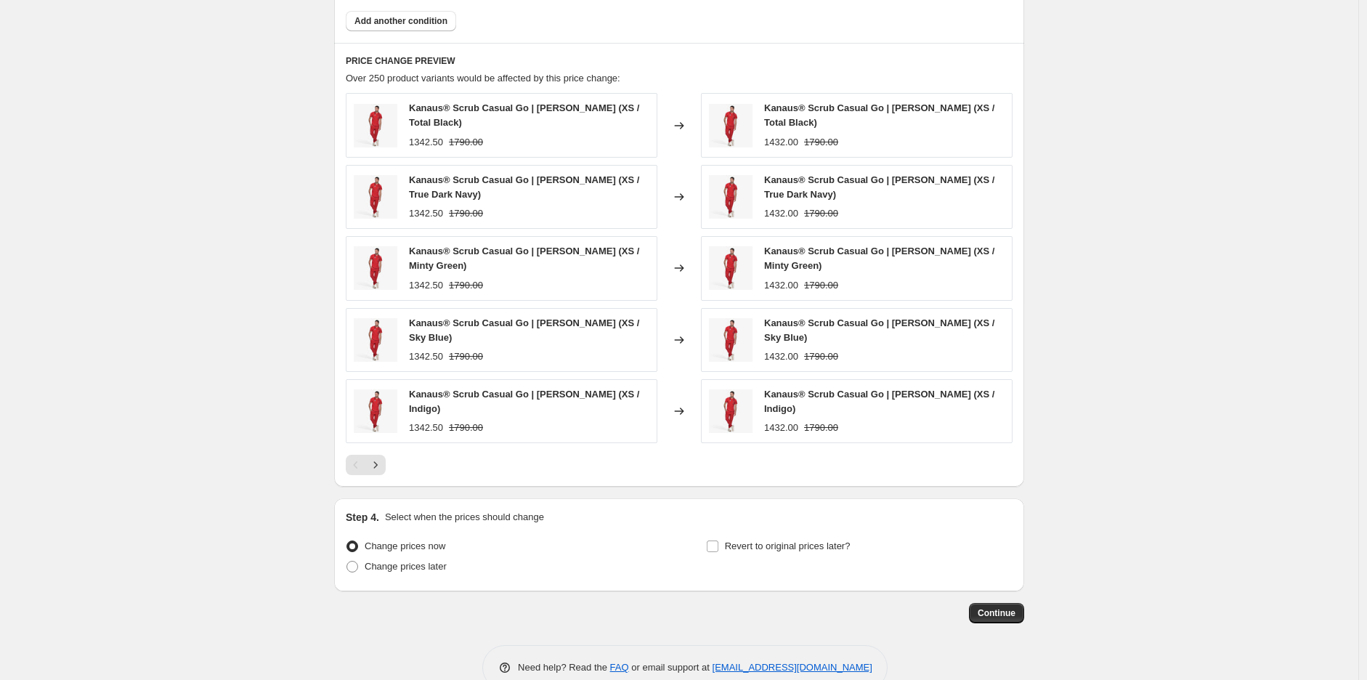
scroll to position [970, 0]
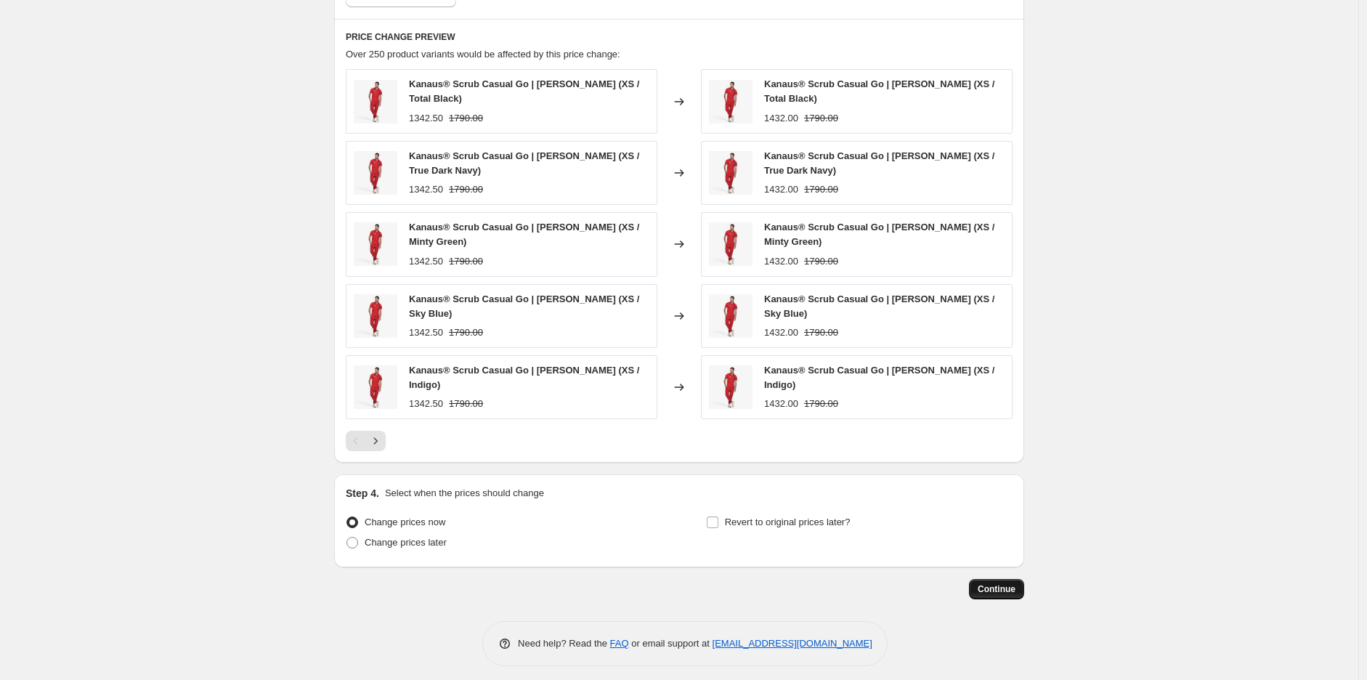
click at [1015, 583] on span "Continue" at bounding box center [997, 589] width 38 height 12
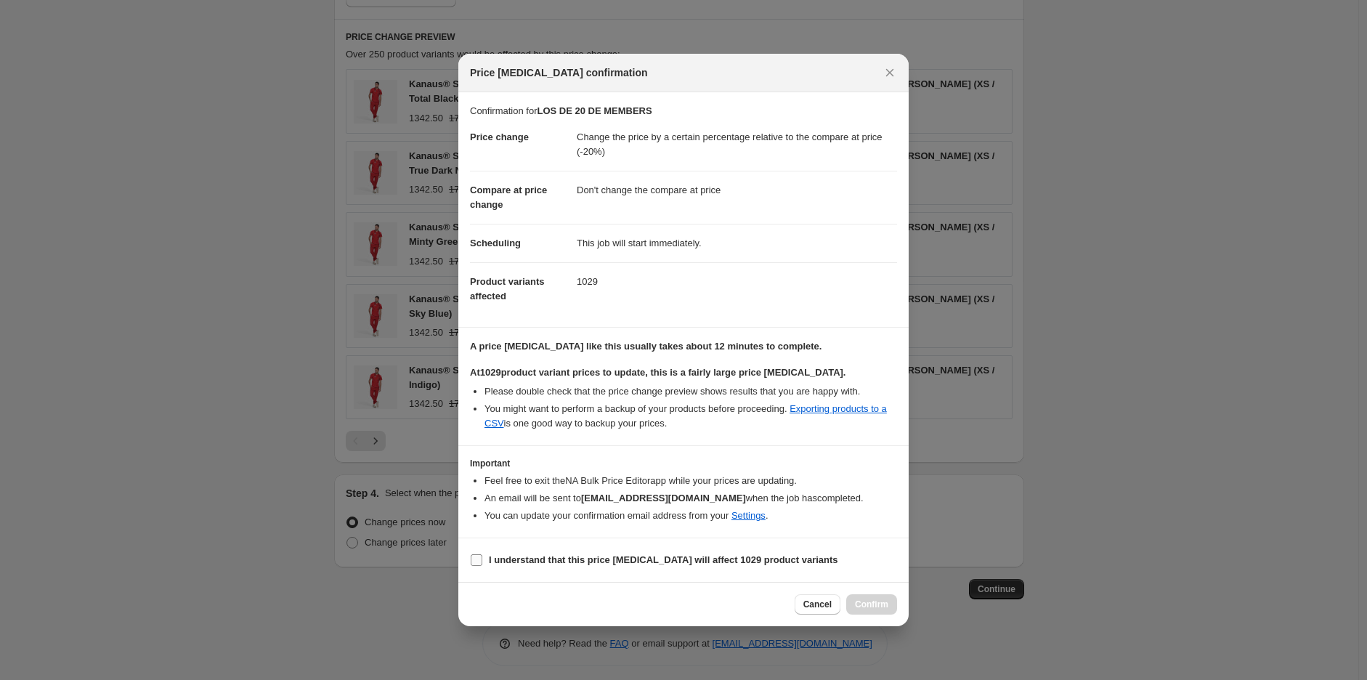
click at [517, 553] on span "I understand that this price change job will affect 1029 product variants" at bounding box center [663, 560] width 349 height 15
click at [482, 554] on input "I understand that this price change job will affect 1029 product variants" at bounding box center [477, 560] width 12 height 12
checkbox input "true"
click at [866, 598] on button "Confirm" at bounding box center [871, 604] width 51 height 20
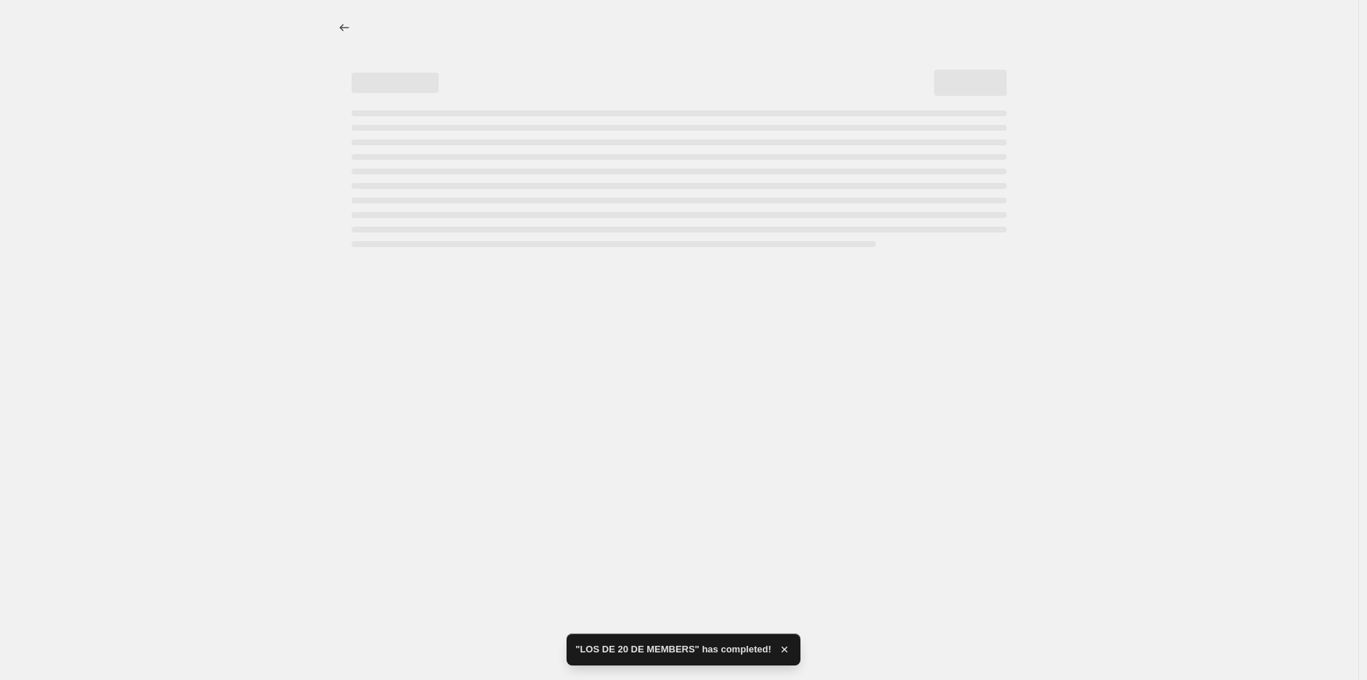
select select "pcap"
select select "no_change"
select select "tag"
